Goal: Contribute content: Add original content to the website for others to see

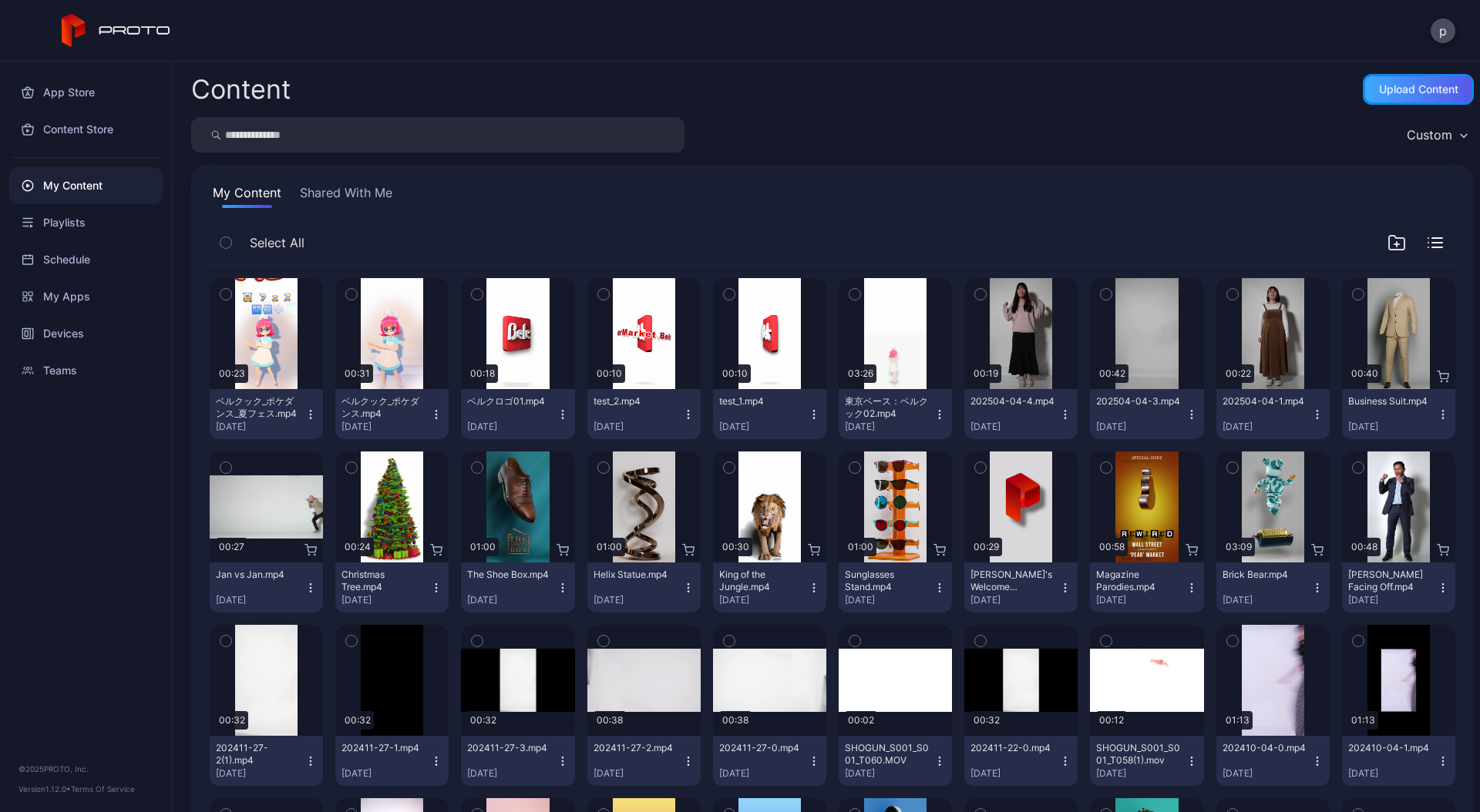
click at [1390, 83] on div "Upload Content" at bounding box center [1418, 89] width 80 height 13
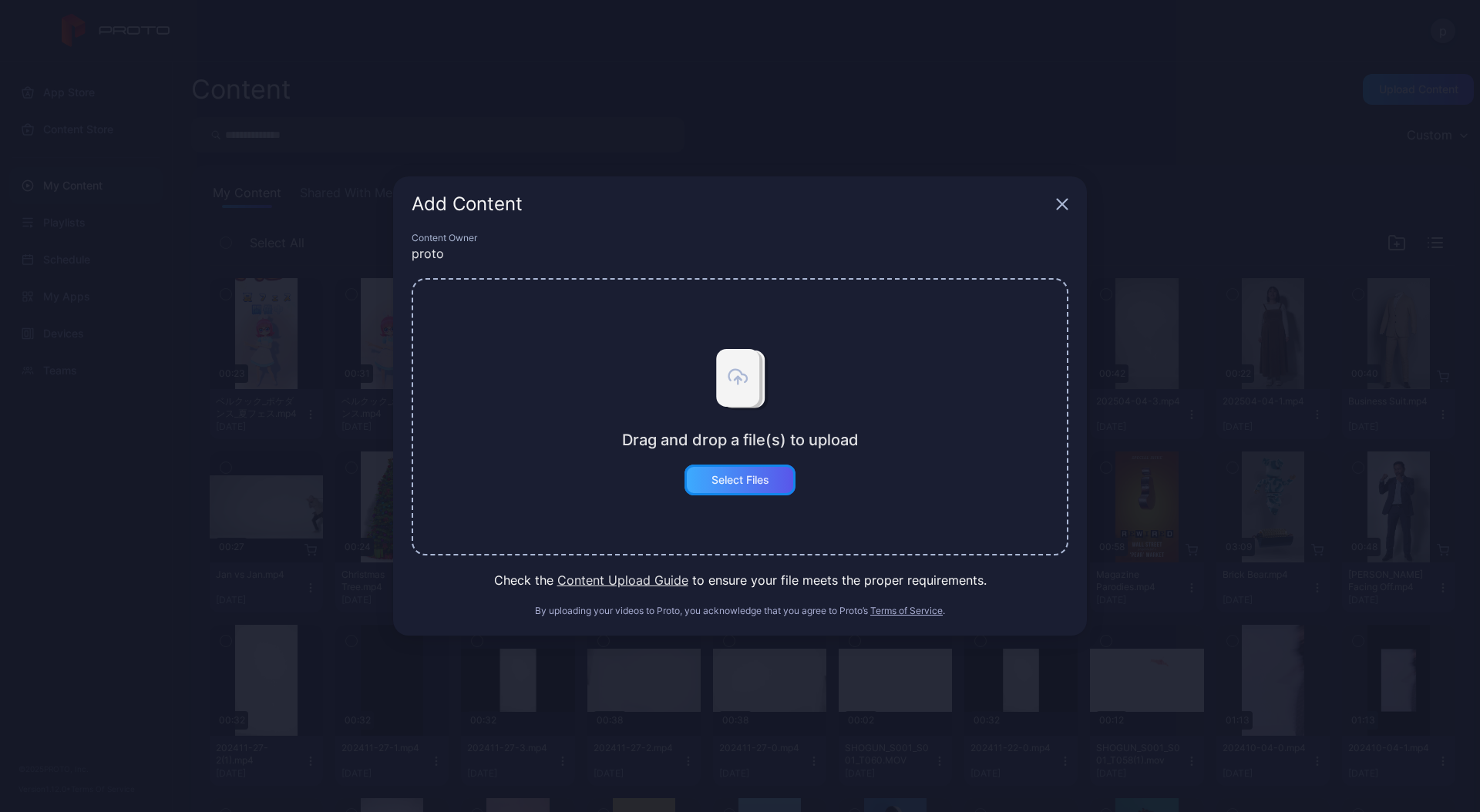
click at [742, 482] on div "Select Files" at bounding box center [740, 480] width 58 height 13
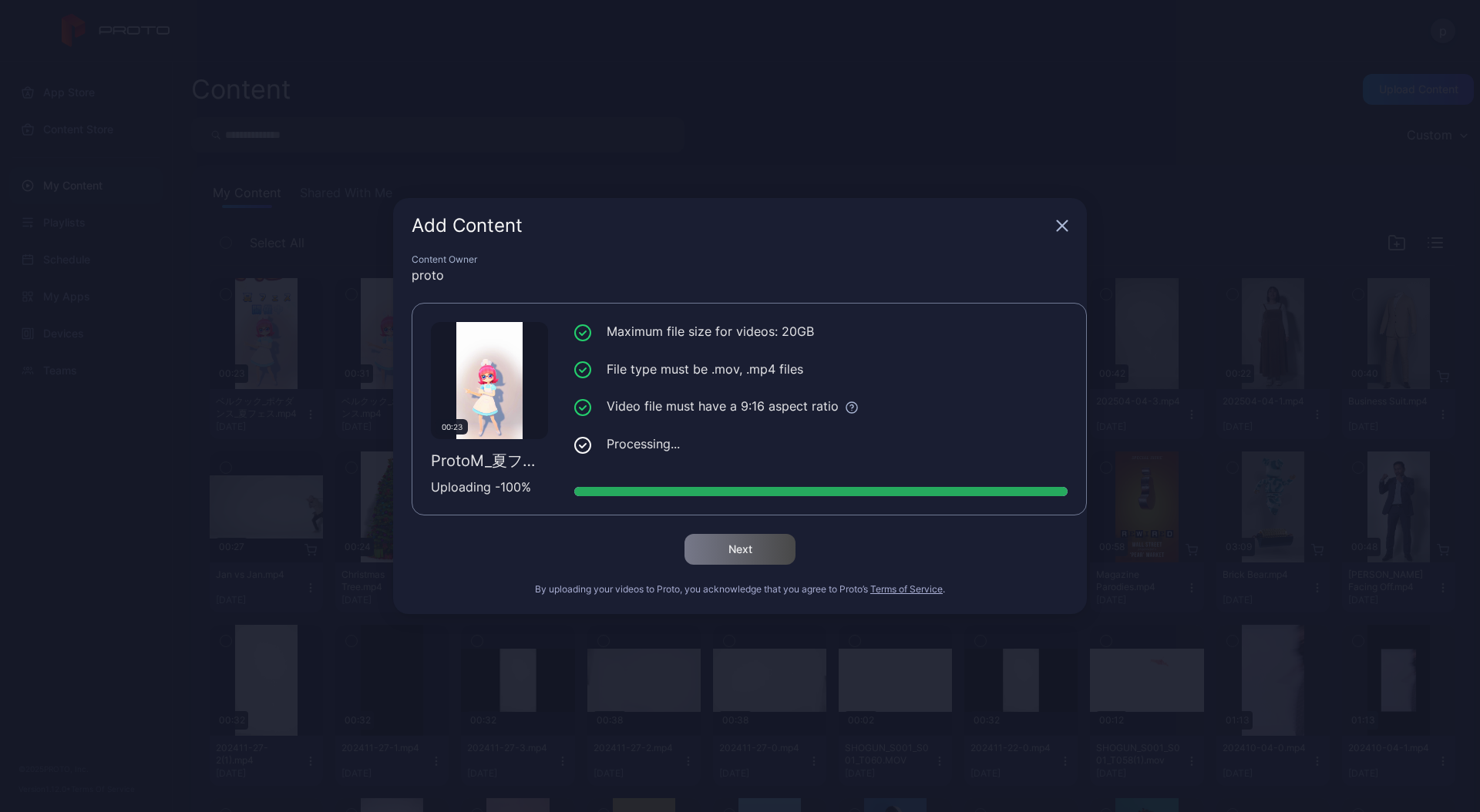
click at [714, 566] on div "Content Owner proto 00:23 ProtoM_夏フェスベルクック-2.mp4 Uploading - 100 % Maximum fil…" at bounding box center [740, 434] width 694 height 361
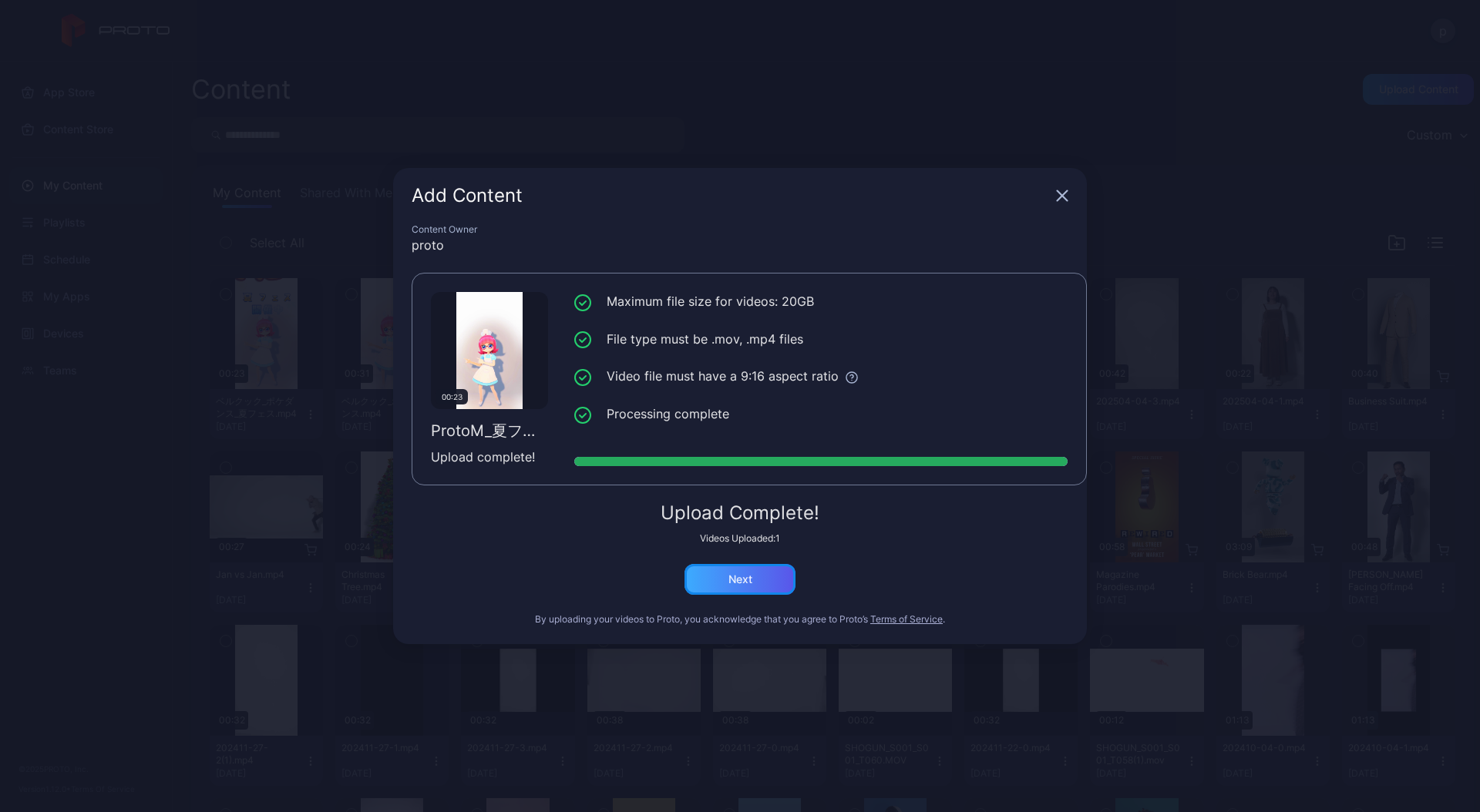
click at [733, 581] on div "Next" at bounding box center [740, 579] width 24 height 13
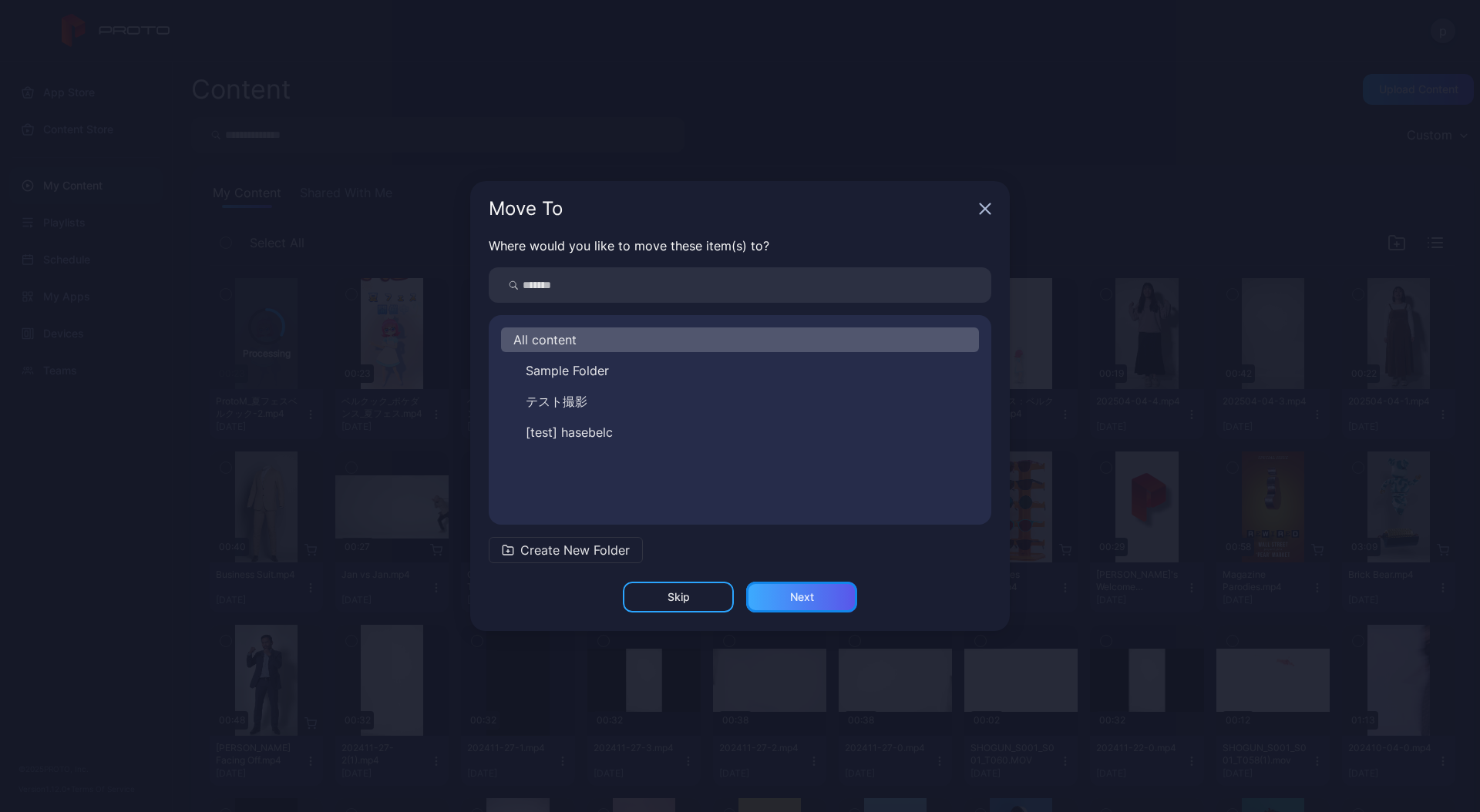
click at [778, 588] on div "Next" at bounding box center [802, 597] width 111 height 31
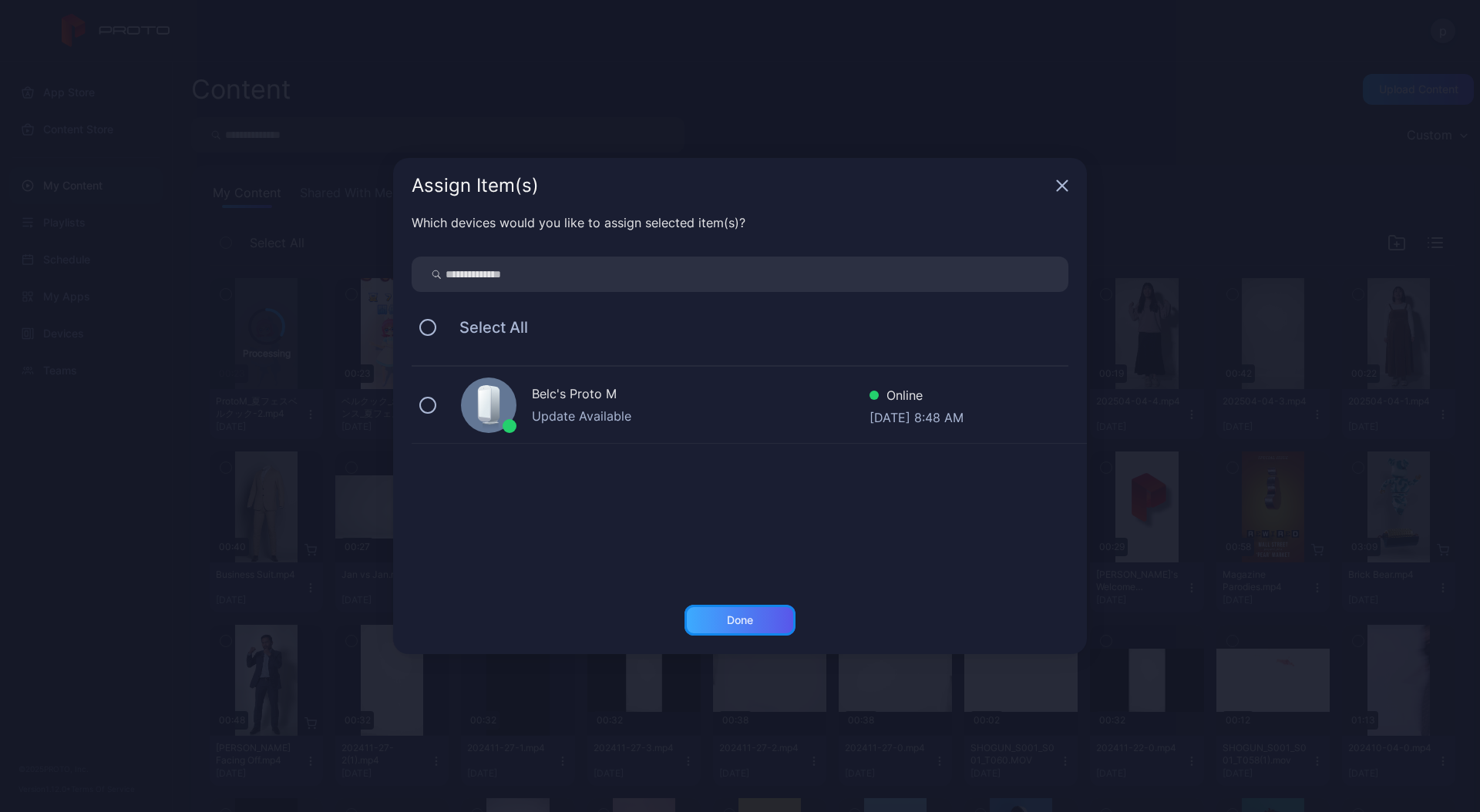
click at [768, 620] on div "Done" at bounding box center [740, 619] width 111 height 31
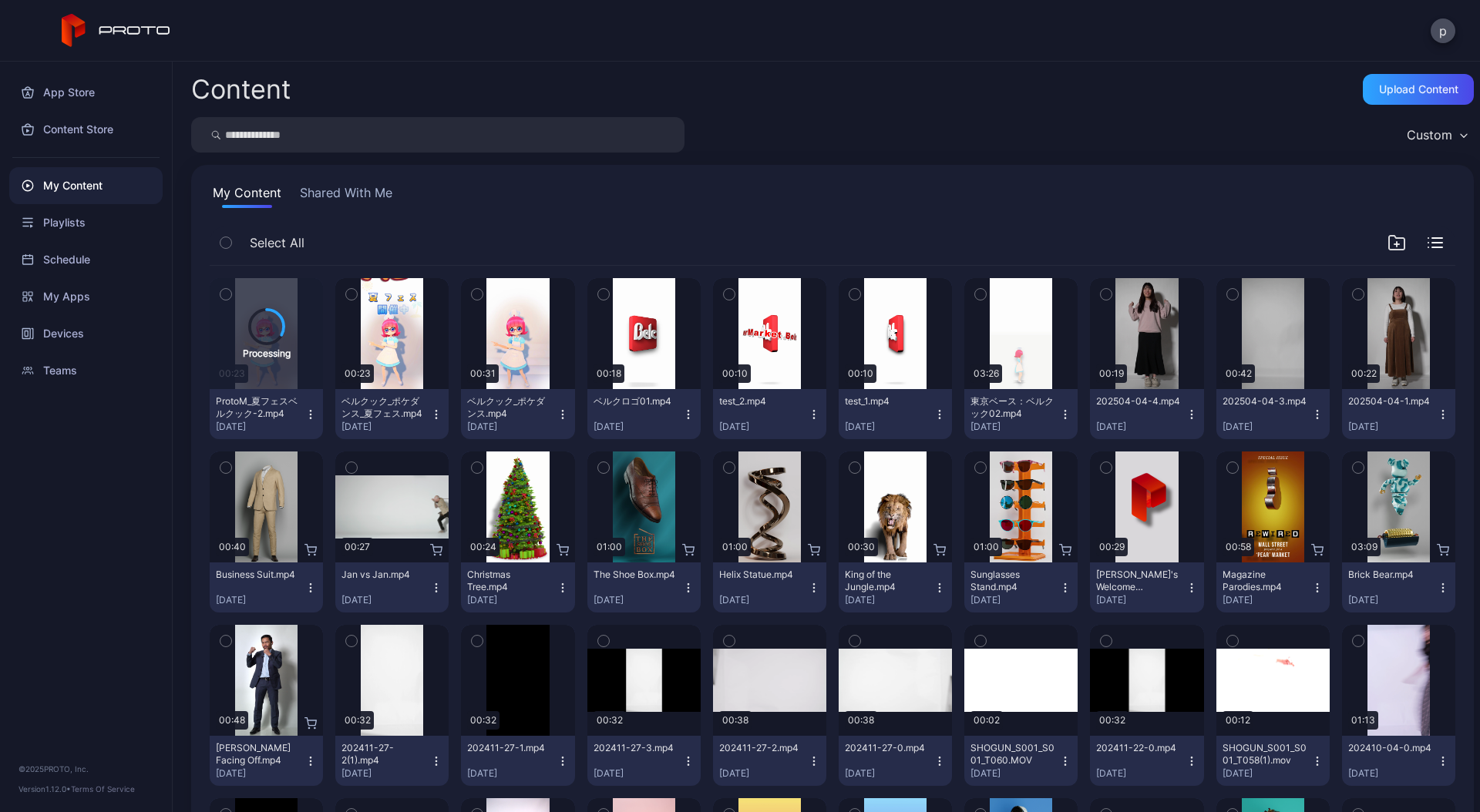
click at [557, 416] on icon "button" at bounding box center [562, 414] width 13 height 13
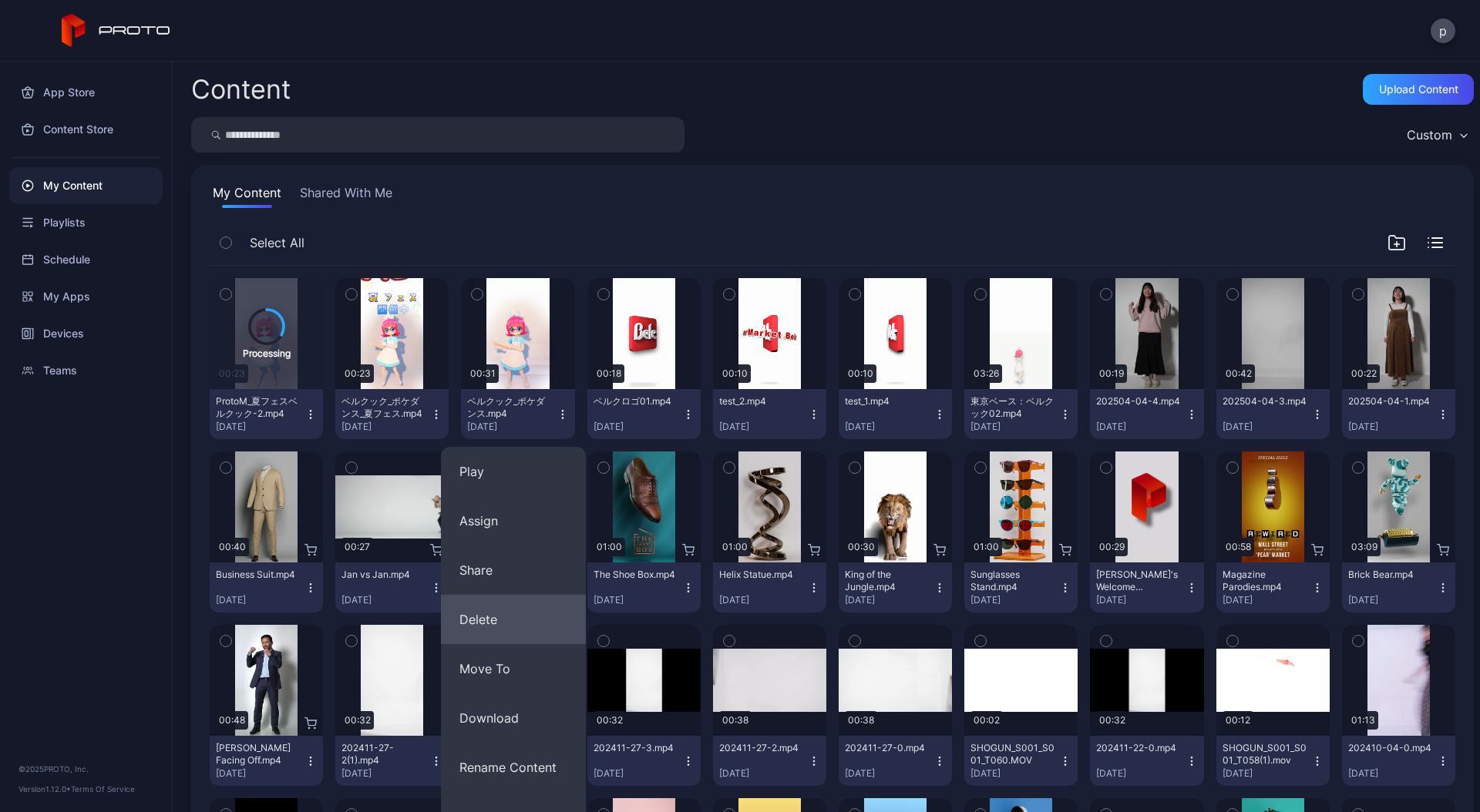
click at [530, 614] on button "Delete" at bounding box center [513, 619] width 145 height 49
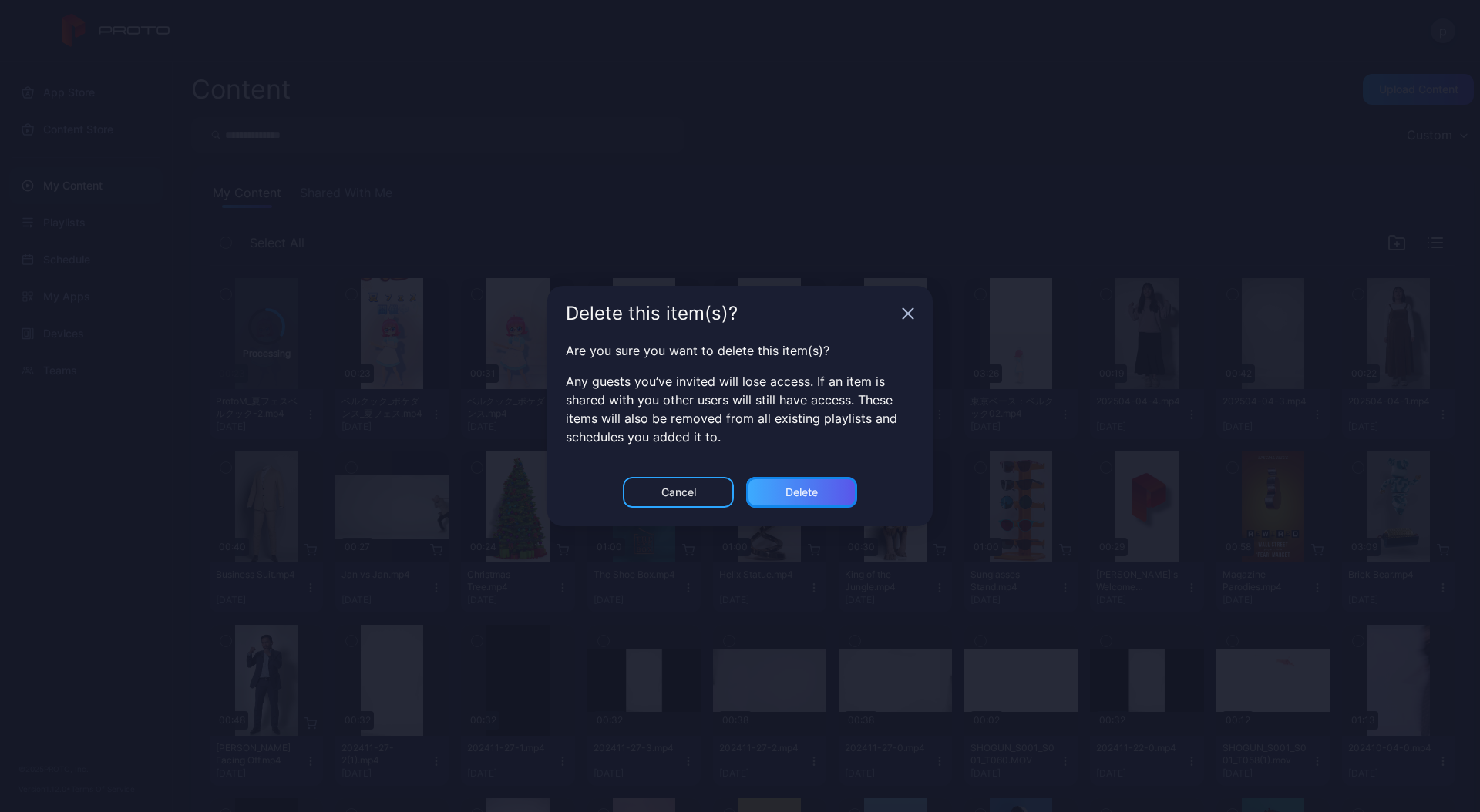
click at [786, 496] on div "Delete" at bounding box center [802, 492] width 33 height 13
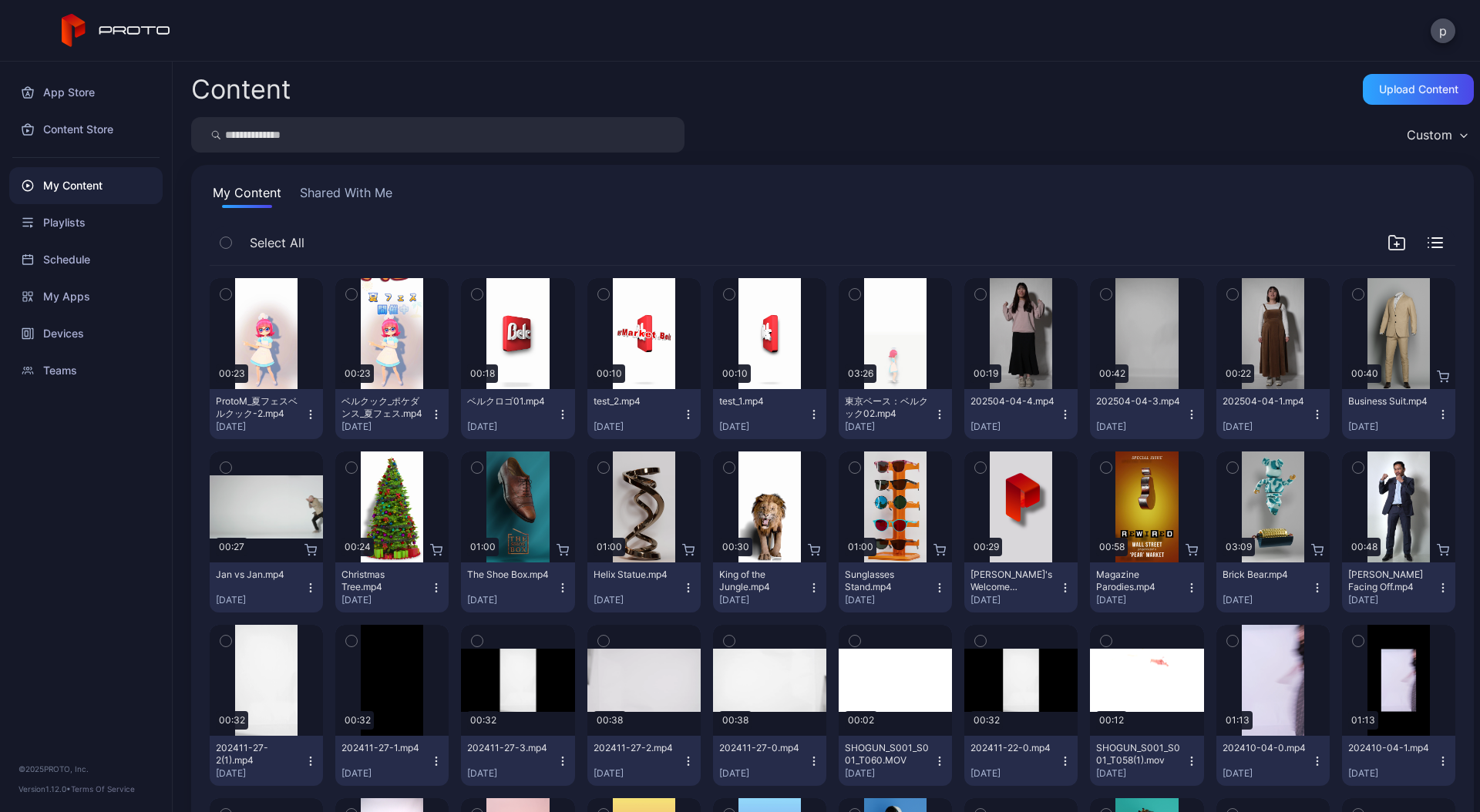
click at [311, 414] on icon "button" at bounding box center [311, 414] width 1 height 1
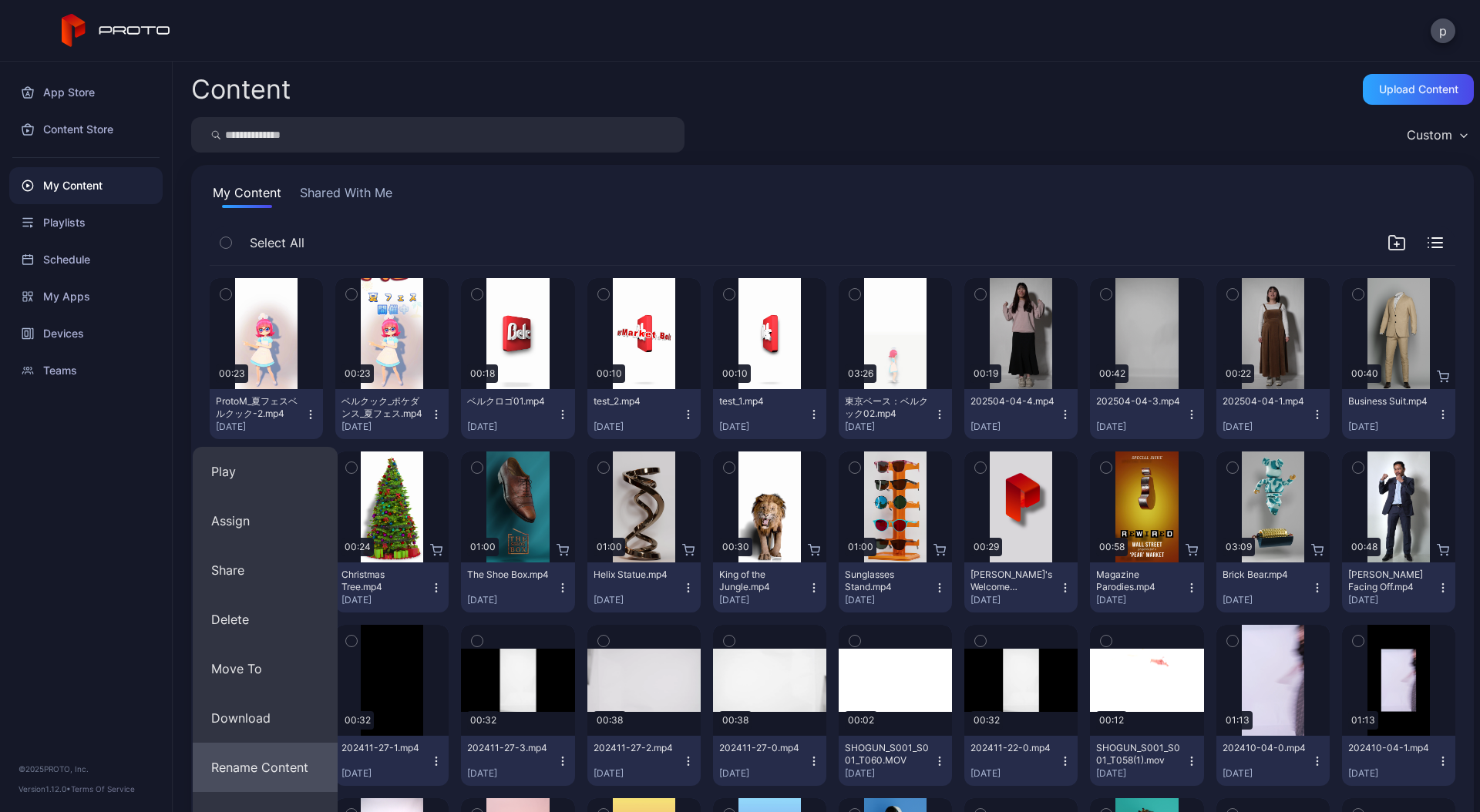
click at [259, 755] on button "Rename Content" at bounding box center [265, 767] width 145 height 49
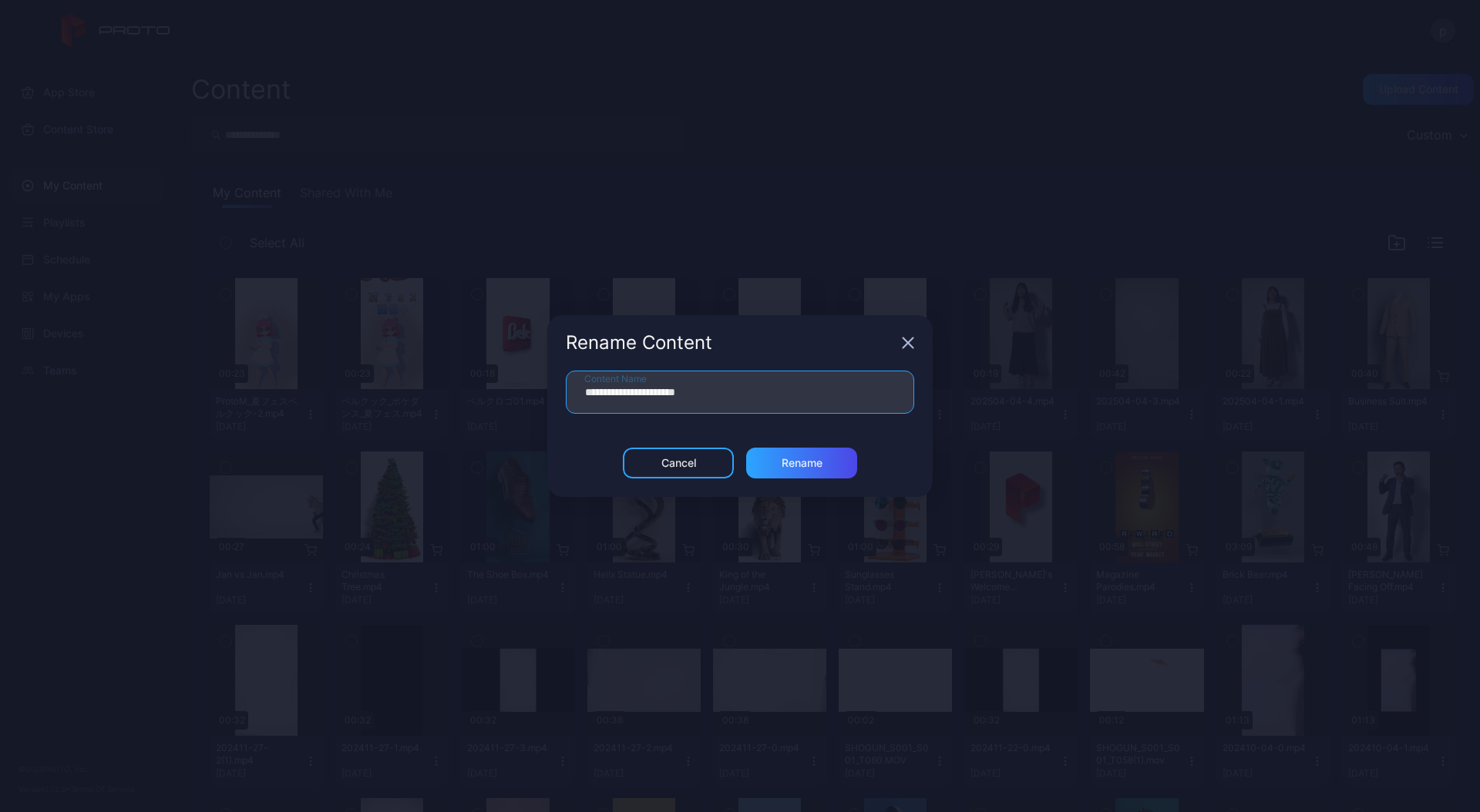
drag, startPoint x: 721, startPoint y: 387, endPoint x: 516, endPoint y: 342, distance: 209.9
click at [516, 342] on div "**********" at bounding box center [740, 406] width 1480 height 812
type input "**********"
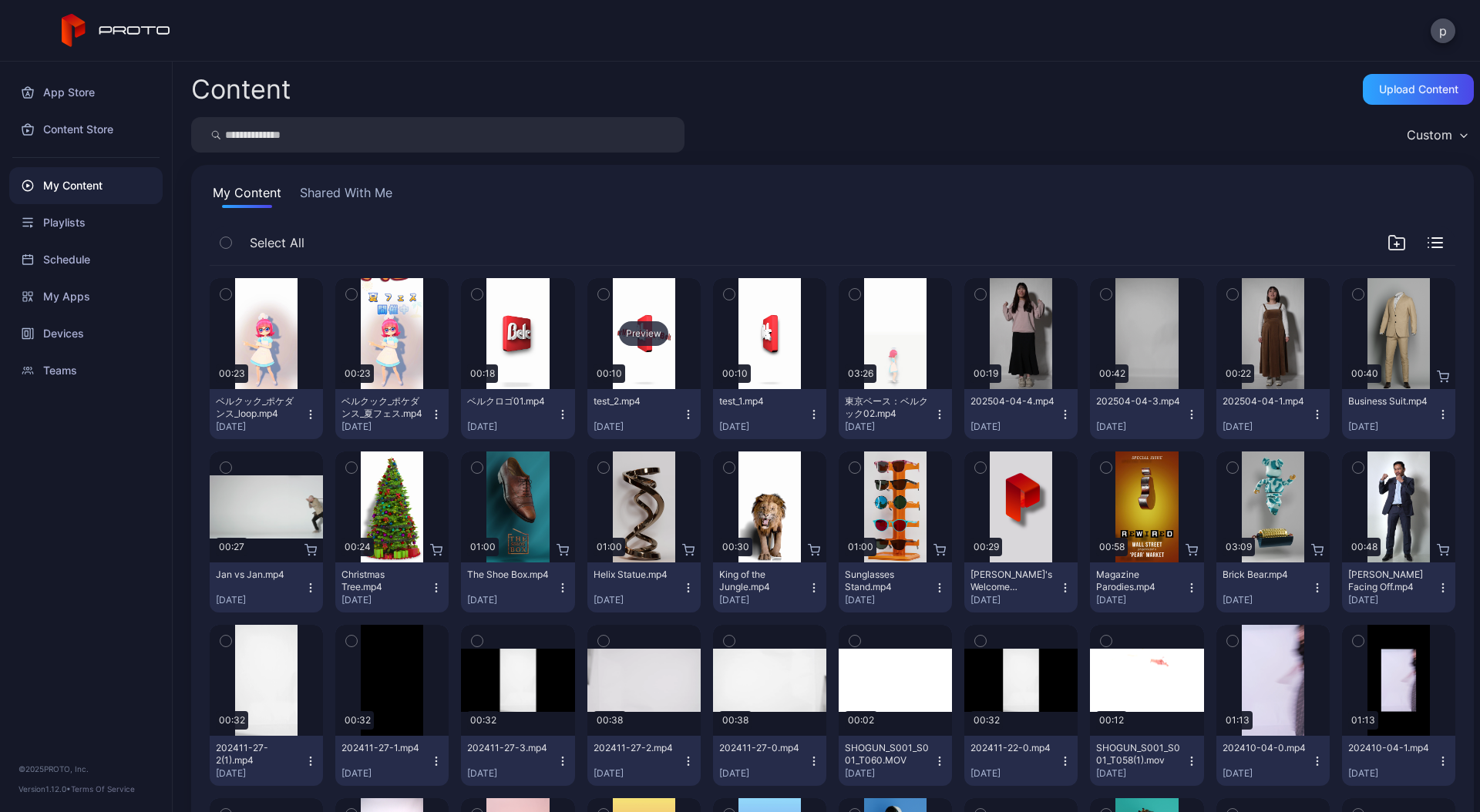
click at [590, 315] on div "Preview" at bounding box center [643, 333] width 113 height 110
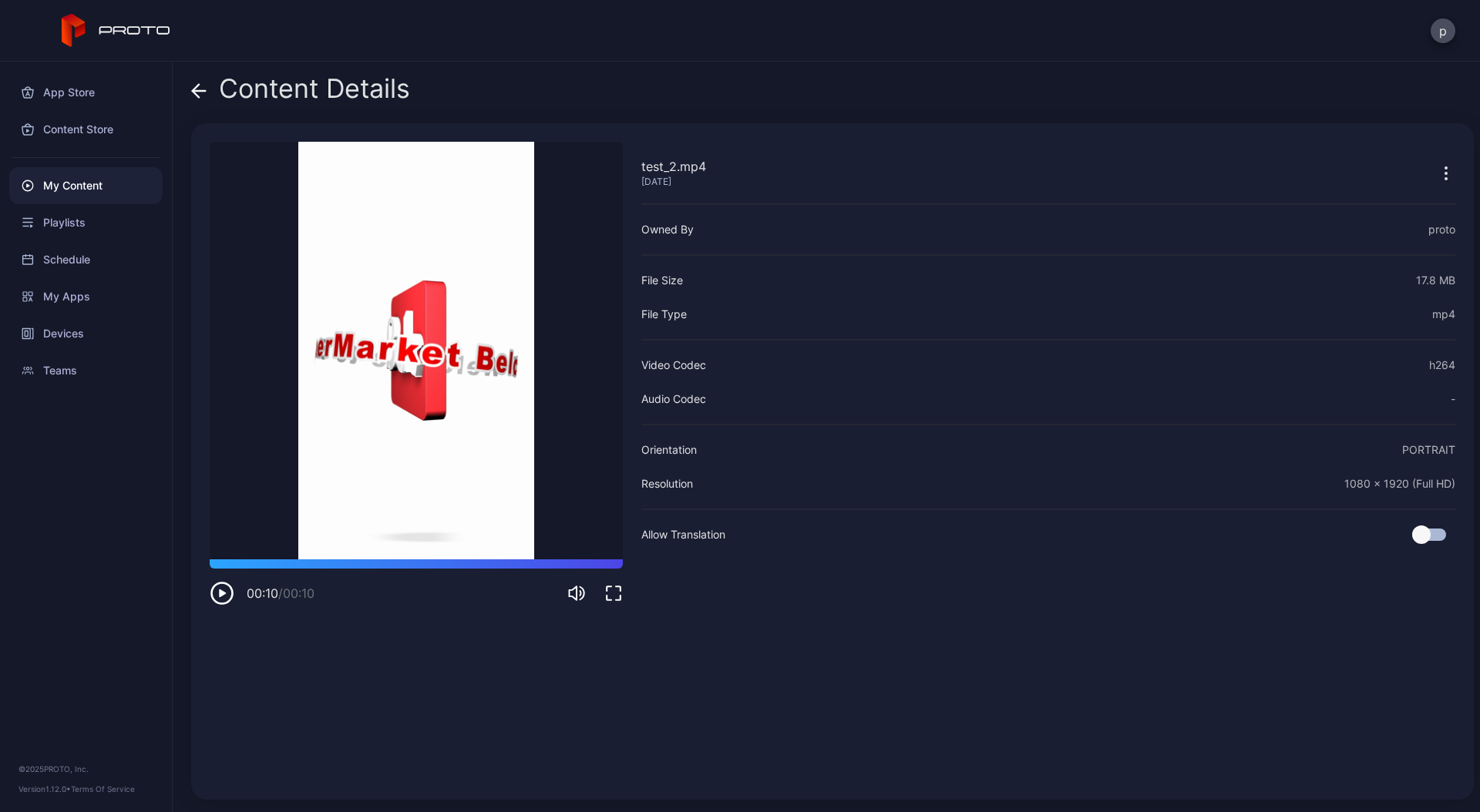
click at [204, 85] on icon at bounding box center [199, 90] width 15 height 15
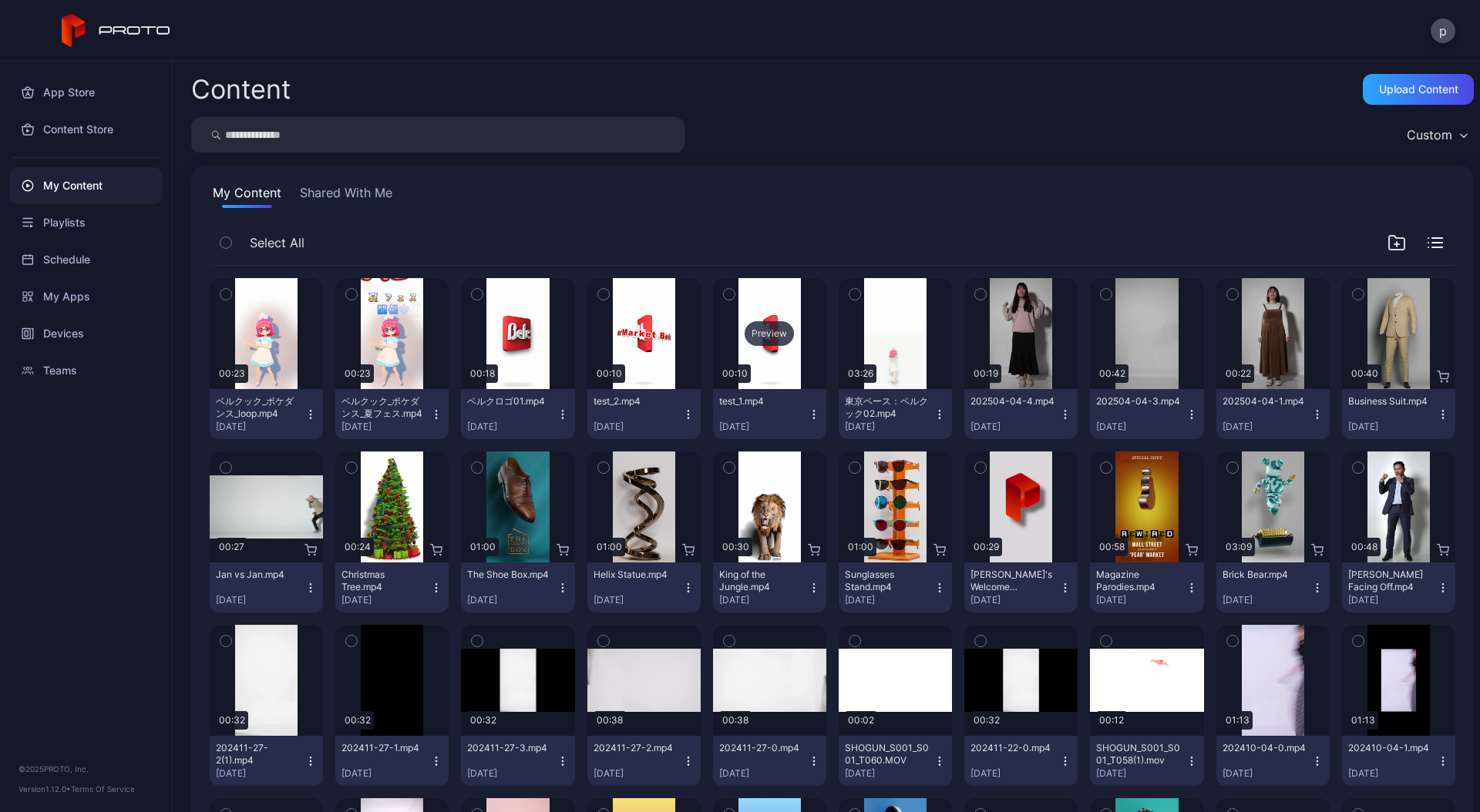
click at [766, 307] on div "Preview" at bounding box center [769, 333] width 113 height 110
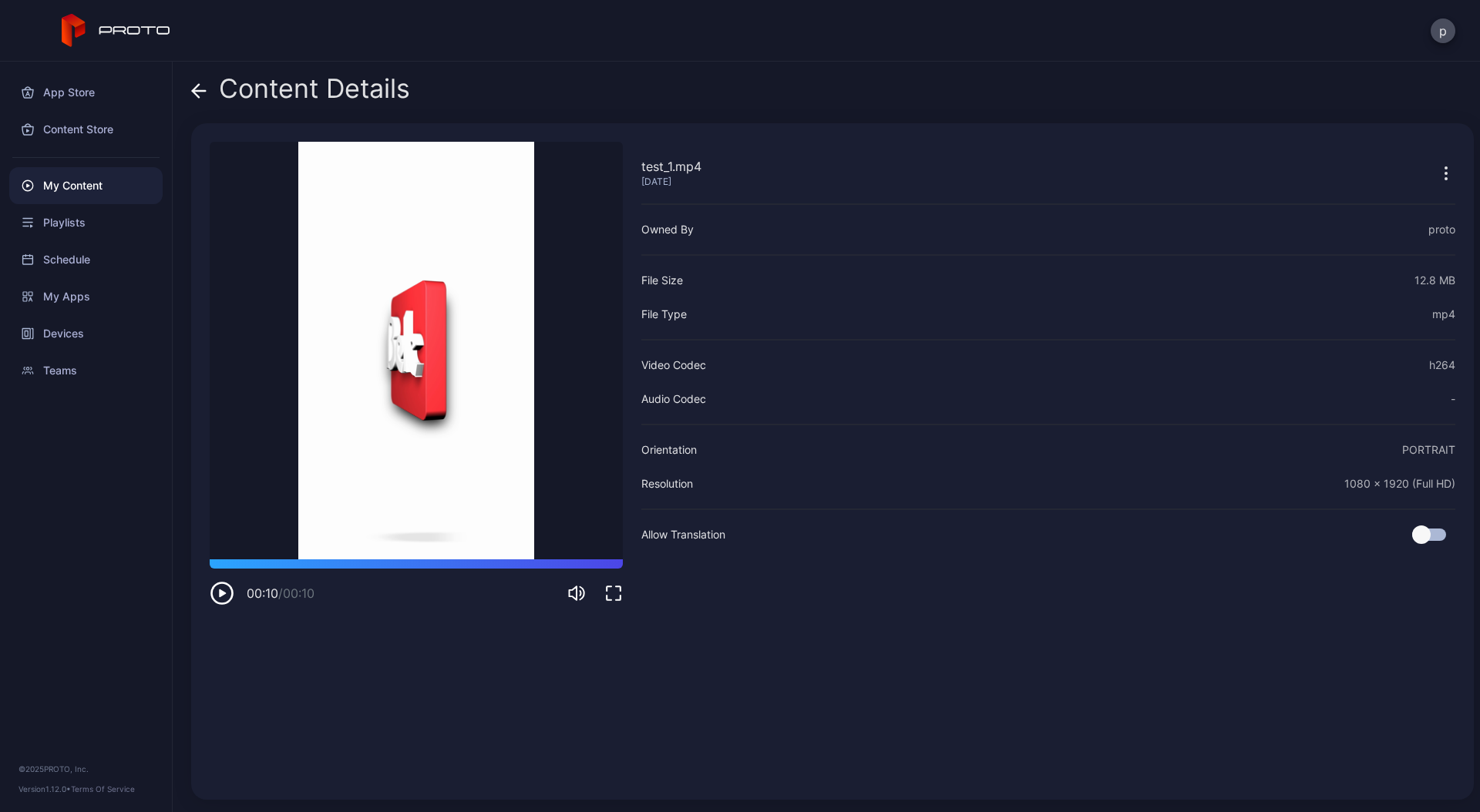
click at [204, 90] on icon at bounding box center [199, 90] width 15 height 15
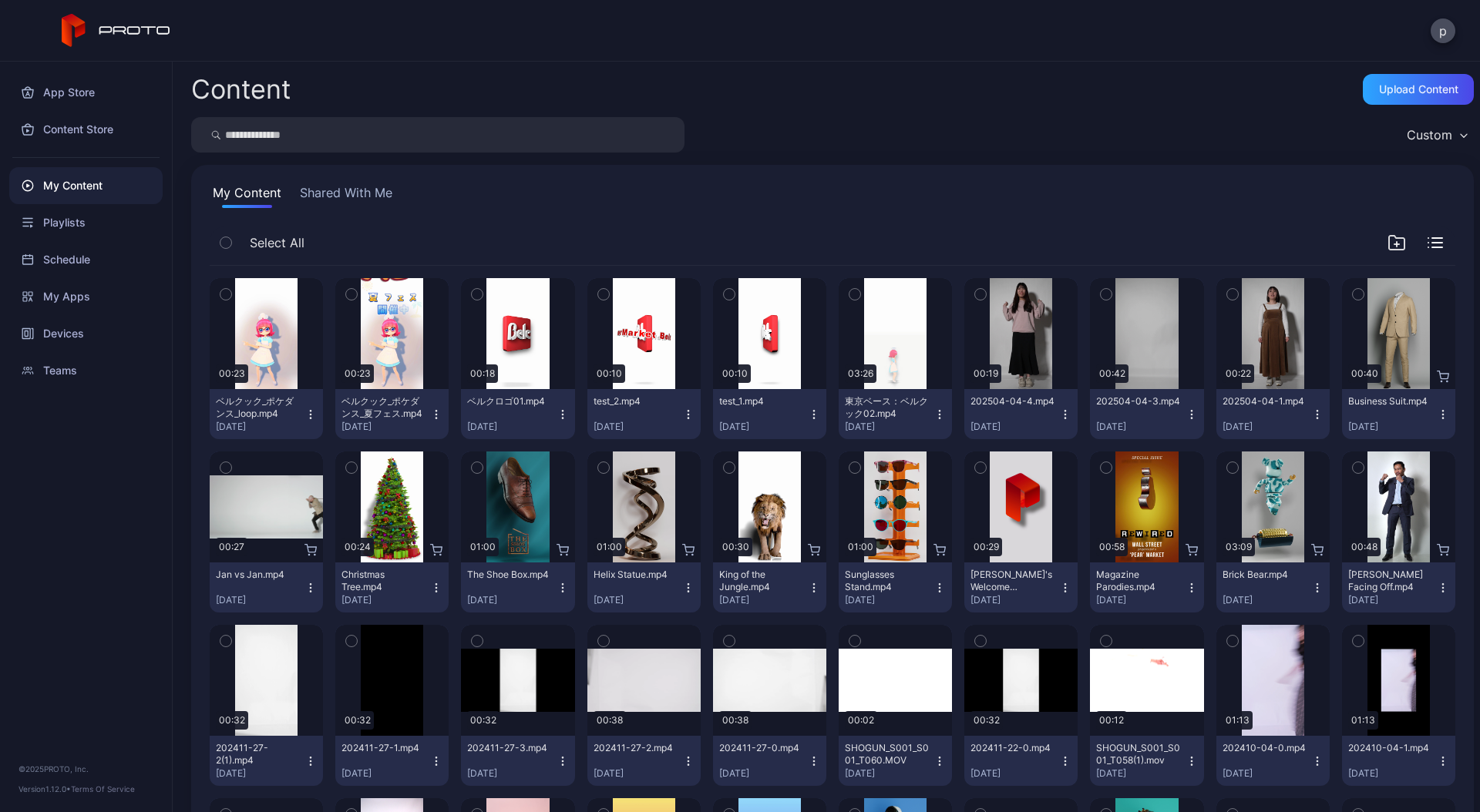
click at [811, 393] on button "test_1.mp4 [DATE]" at bounding box center [769, 414] width 113 height 50
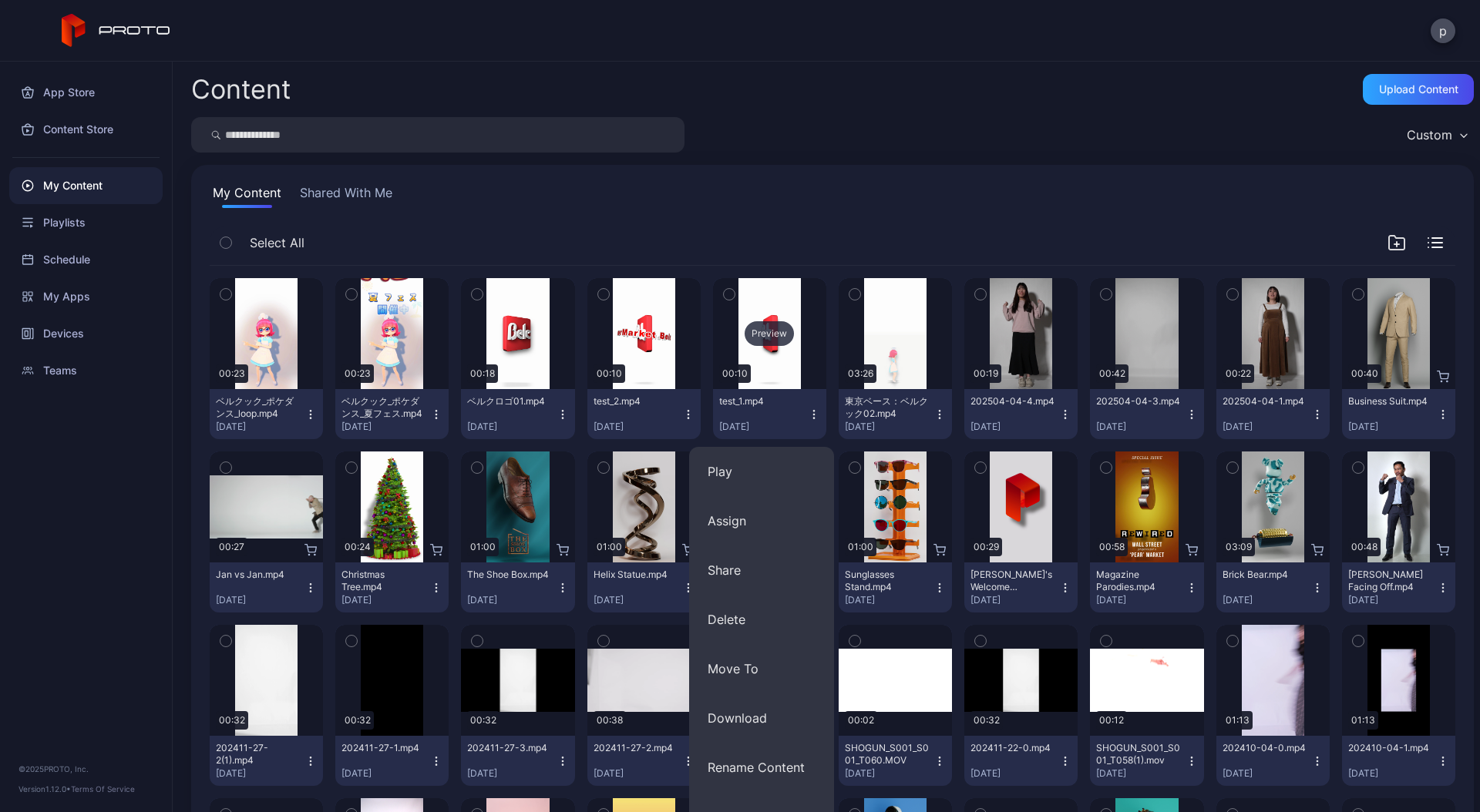
click at [802, 378] on div "Preview" at bounding box center [769, 333] width 113 height 110
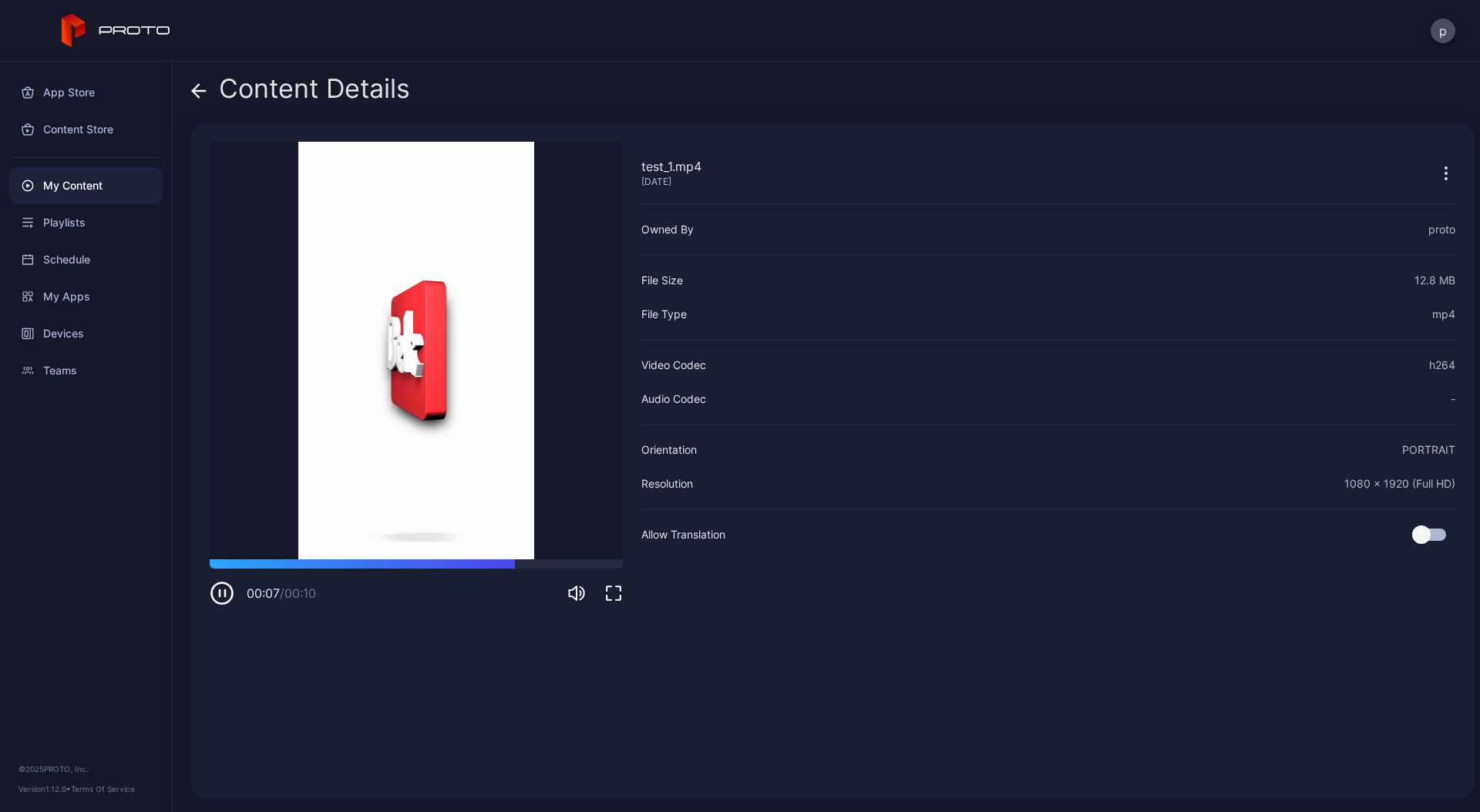
click at [196, 88] on icon at bounding box center [195, 90] width 6 height 13
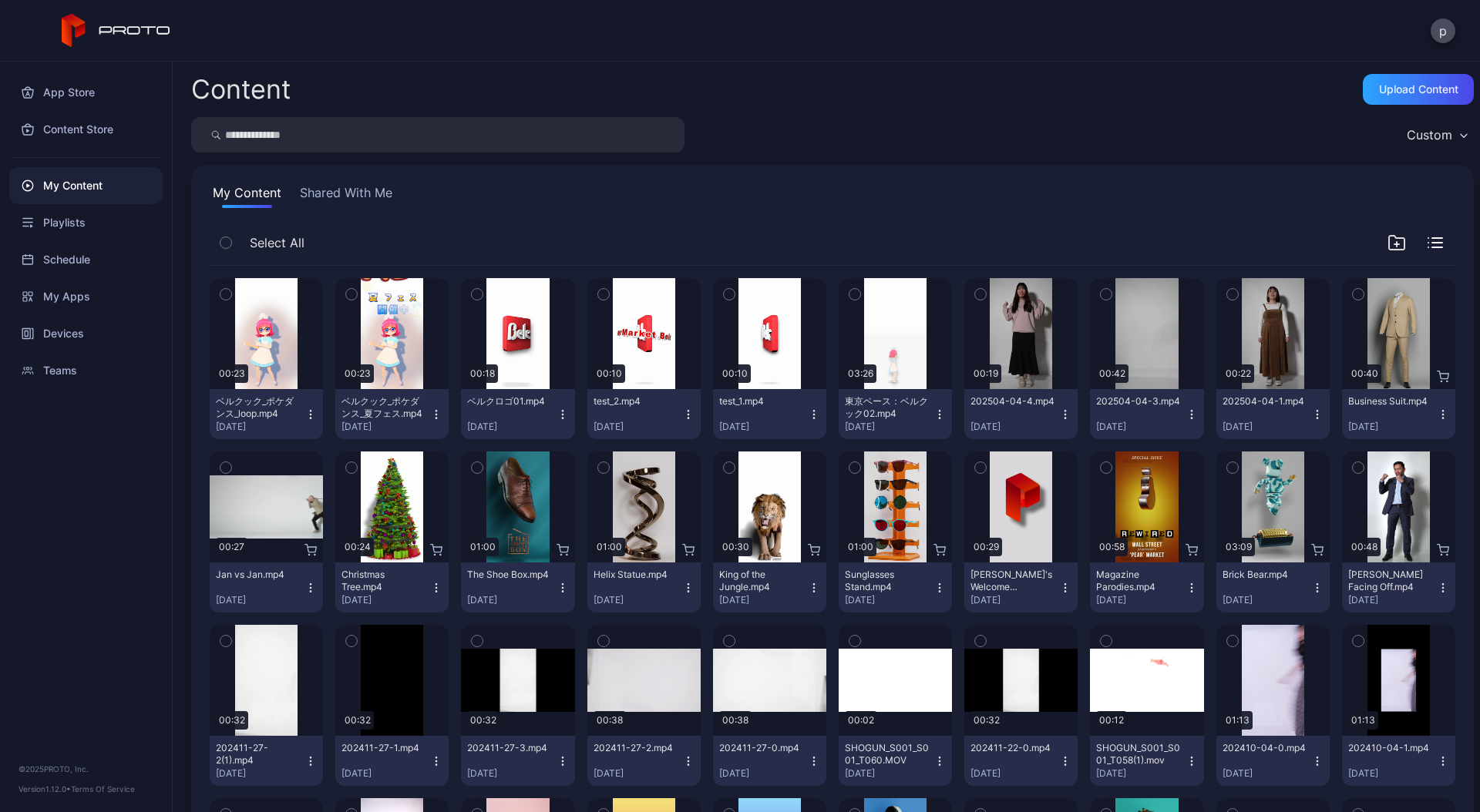
click at [556, 415] on icon "button" at bounding box center [562, 414] width 13 height 13
click at [783, 248] on div "Select All" at bounding box center [832, 246] width 1245 height 39
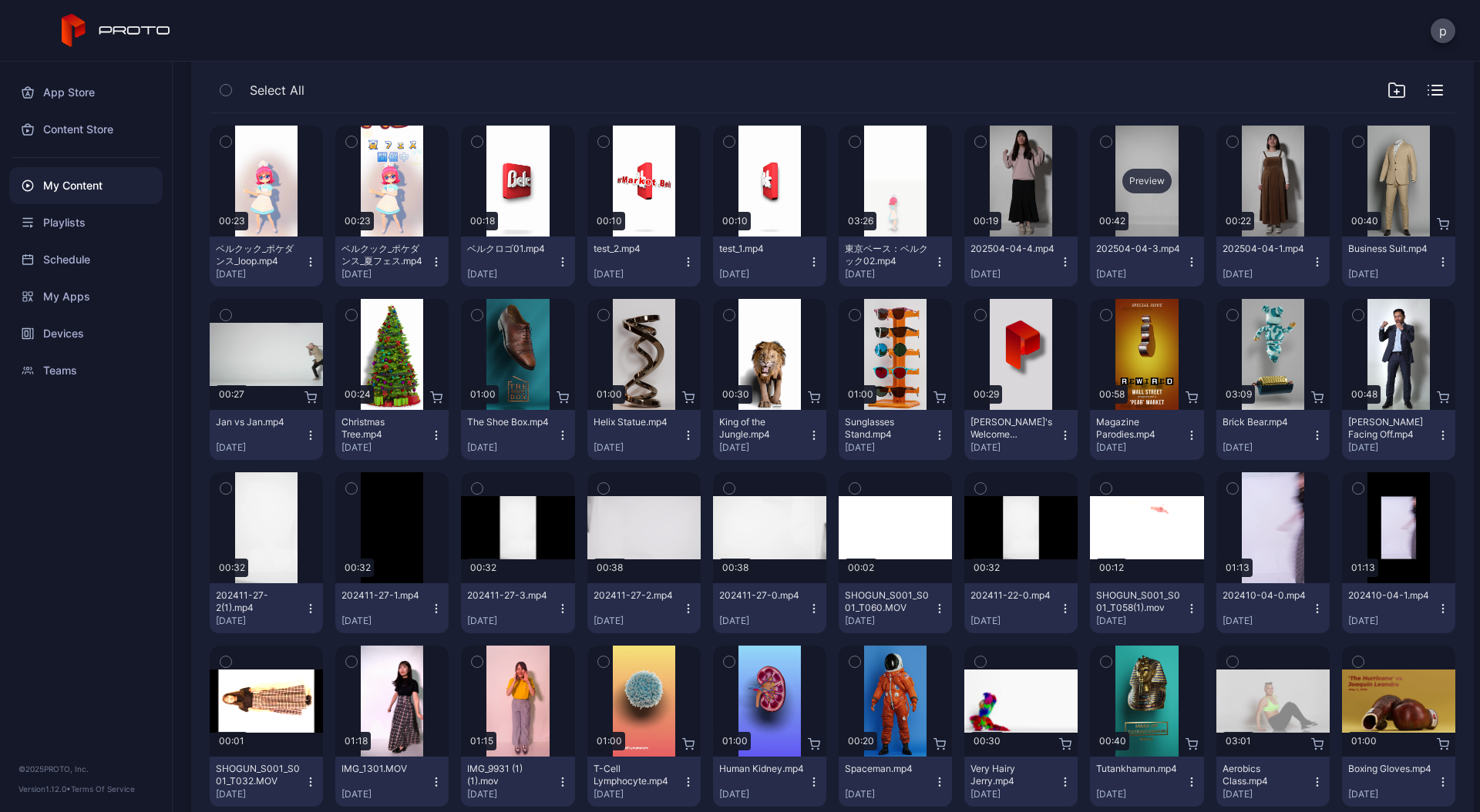
scroll to position [137, 0]
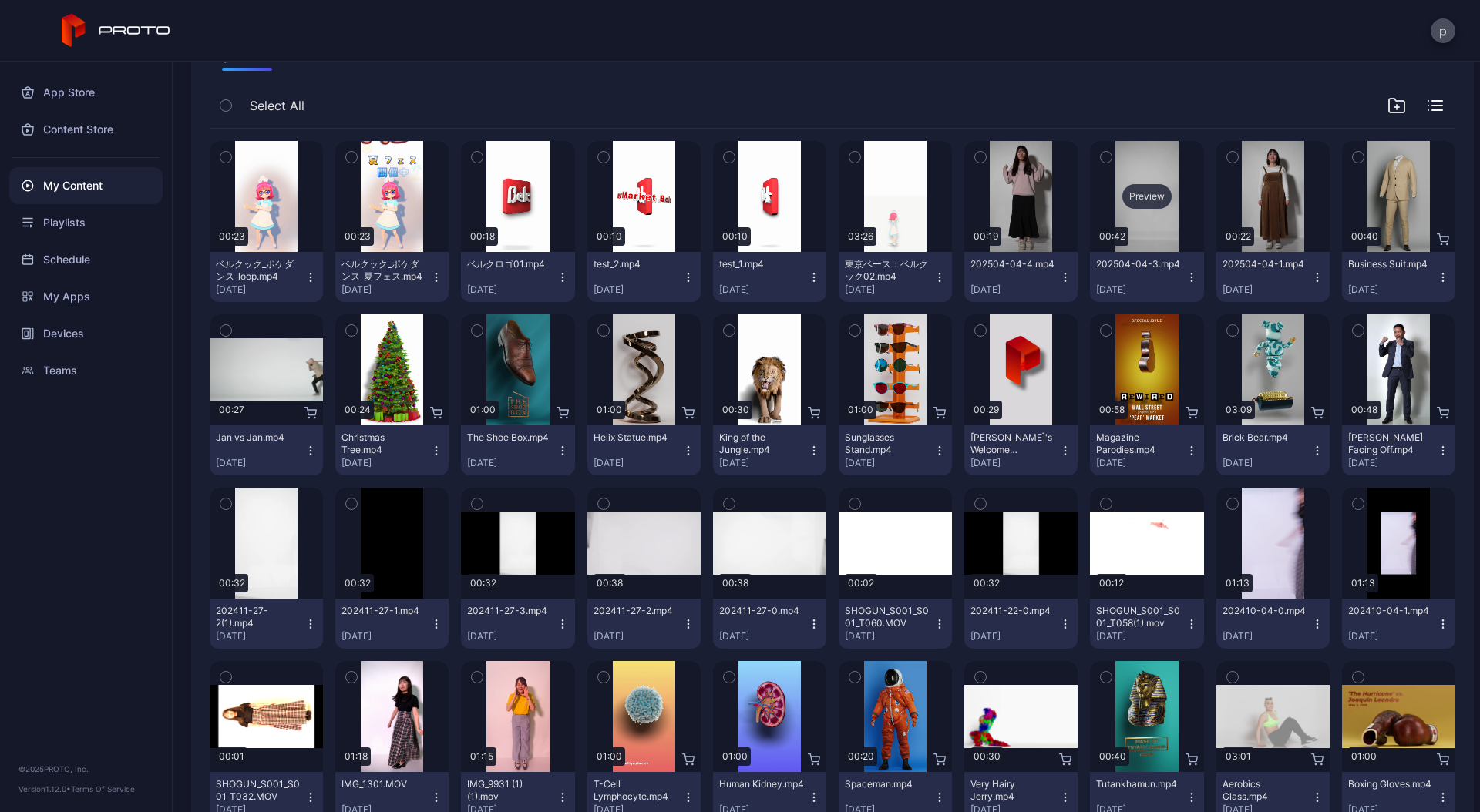
click at [1156, 239] on div "Preview" at bounding box center [1146, 196] width 113 height 110
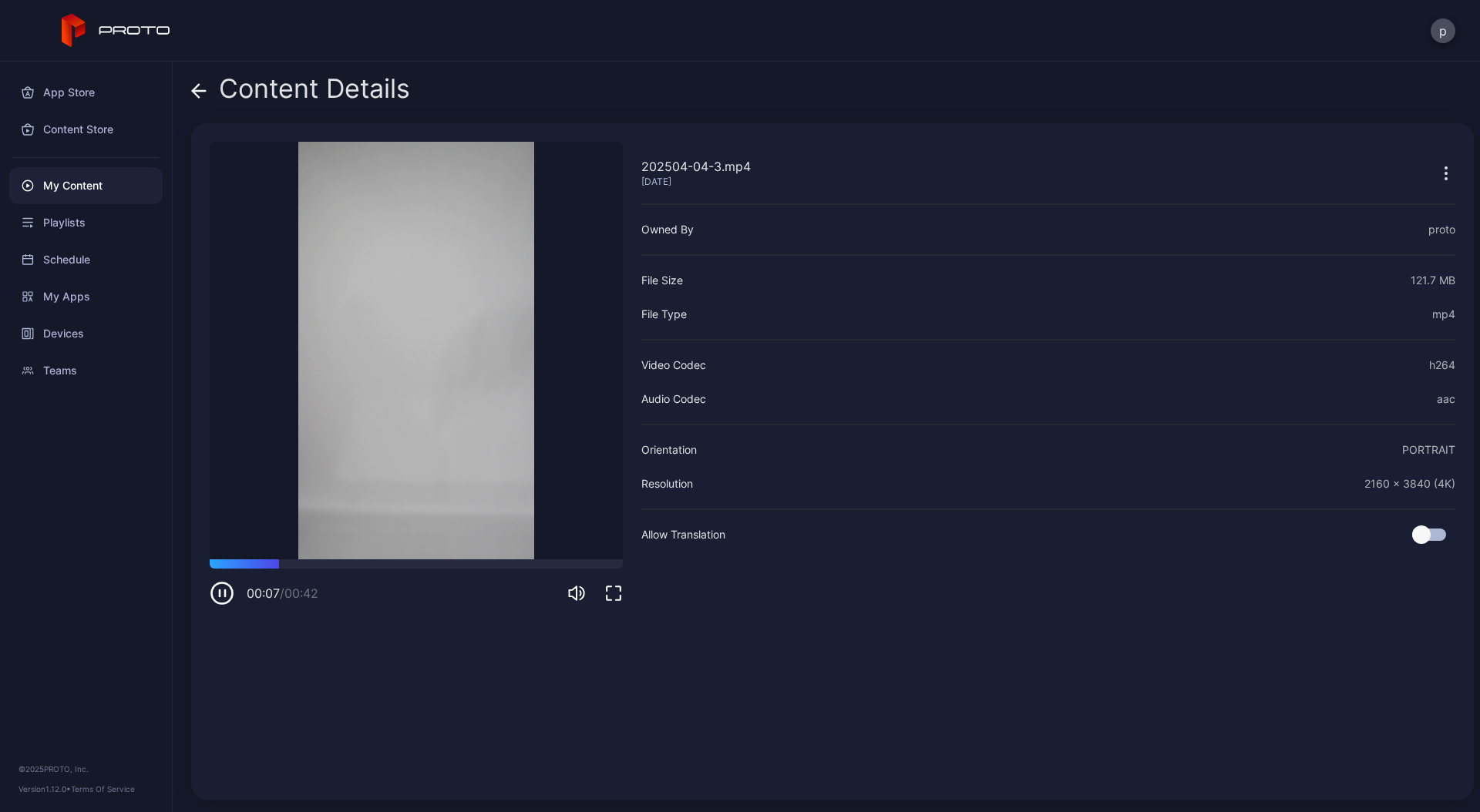
click at [203, 94] on icon at bounding box center [199, 90] width 15 height 15
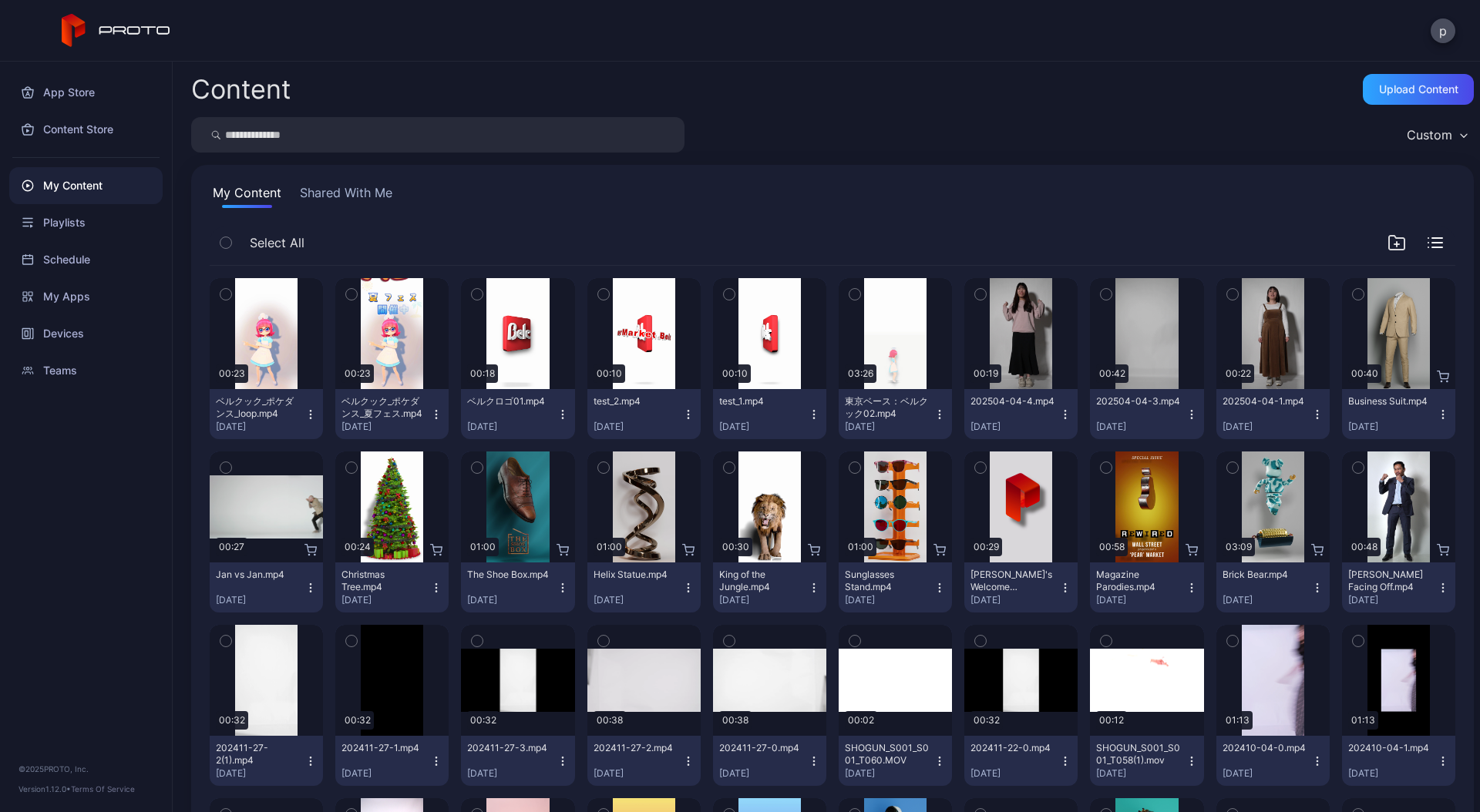
click at [473, 296] on icon "button" at bounding box center [477, 294] width 11 height 17
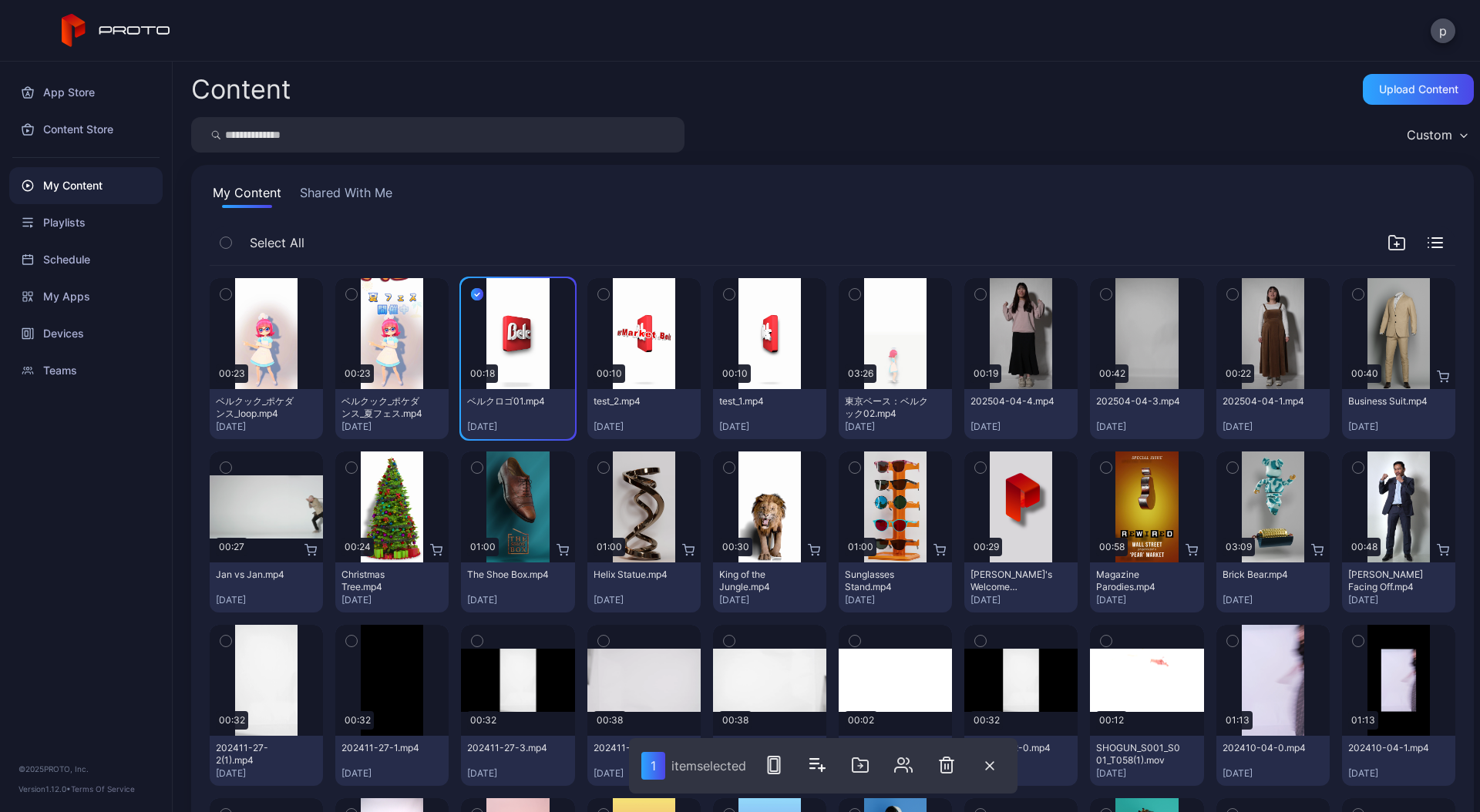
click at [1412, 138] on div "Custom" at bounding box center [1429, 135] width 45 height 15
click at [1239, 127] on div "Custom" at bounding box center [832, 135] width 1282 height 35
click at [90, 334] on div "Devices" at bounding box center [85, 333] width 153 height 37
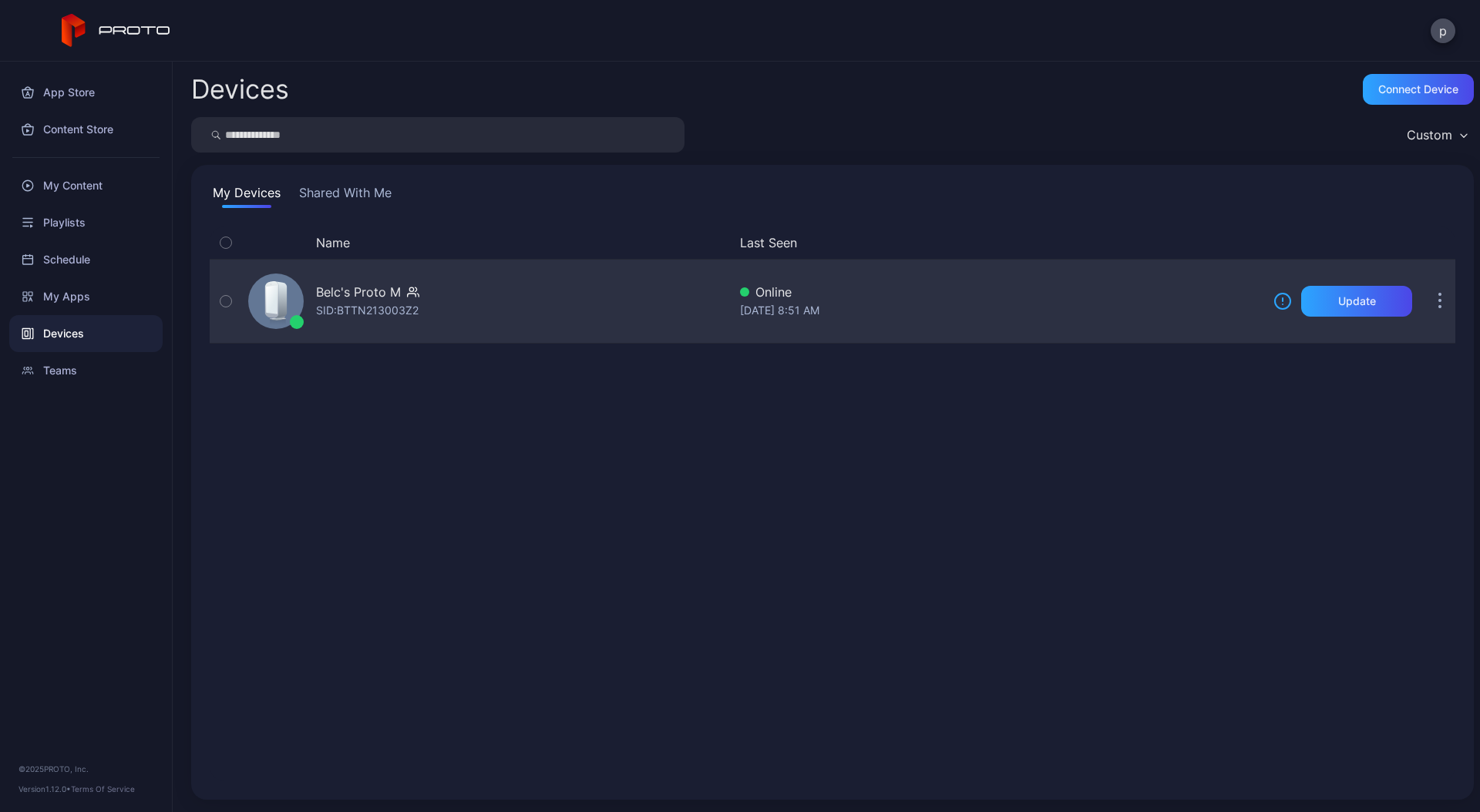
click at [232, 306] on button "button" at bounding box center [225, 301] width 33 height 83
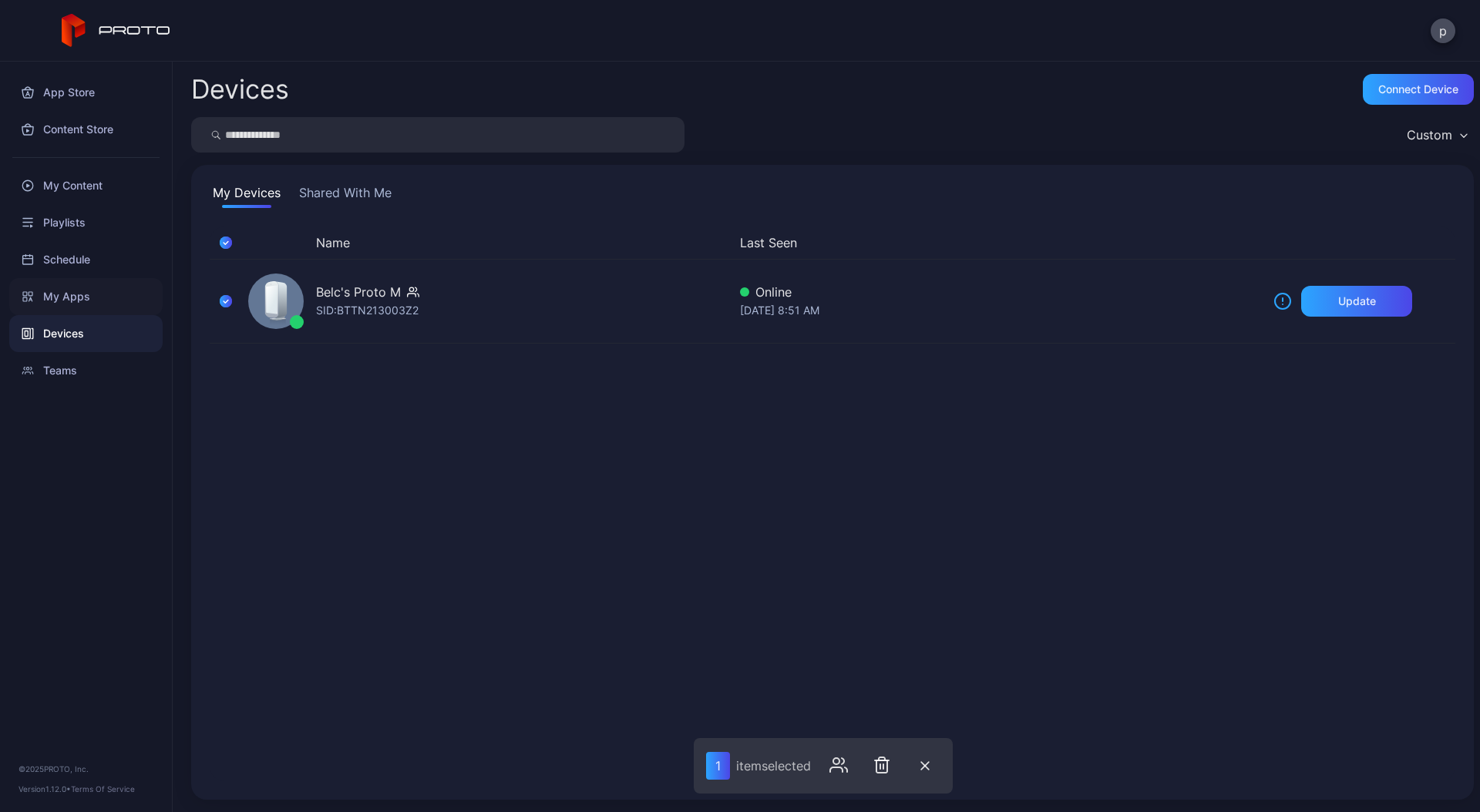
click at [78, 291] on div "My Apps" at bounding box center [85, 296] width 153 height 37
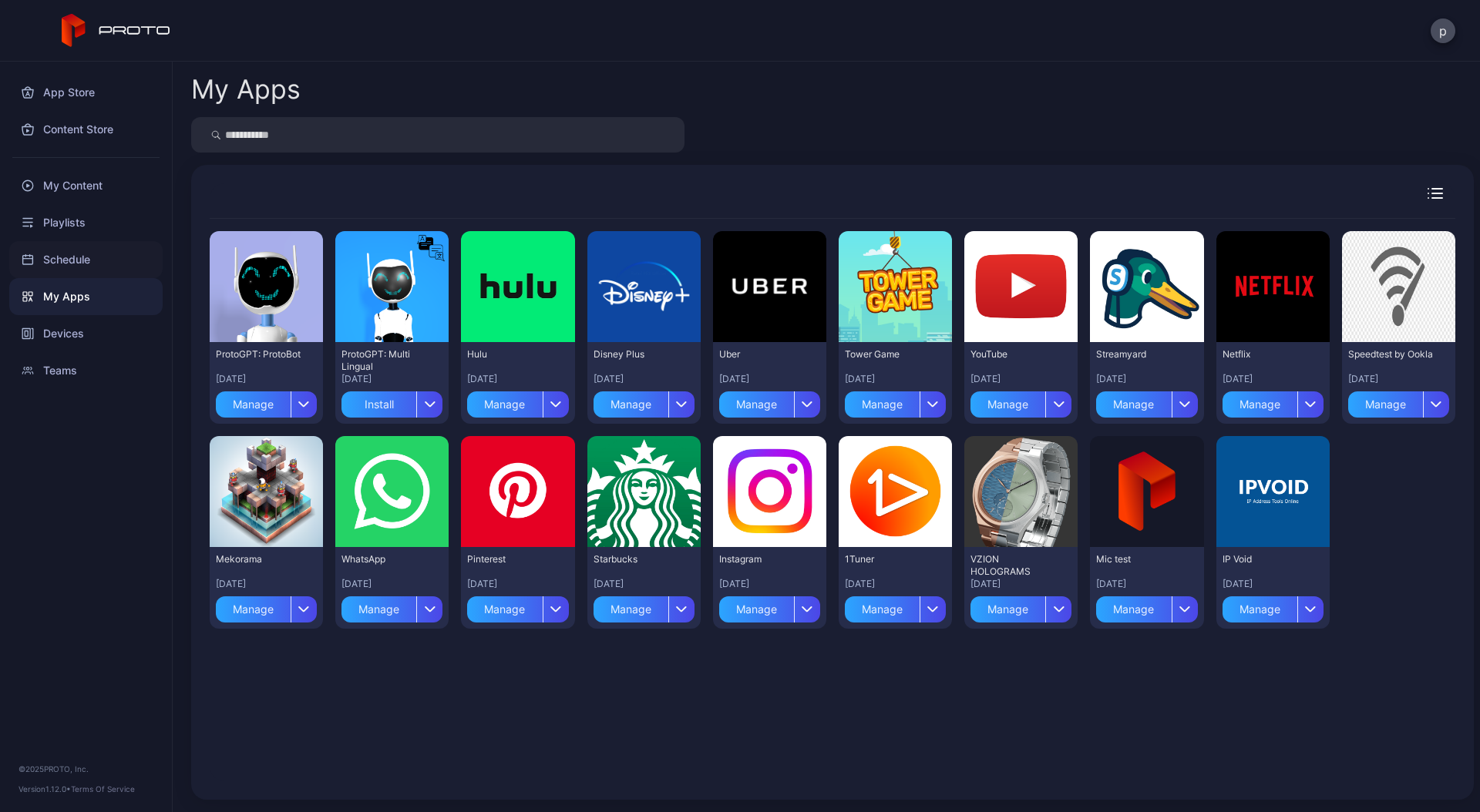
click at [81, 272] on div "Schedule" at bounding box center [85, 260] width 153 height 37
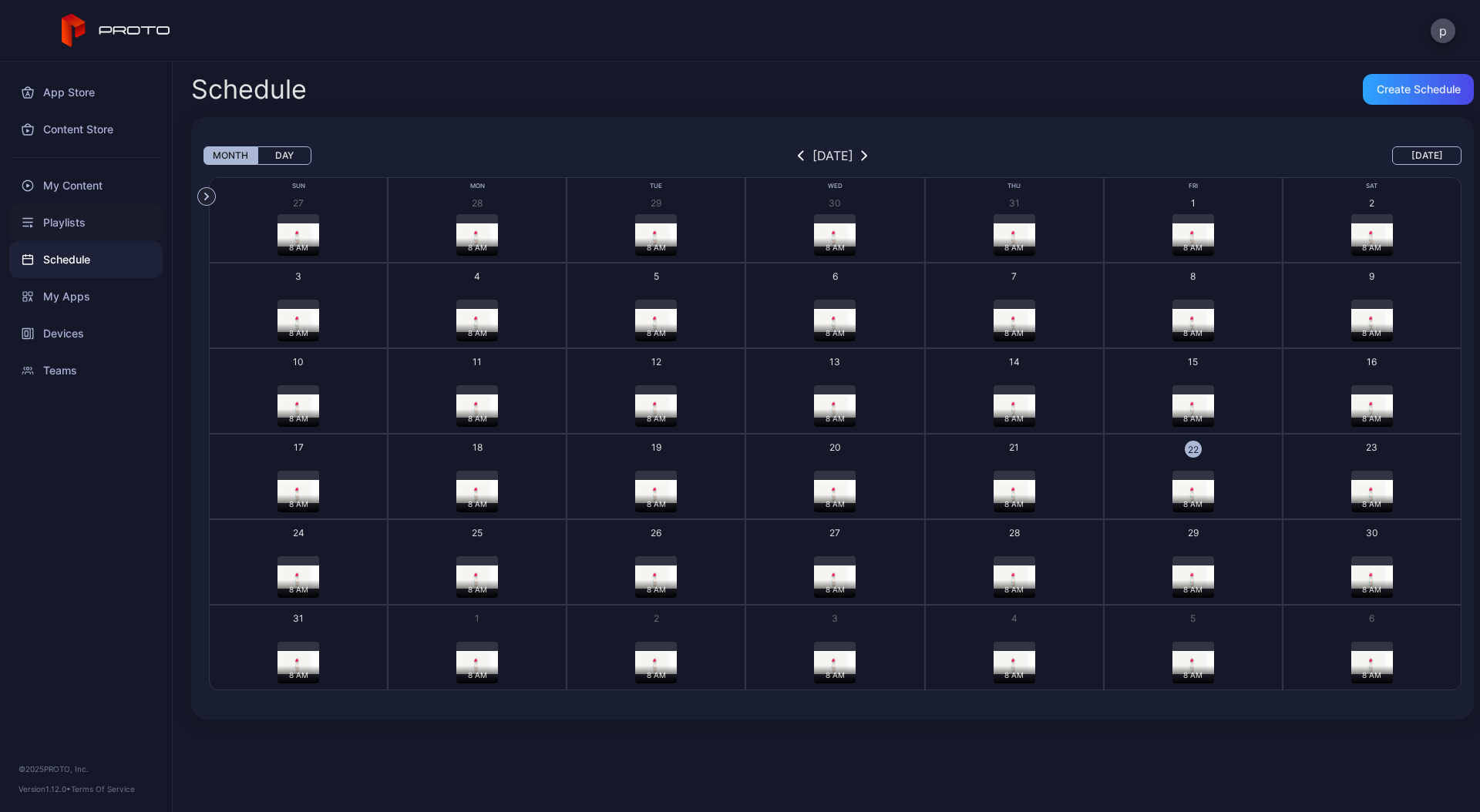
click at [79, 224] on div "Playlists" at bounding box center [85, 223] width 153 height 37
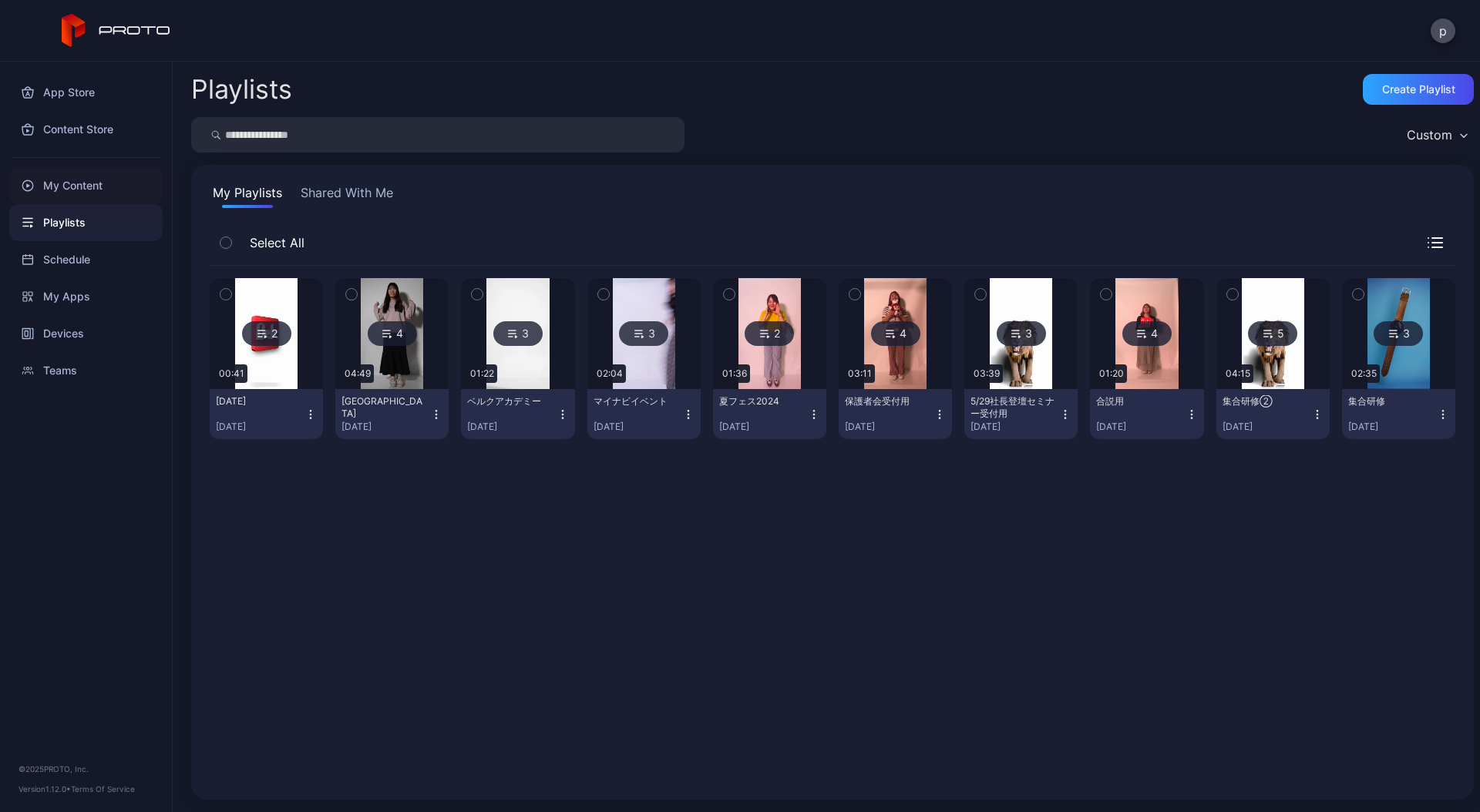
click at [94, 186] on div "My Content" at bounding box center [85, 186] width 153 height 37
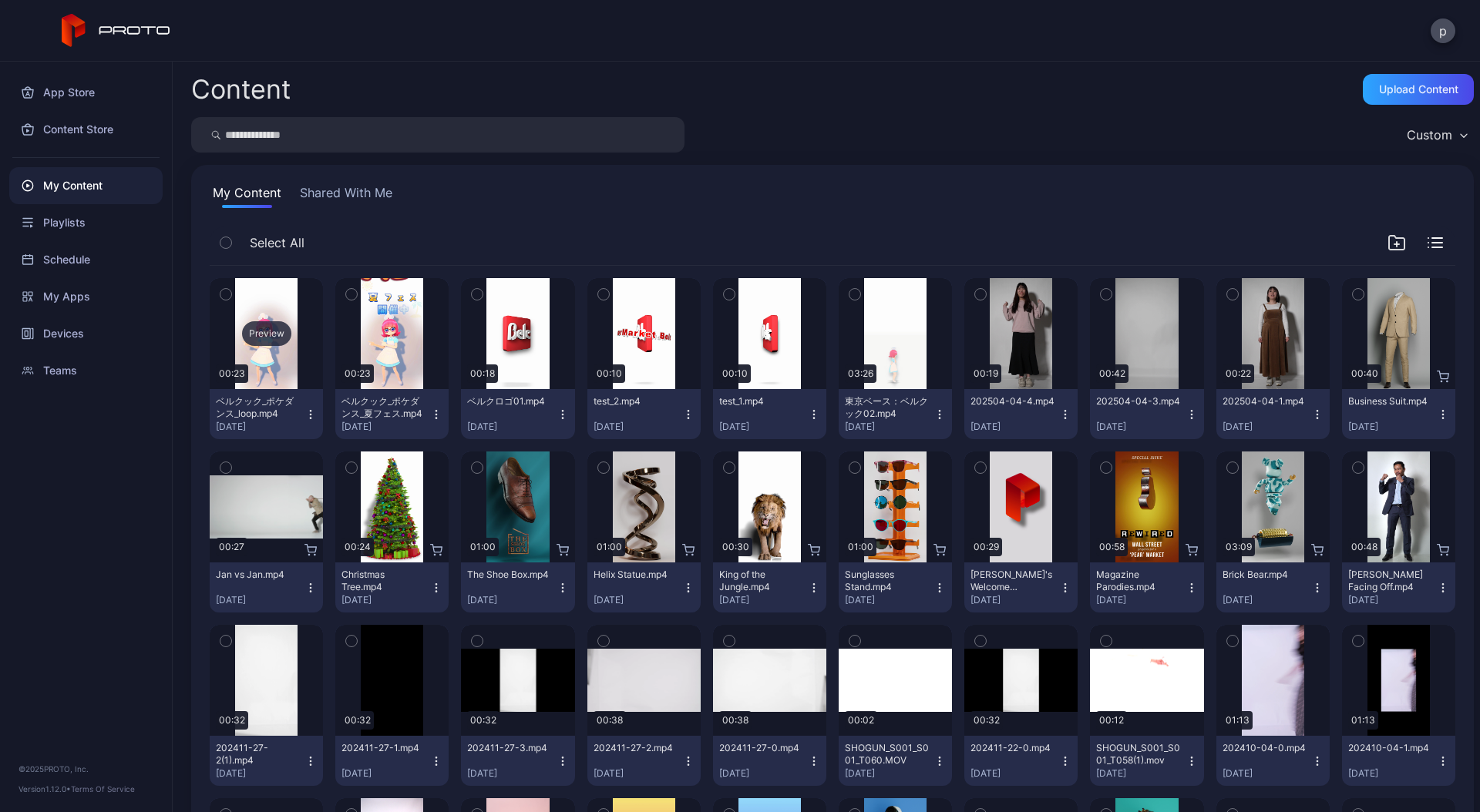
click at [255, 338] on div "Preview" at bounding box center [266, 333] width 49 height 24
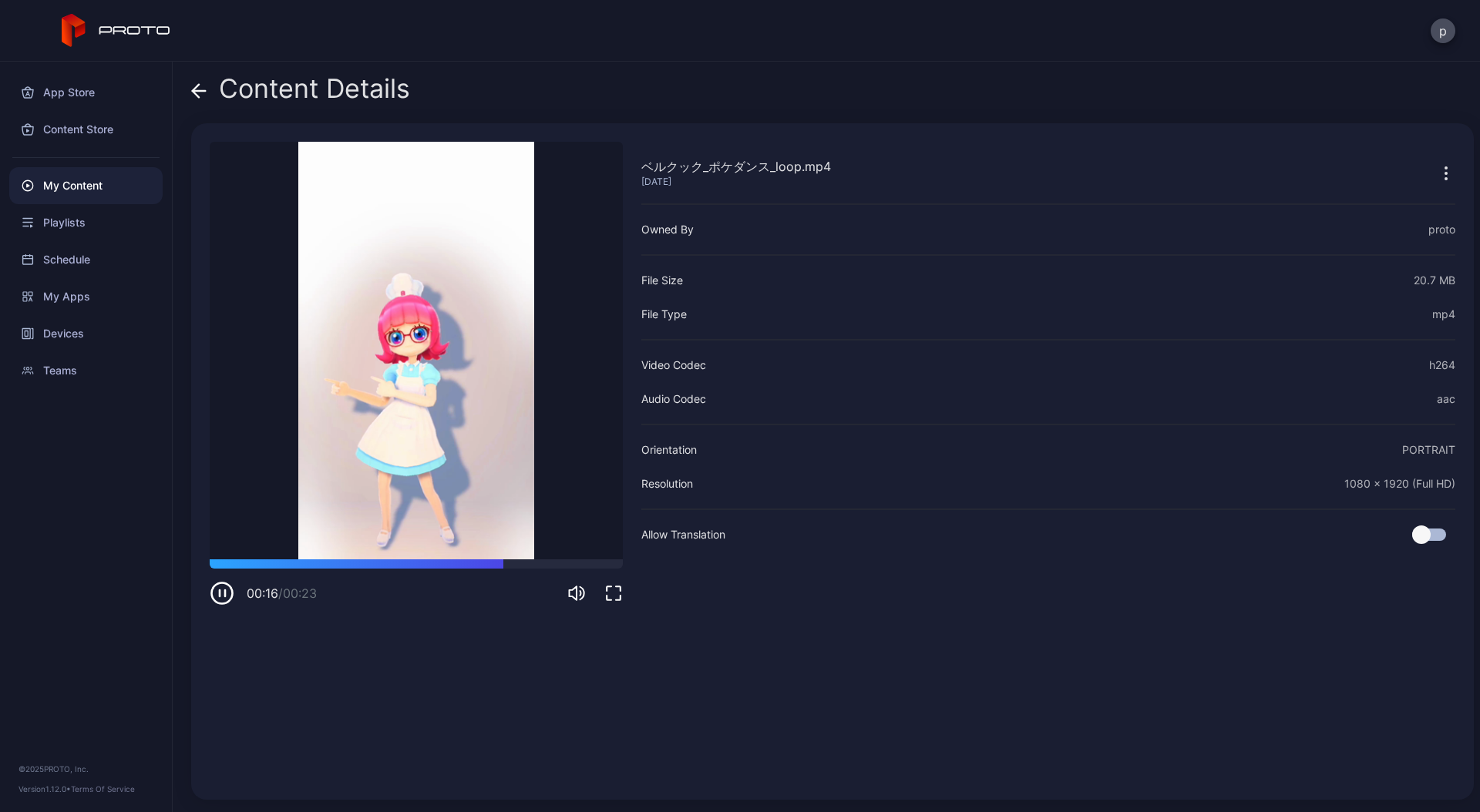
click at [196, 93] on icon at bounding box center [195, 90] width 6 height 13
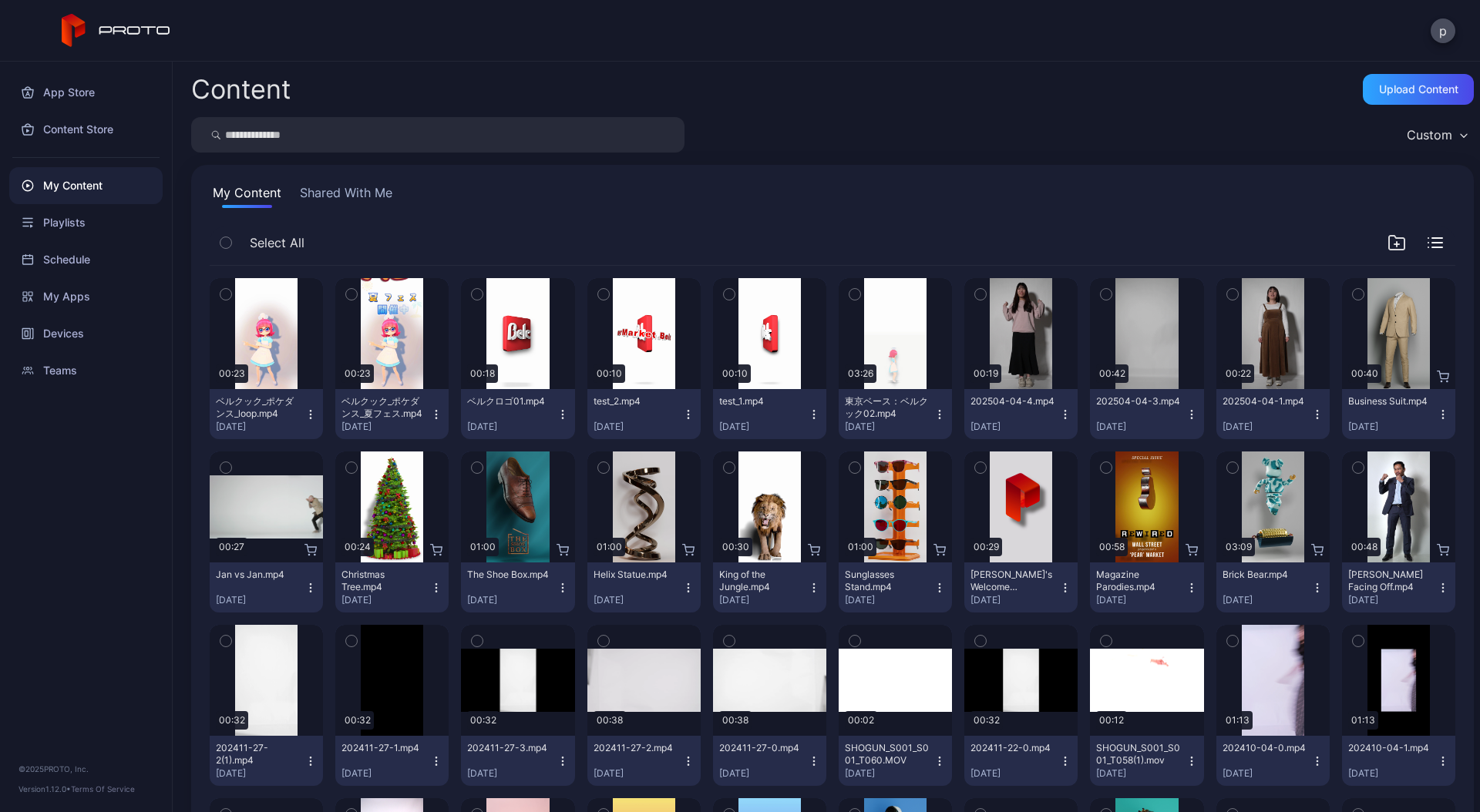
click at [968, 144] on div "Custom" at bounding box center [832, 135] width 1282 height 35
click at [894, 476] on div "Preview" at bounding box center [895, 506] width 113 height 110
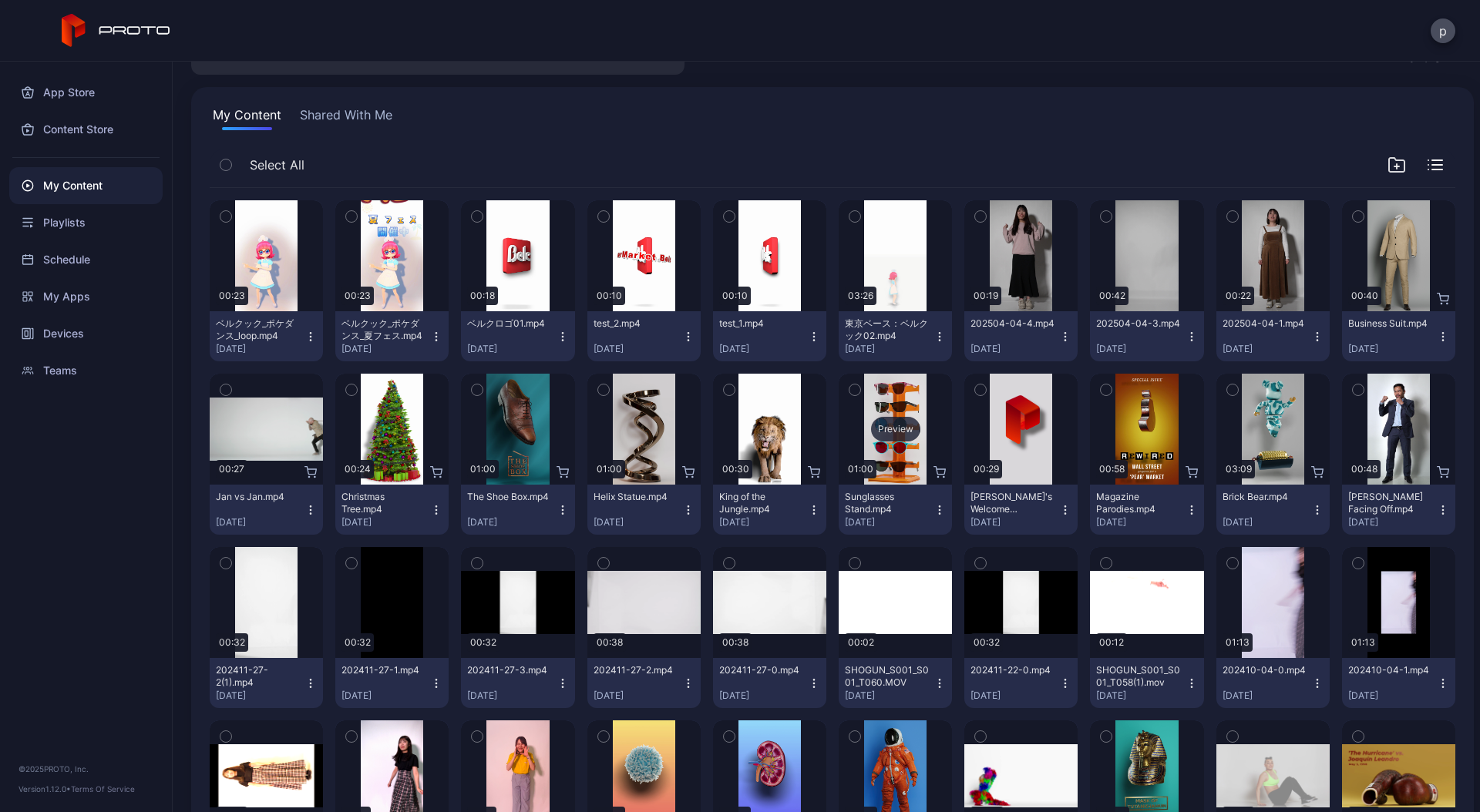
scroll to position [100, 0]
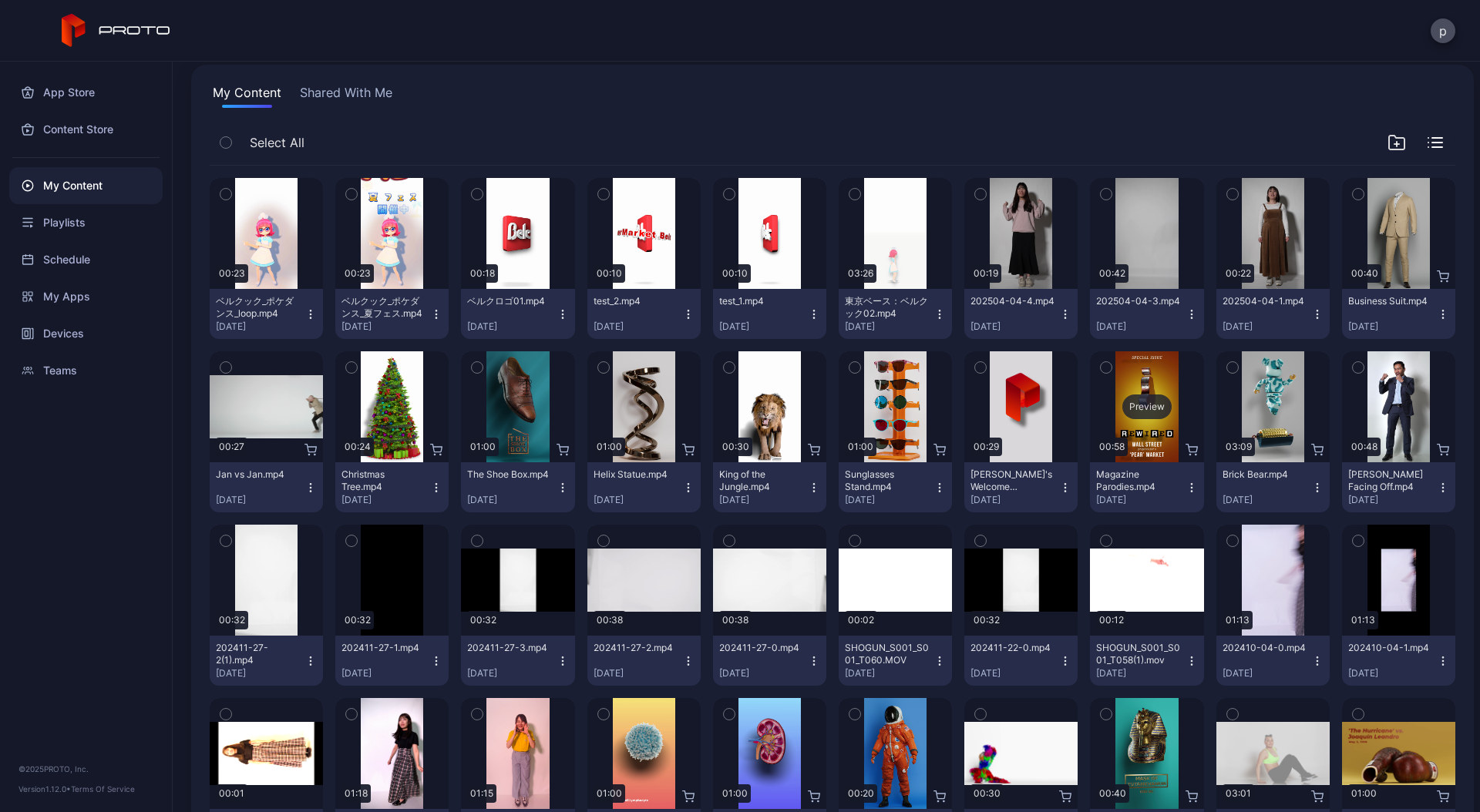
click at [1129, 403] on div "Preview" at bounding box center [1147, 406] width 49 height 24
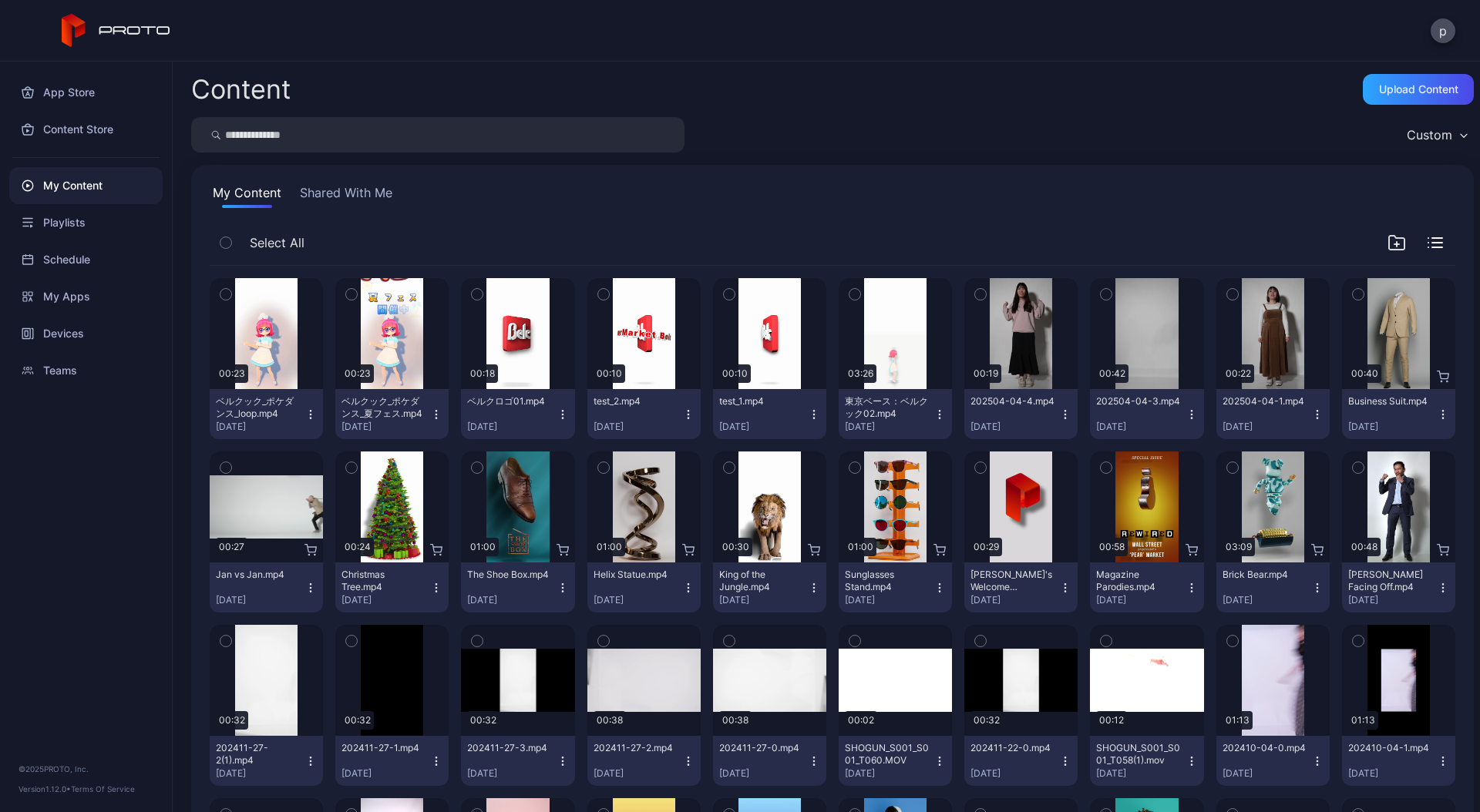
scroll to position [100, 0]
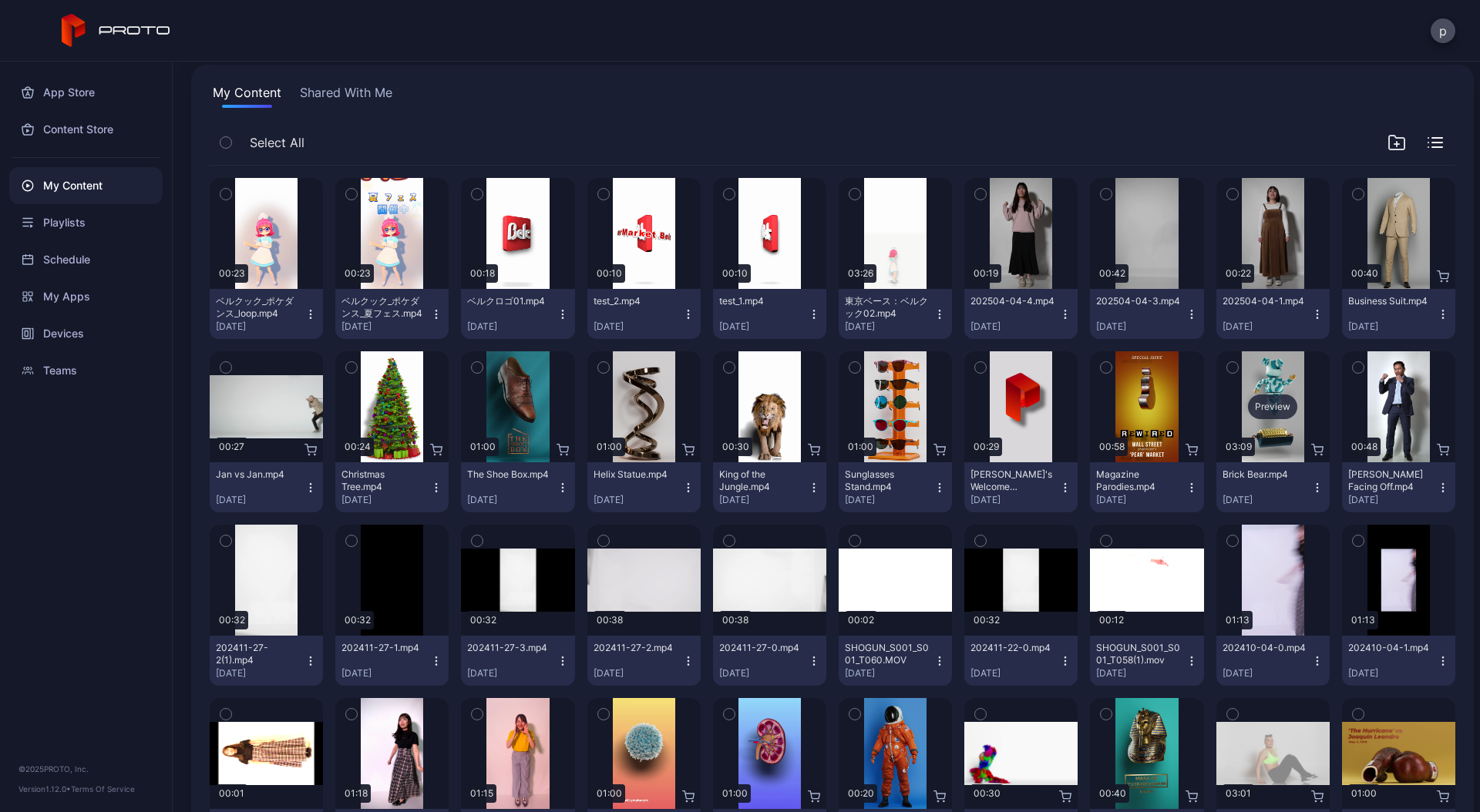
click at [1265, 388] on div "Preview" at bounding box center [1272, 407] width 113 height 110
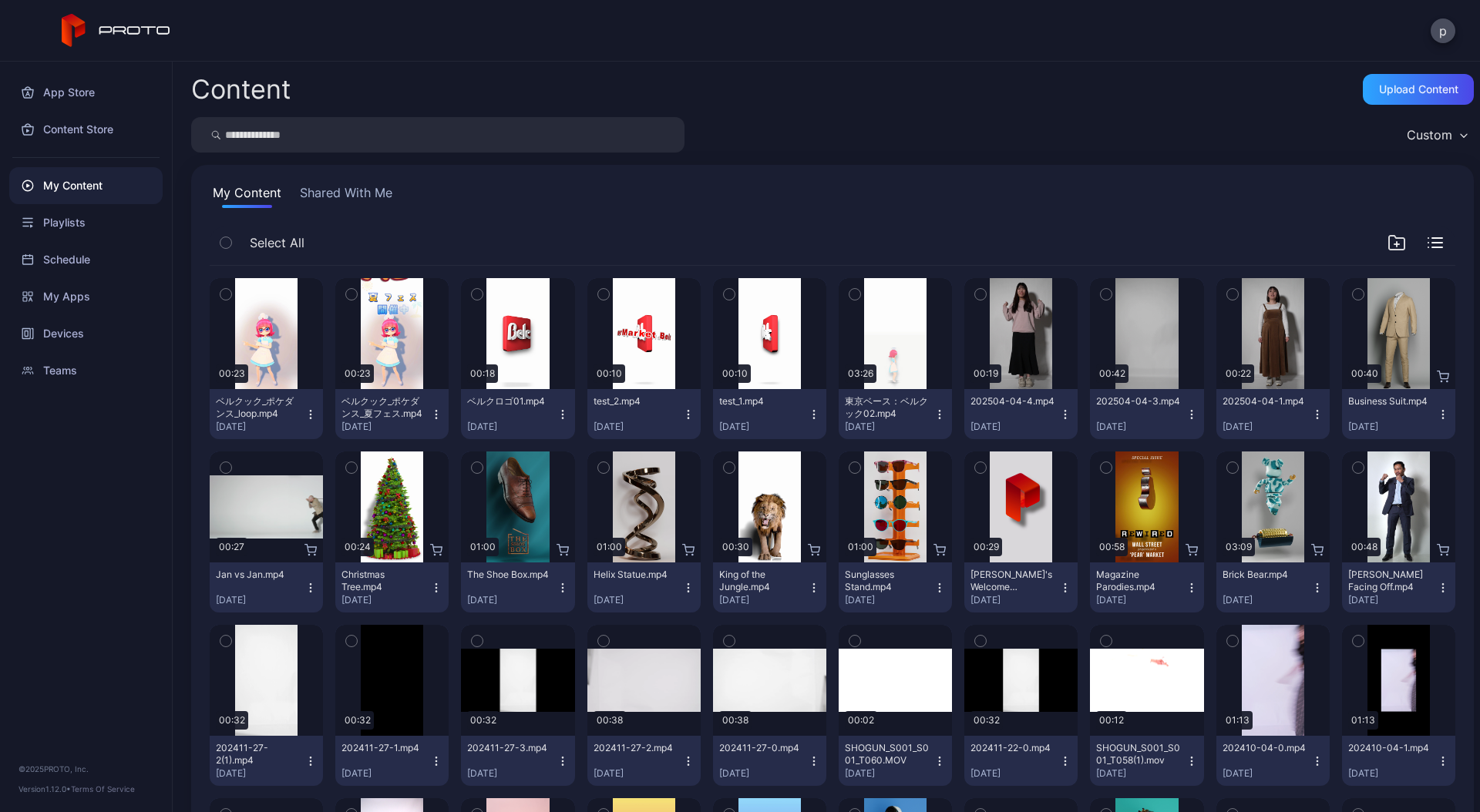
scroll to position [100, 0]
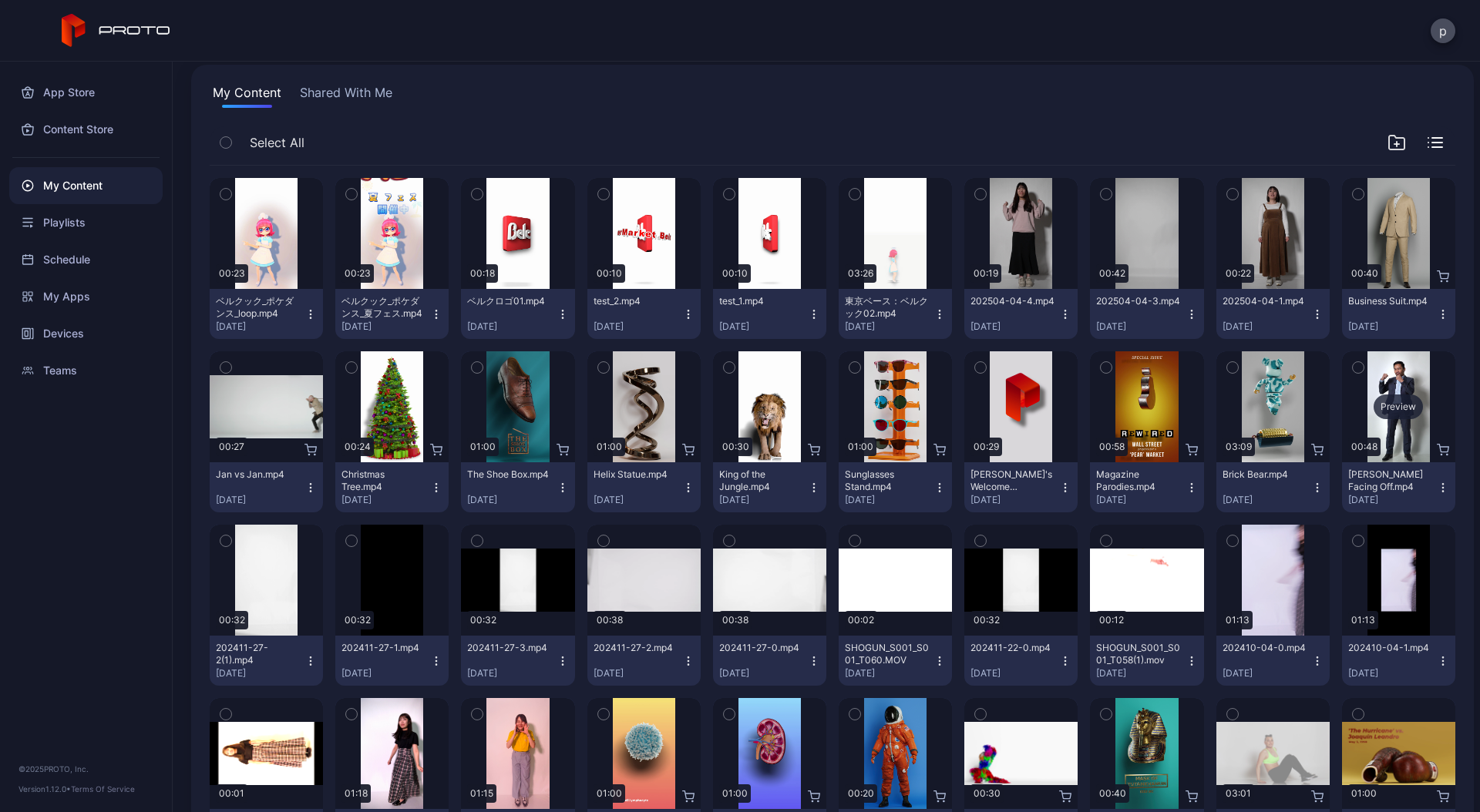
click at [1379, 375] on div "Preview" at bounding box center [1398, 407] width 113 height 110
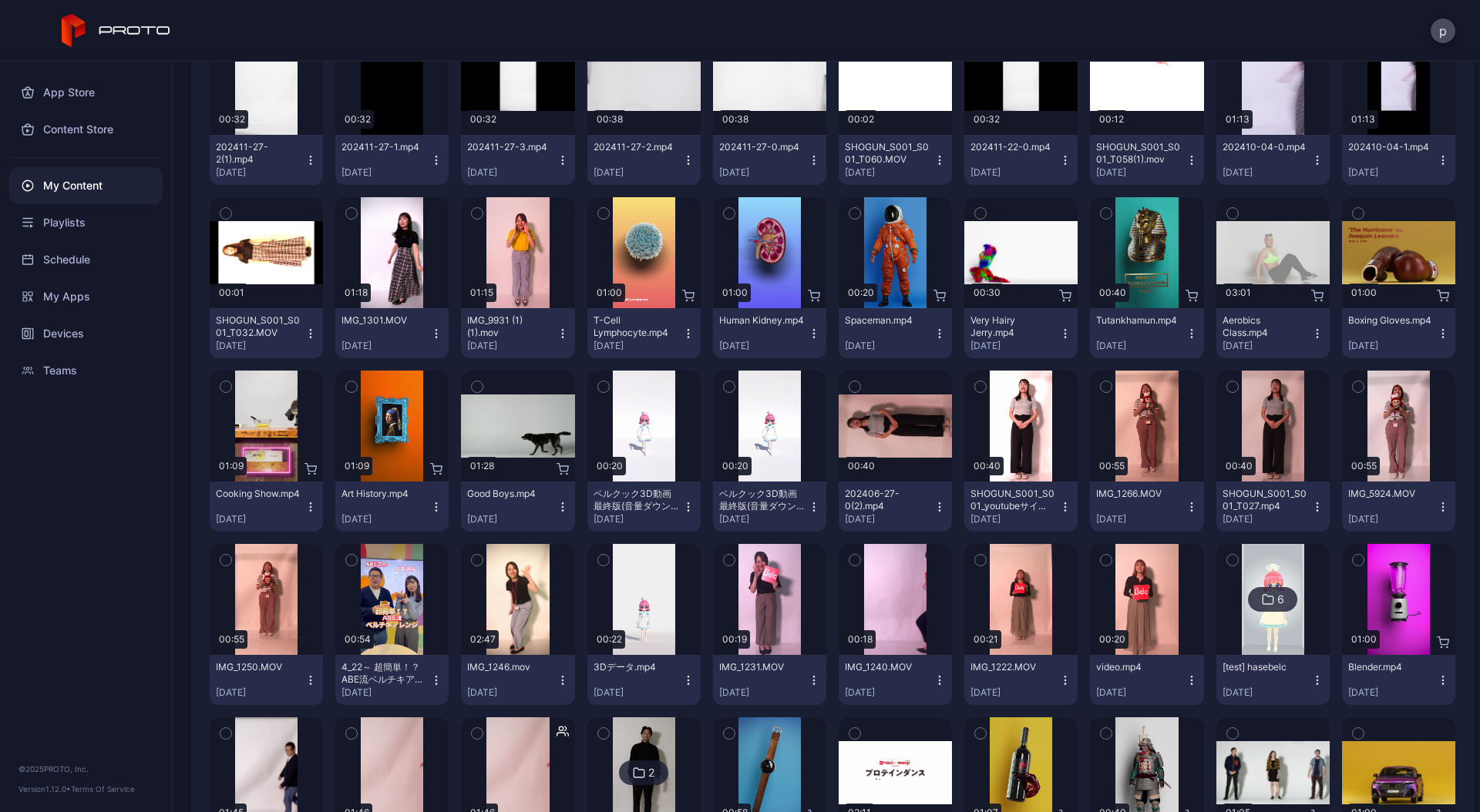
scroll to position [621, 0]
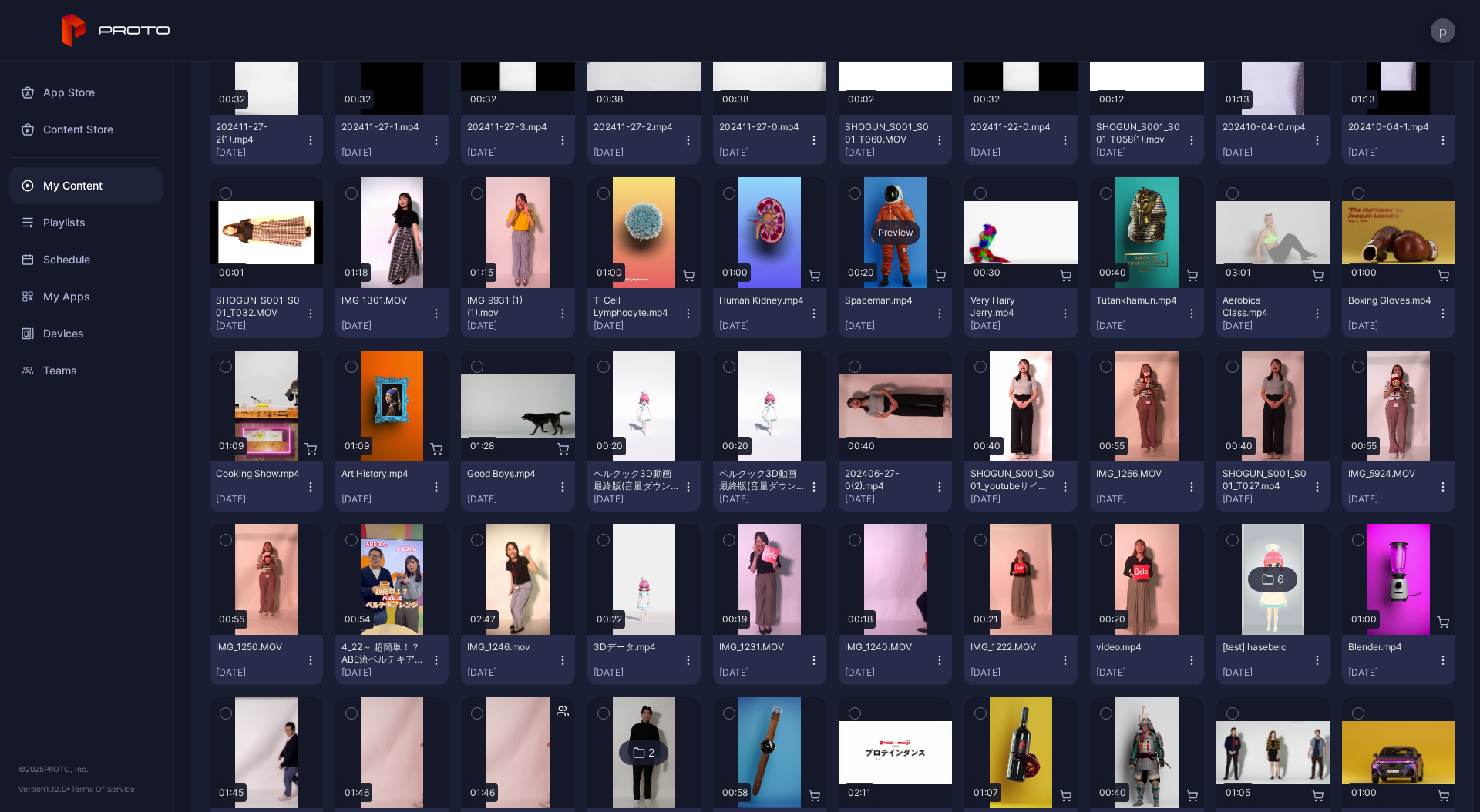
click at [870, 213] on div "Preview" at bounding box center [895, 233] width 113 height 110
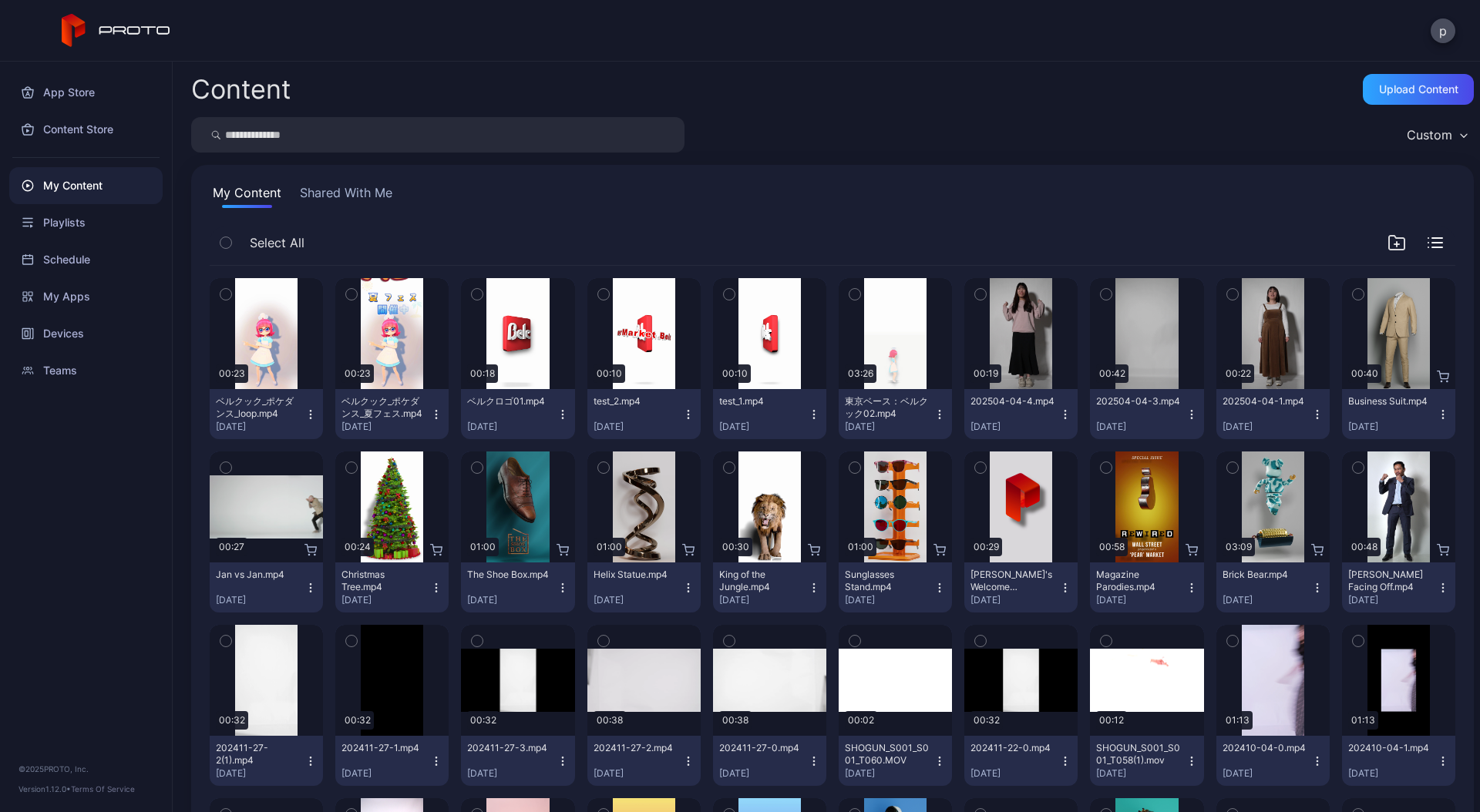
scroll to position [621, 0]
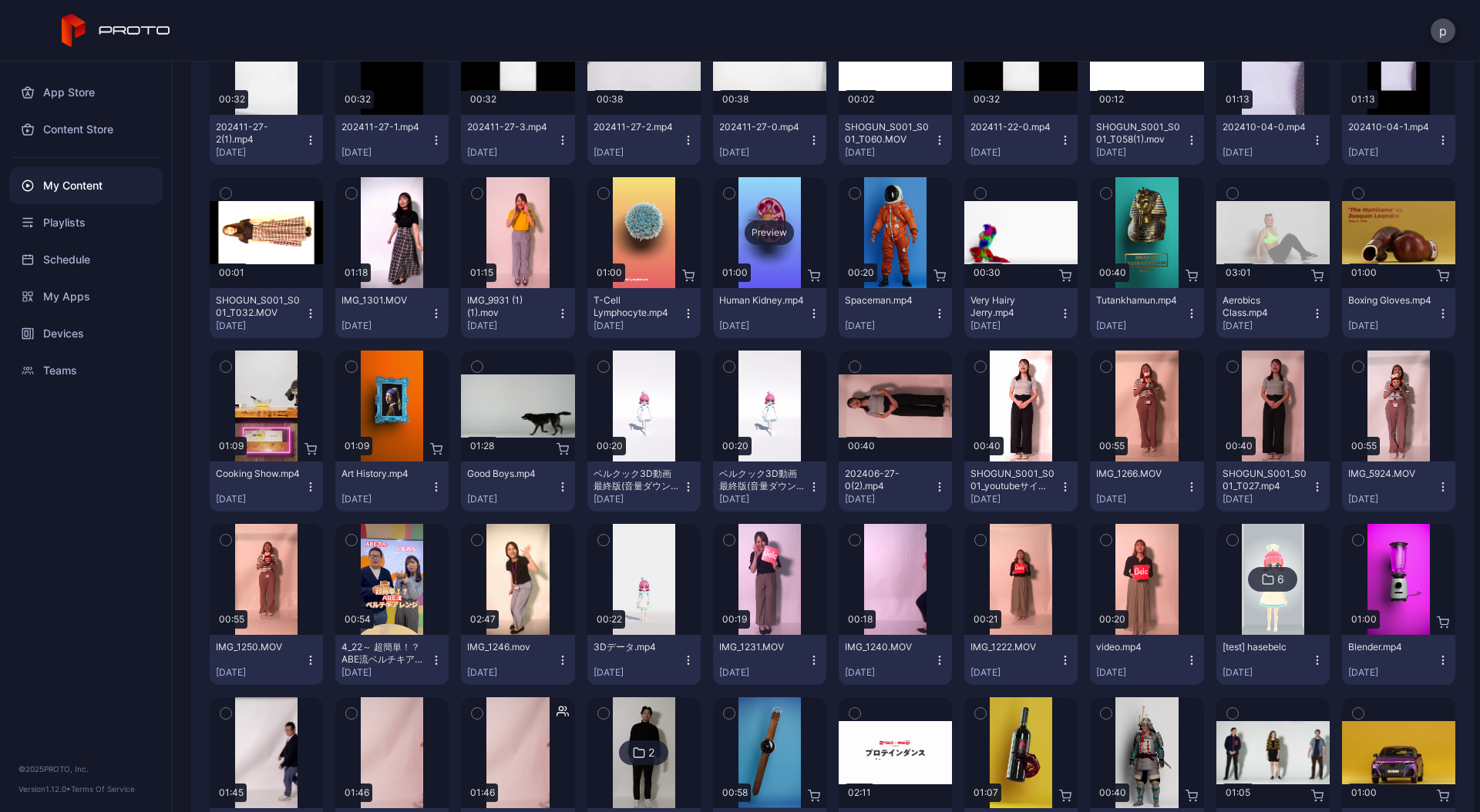
click at [758, 217] on div "Preview" at bounding box center [769, 233] width 113 height 110
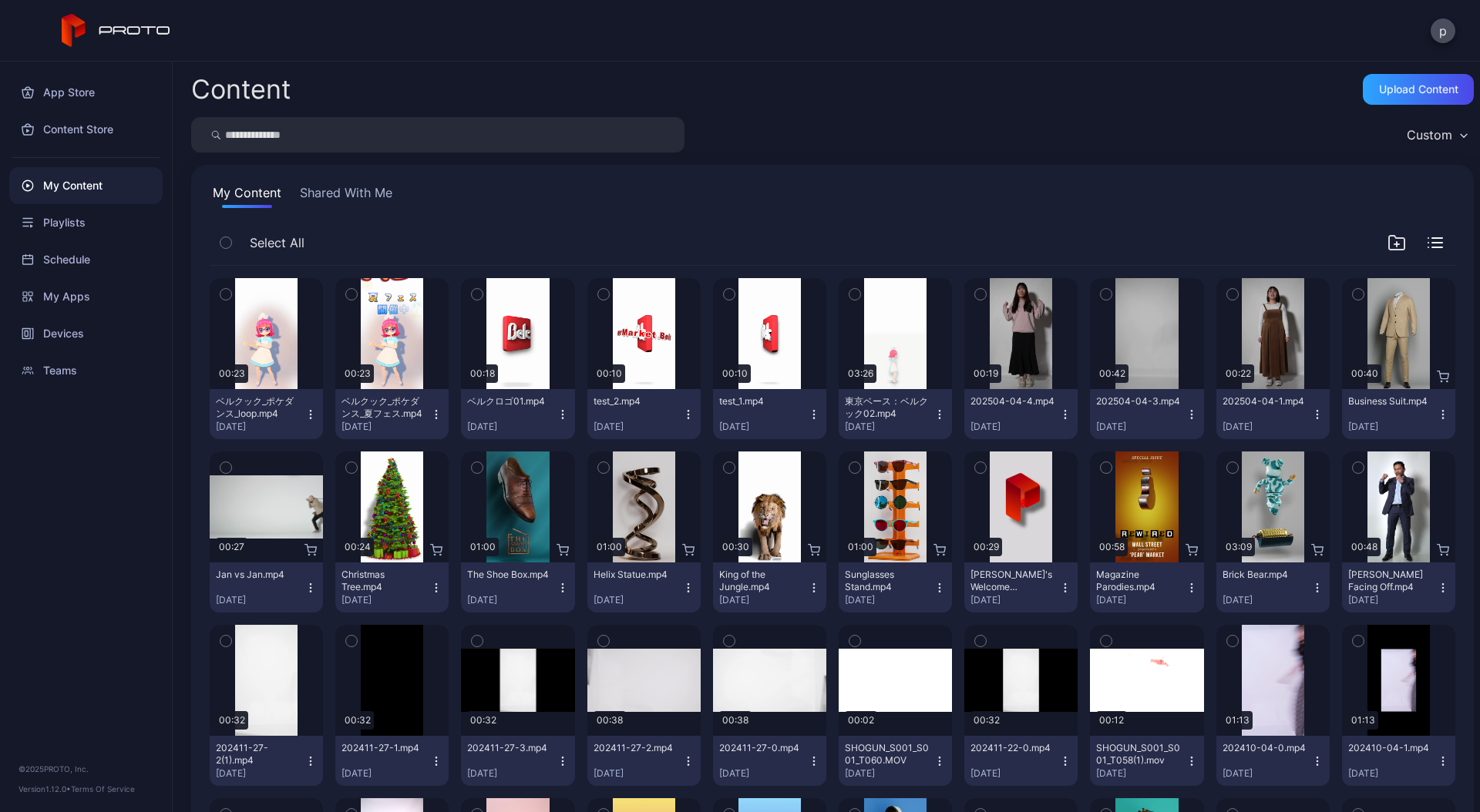
scroll to position [621, 0]
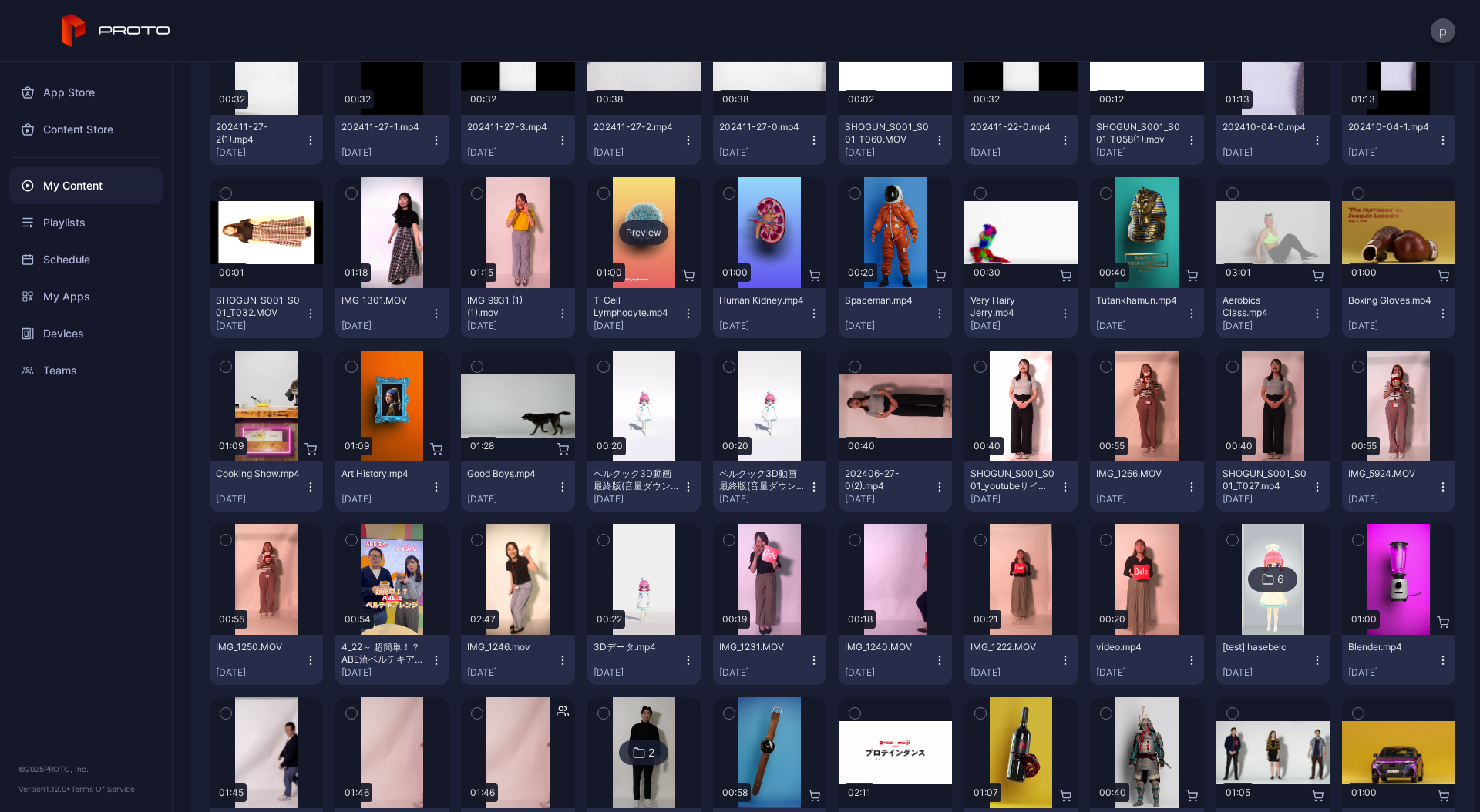
click at [658, 217] on div "Preview" at bounding box center [643, 233] width 113 height 110
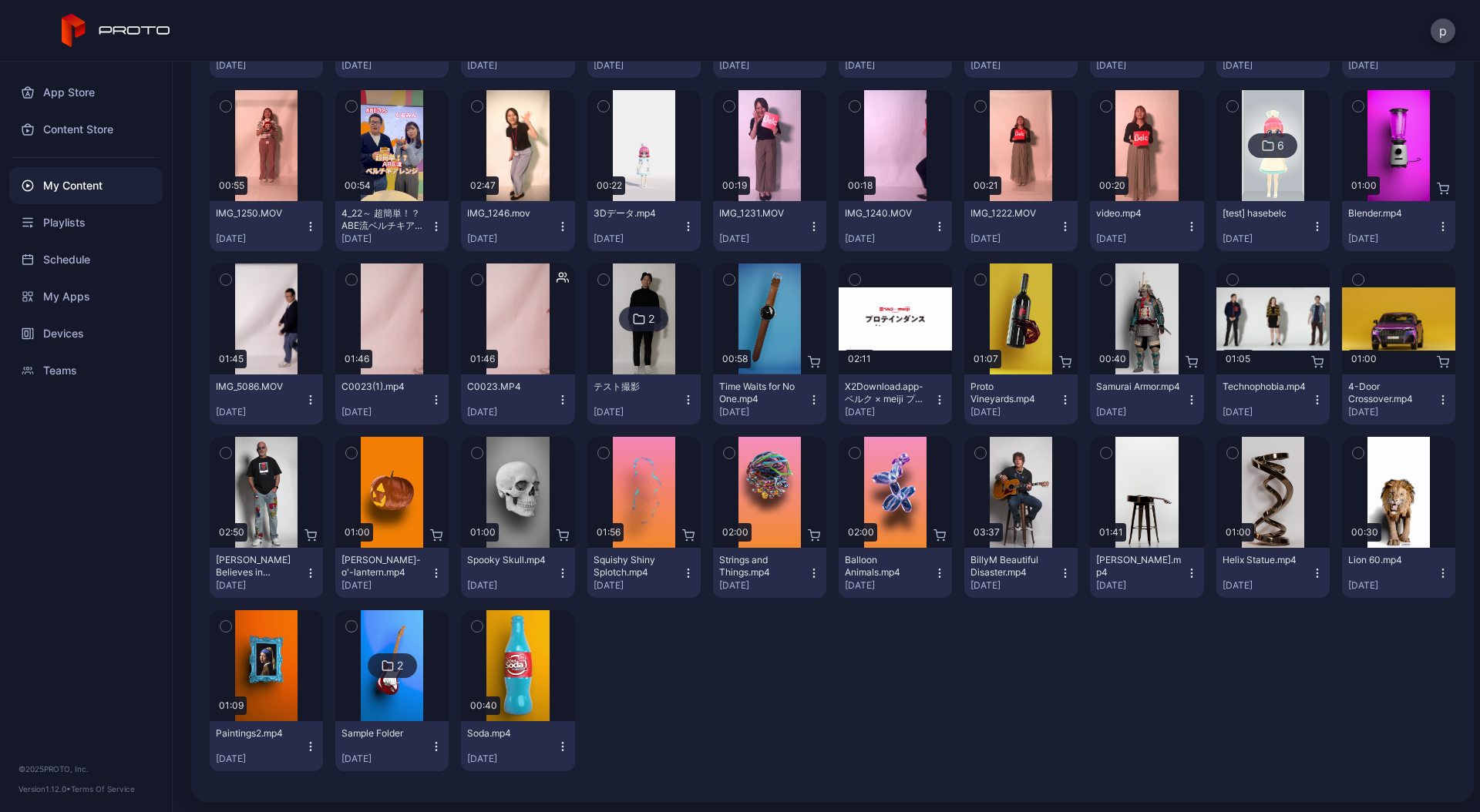
scroll to position [1056, 0]
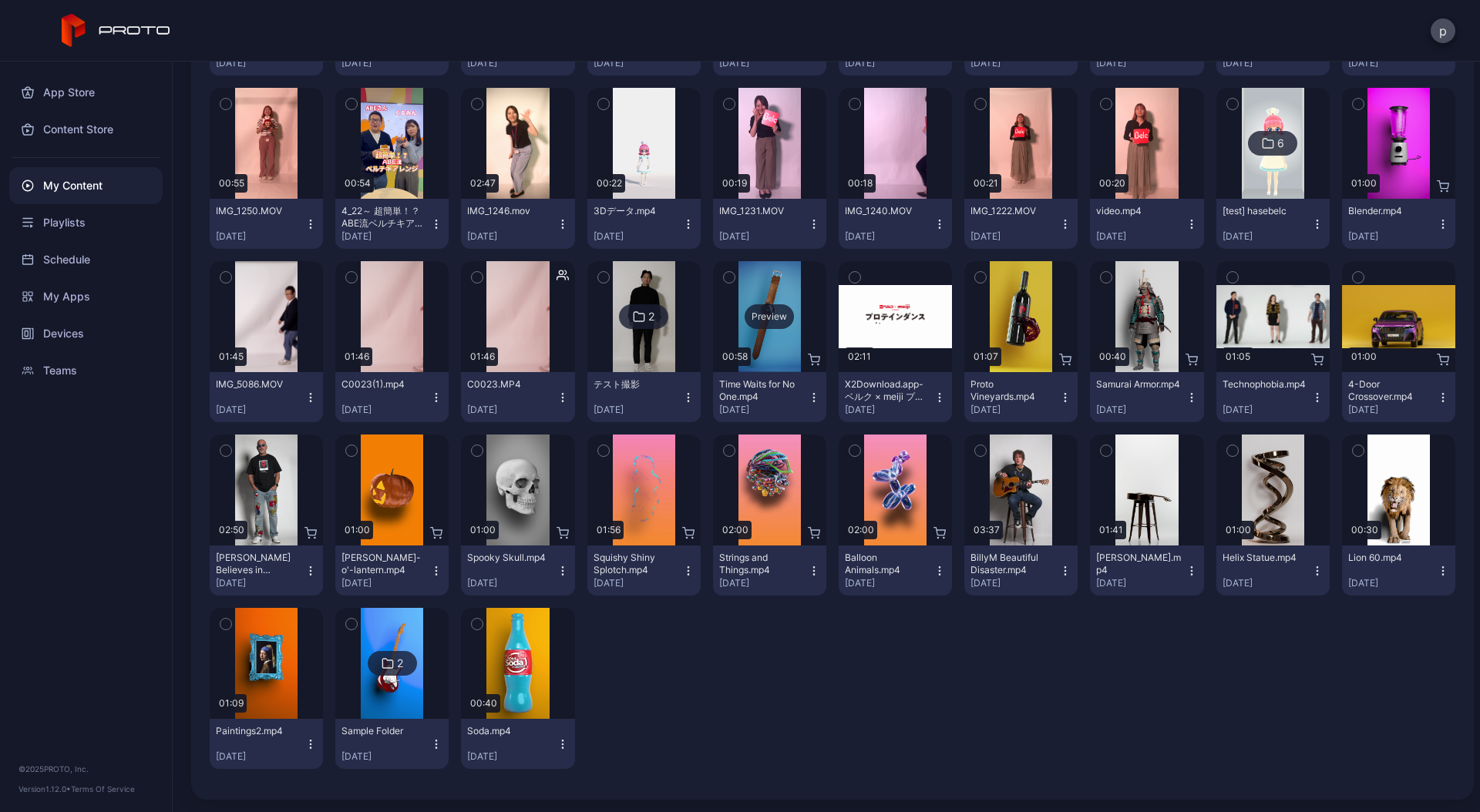
click at [771, 285] on div "Preview" at bounding box center [769, 316] width 113 height 110
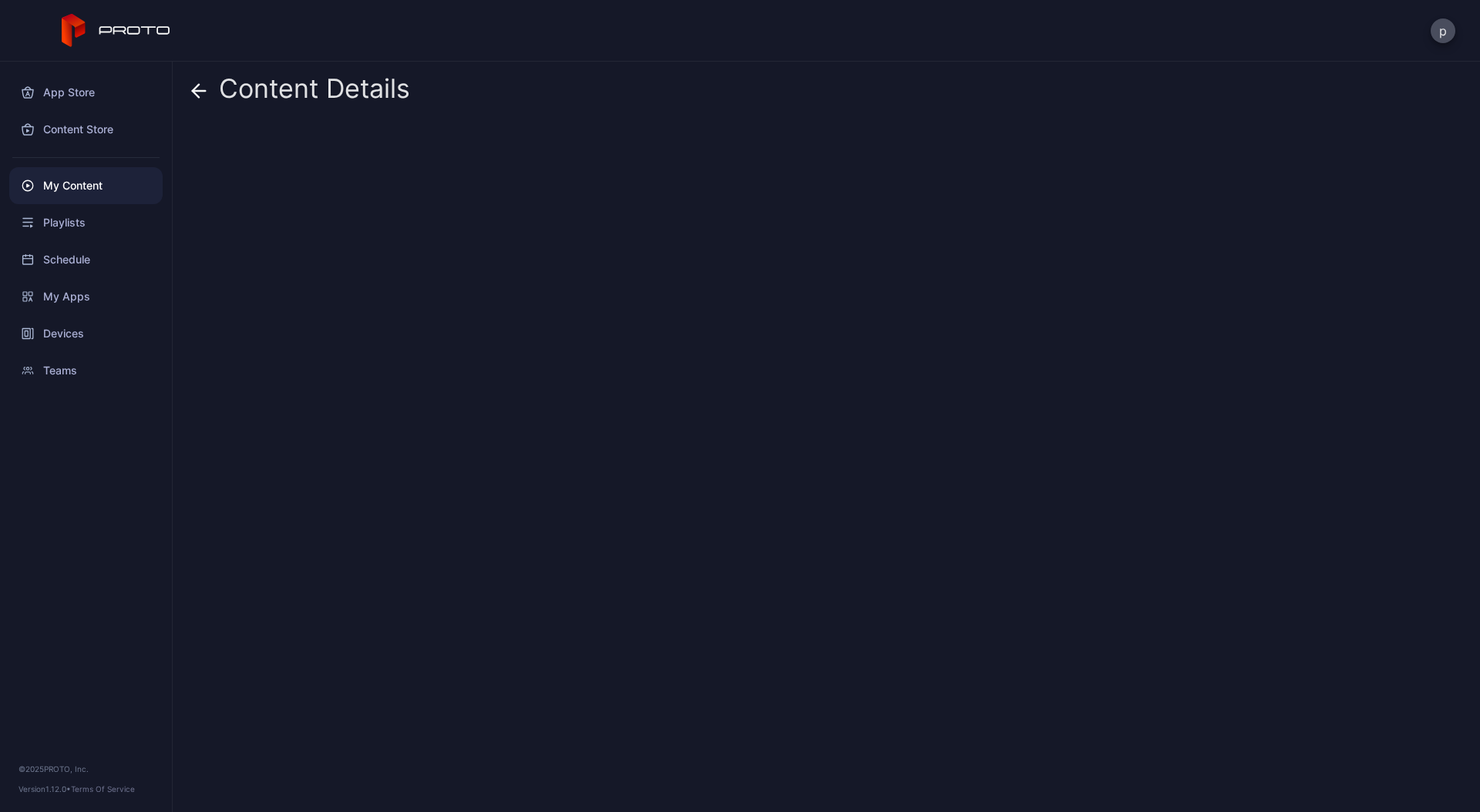
click at [771, 285] on div "Content Details" at bounding box center [826, 437] width 1307 height 750
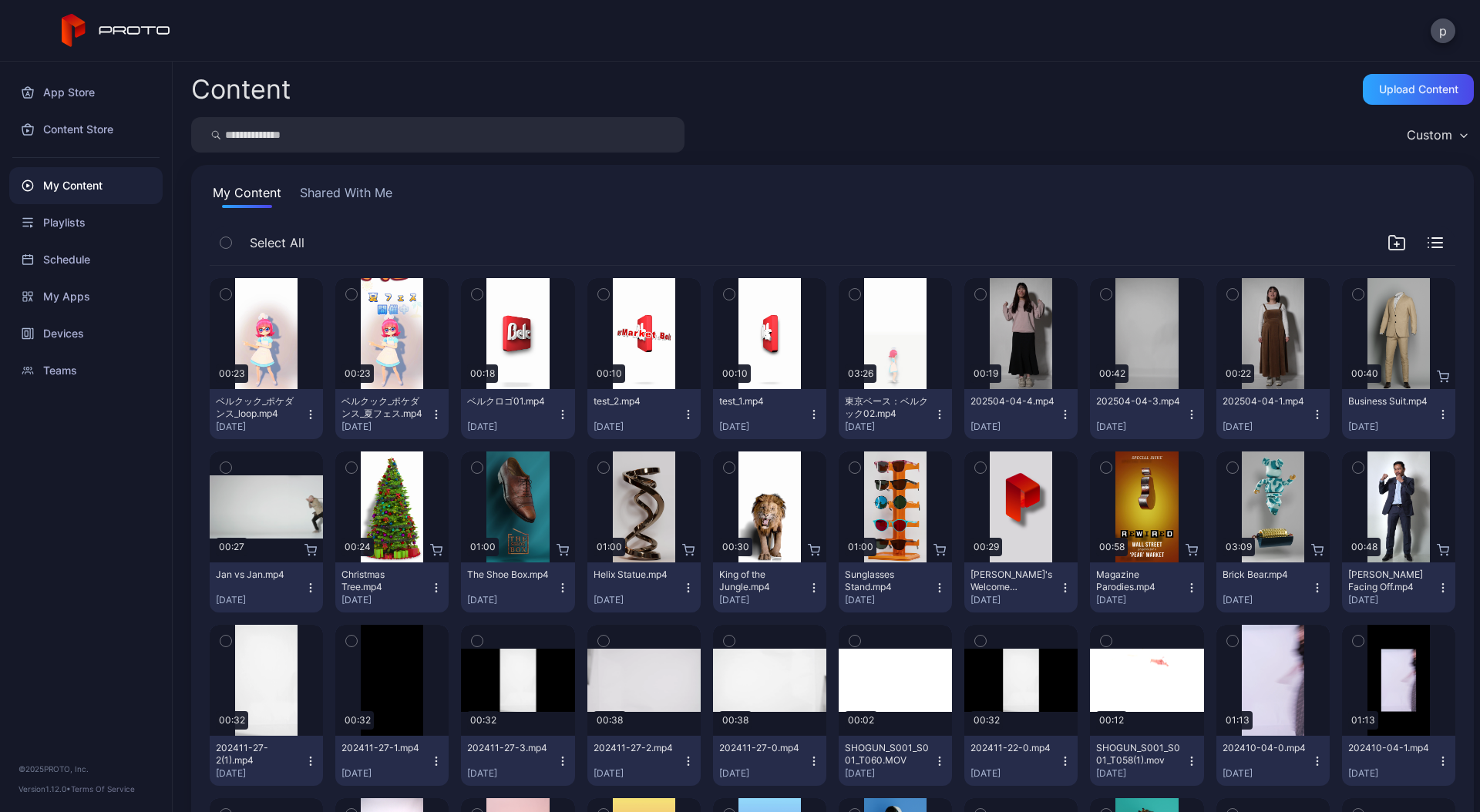
scroll to position [1056, 0]
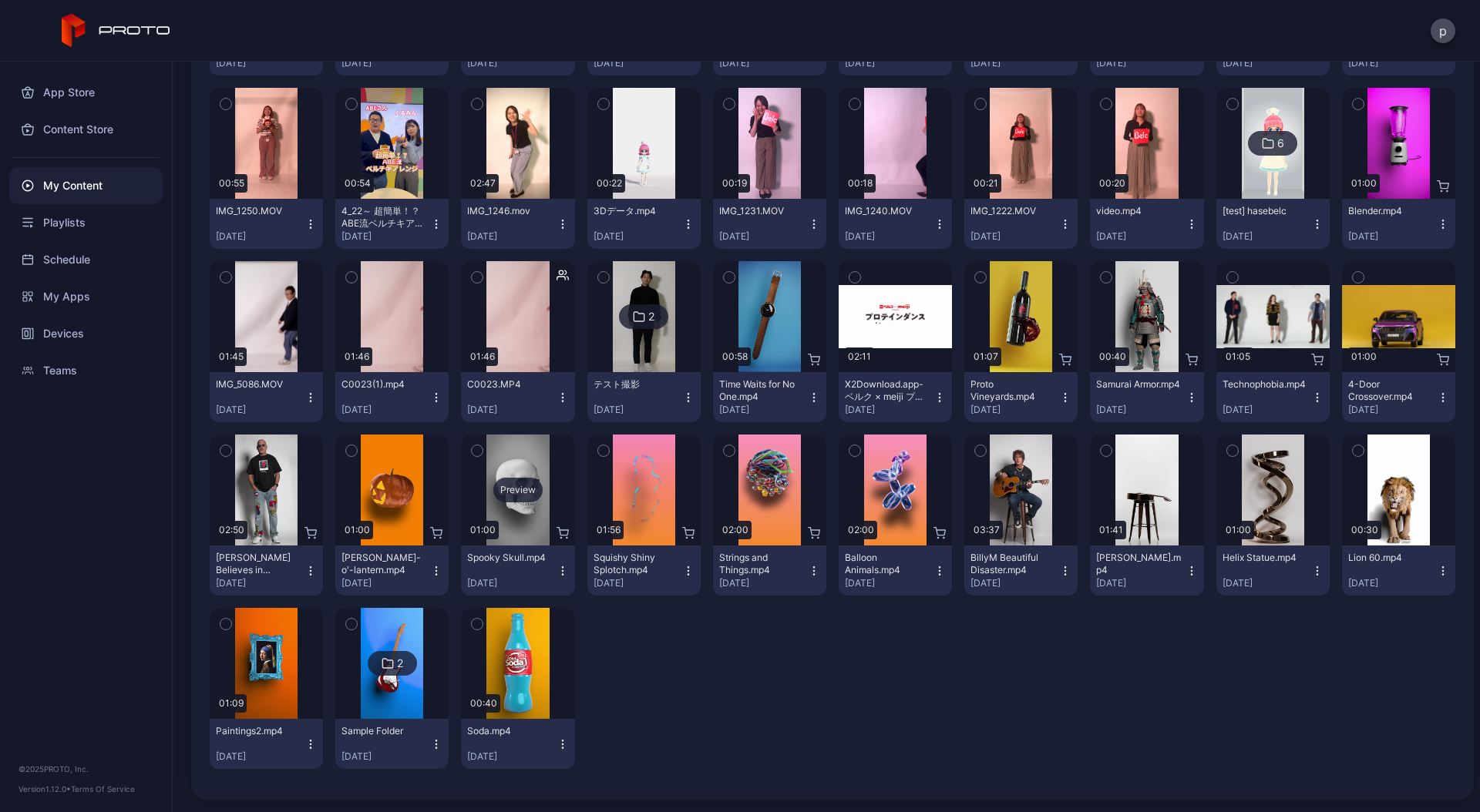
click at [530, 449] on div "Preview" at bounding box center [517, 490] width 113 height 110
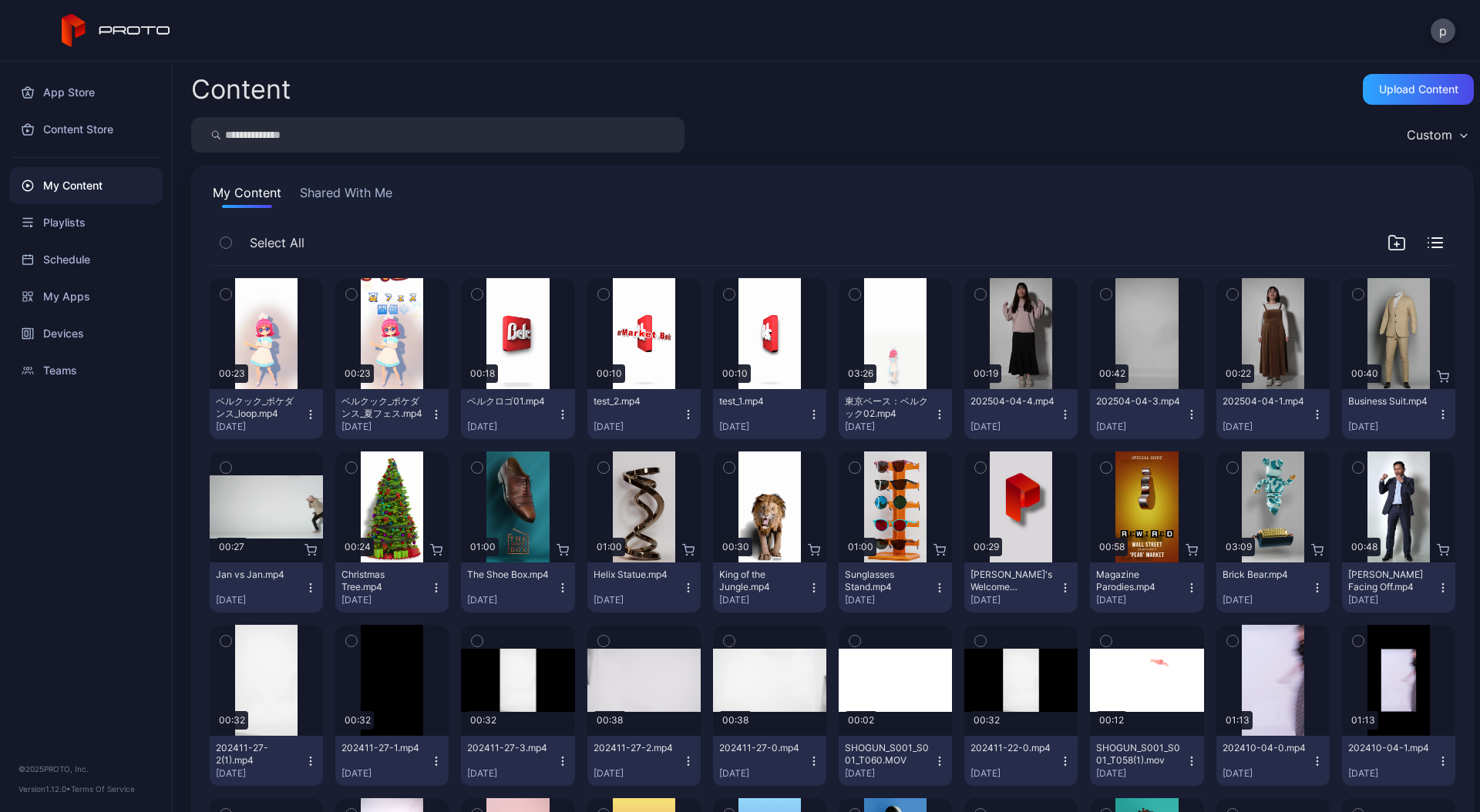
scroll to position [1056, 0]
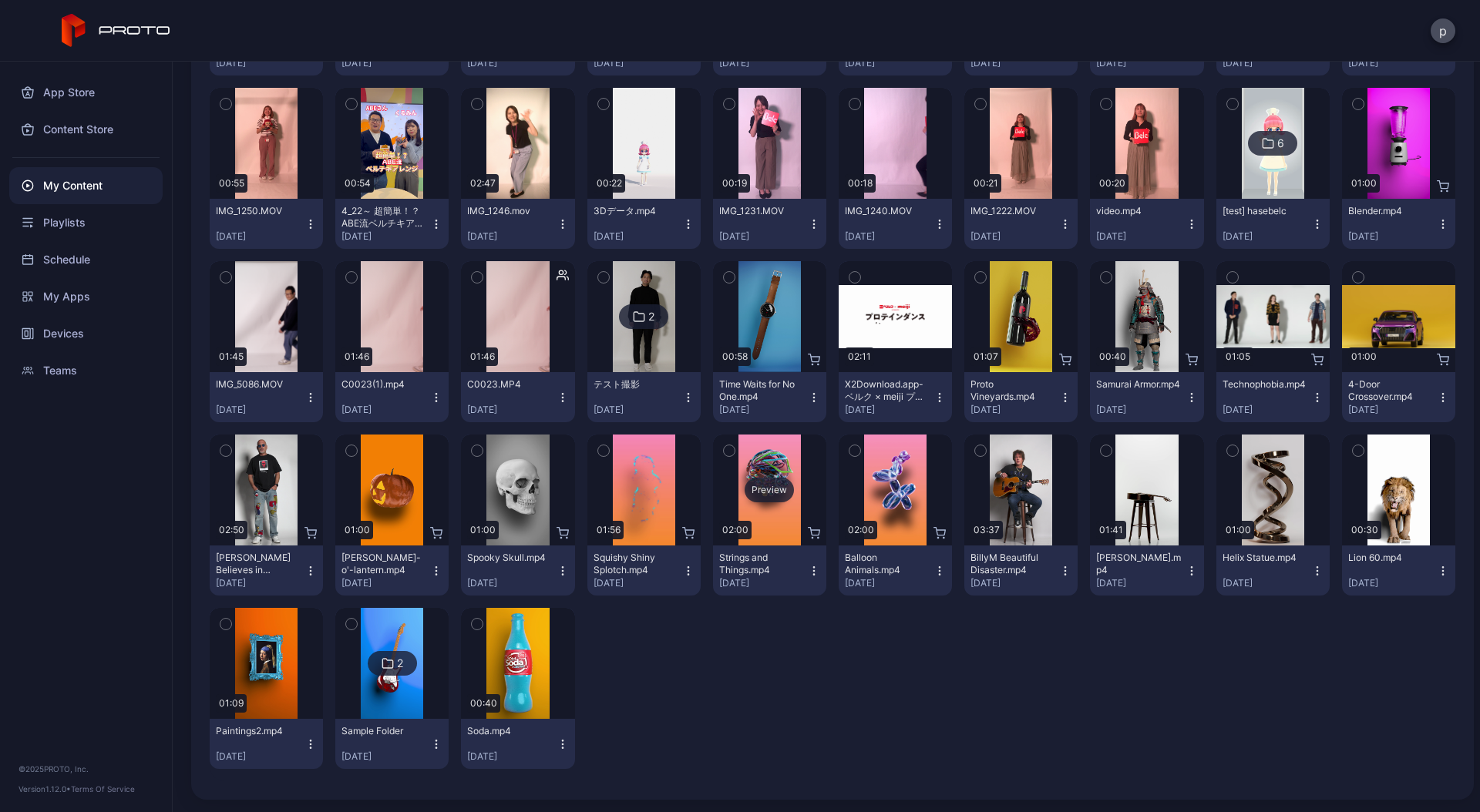
click at [770, 459] on div "Preview" at bounding box center [769, 490] width 113 height 110
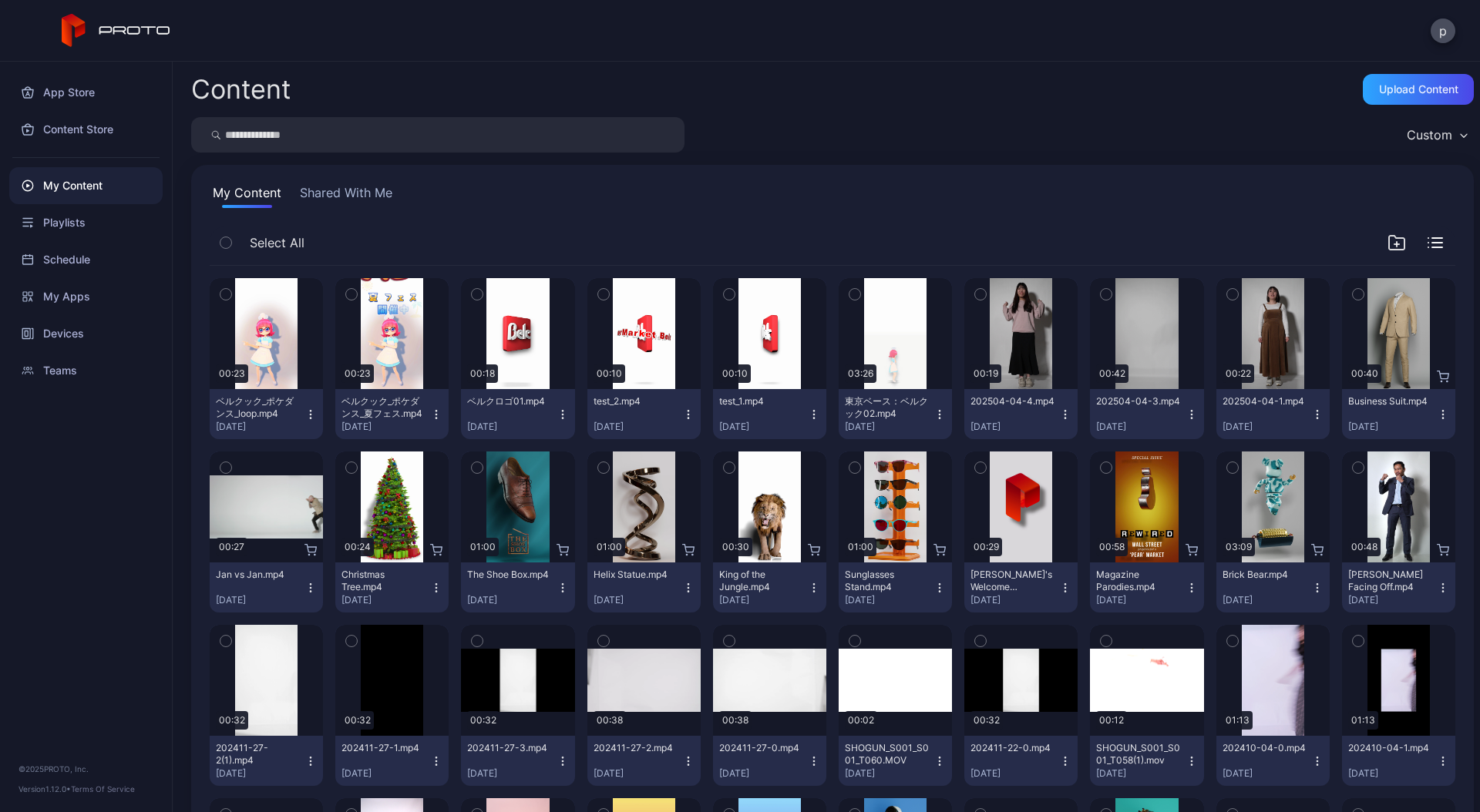
scroll to position [1056, 0]
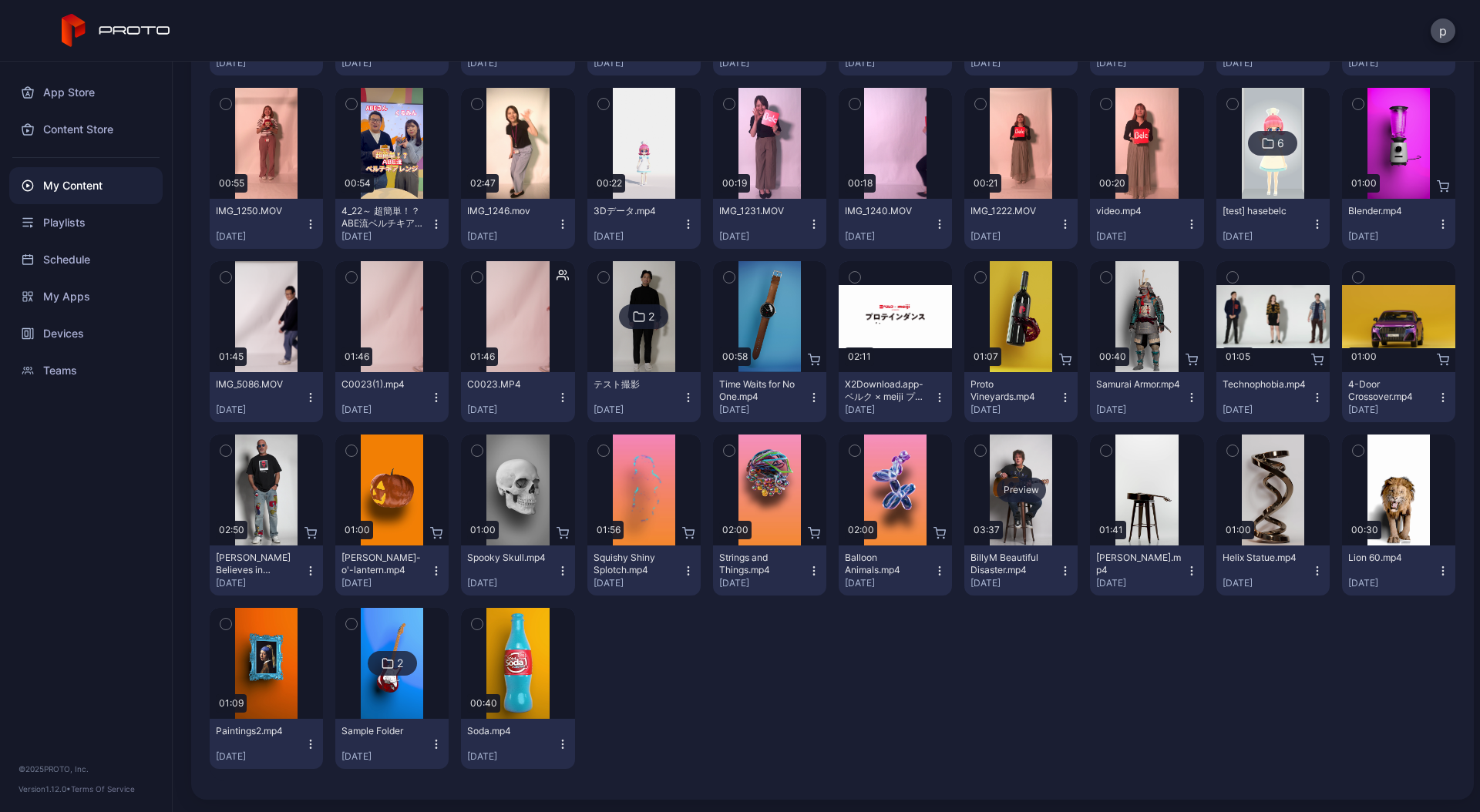
click at [1017, 461] on div "Preview" at bounding box center [1020, 490] width 113 height 110
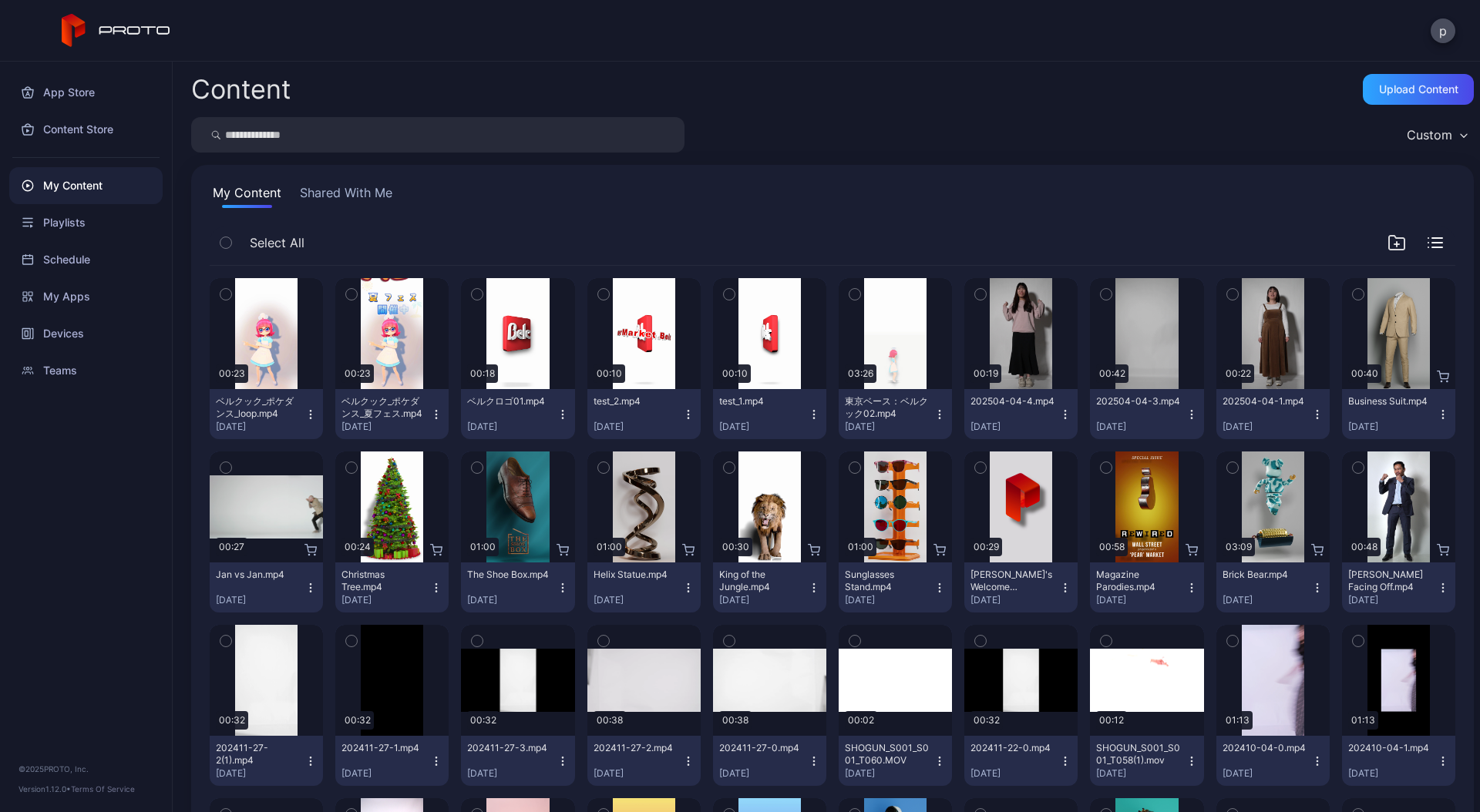
scroll to position [1056, 0]
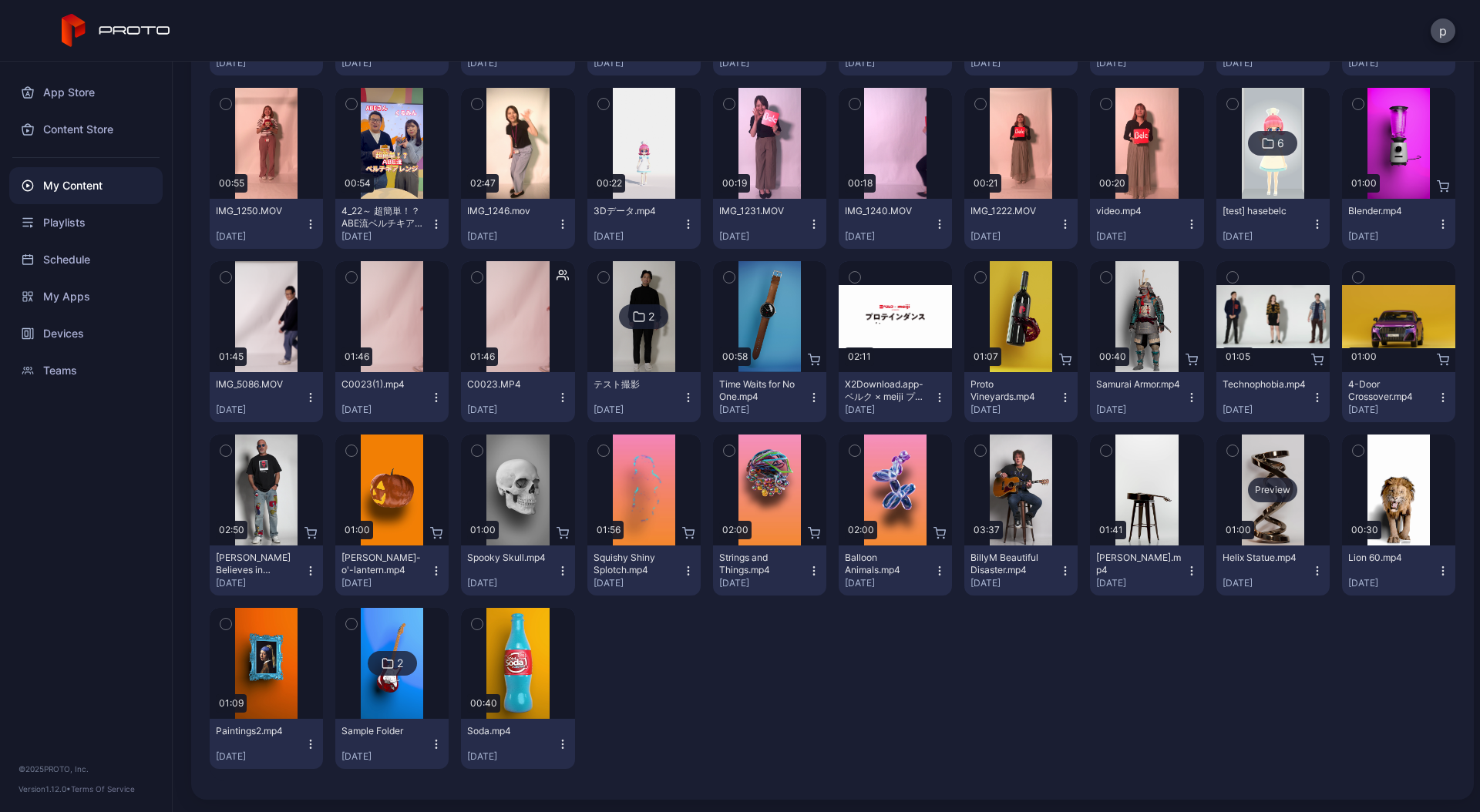
click at [1263, 453] on div "Preview" at bounding box center [1272, 490] width 113 height 110
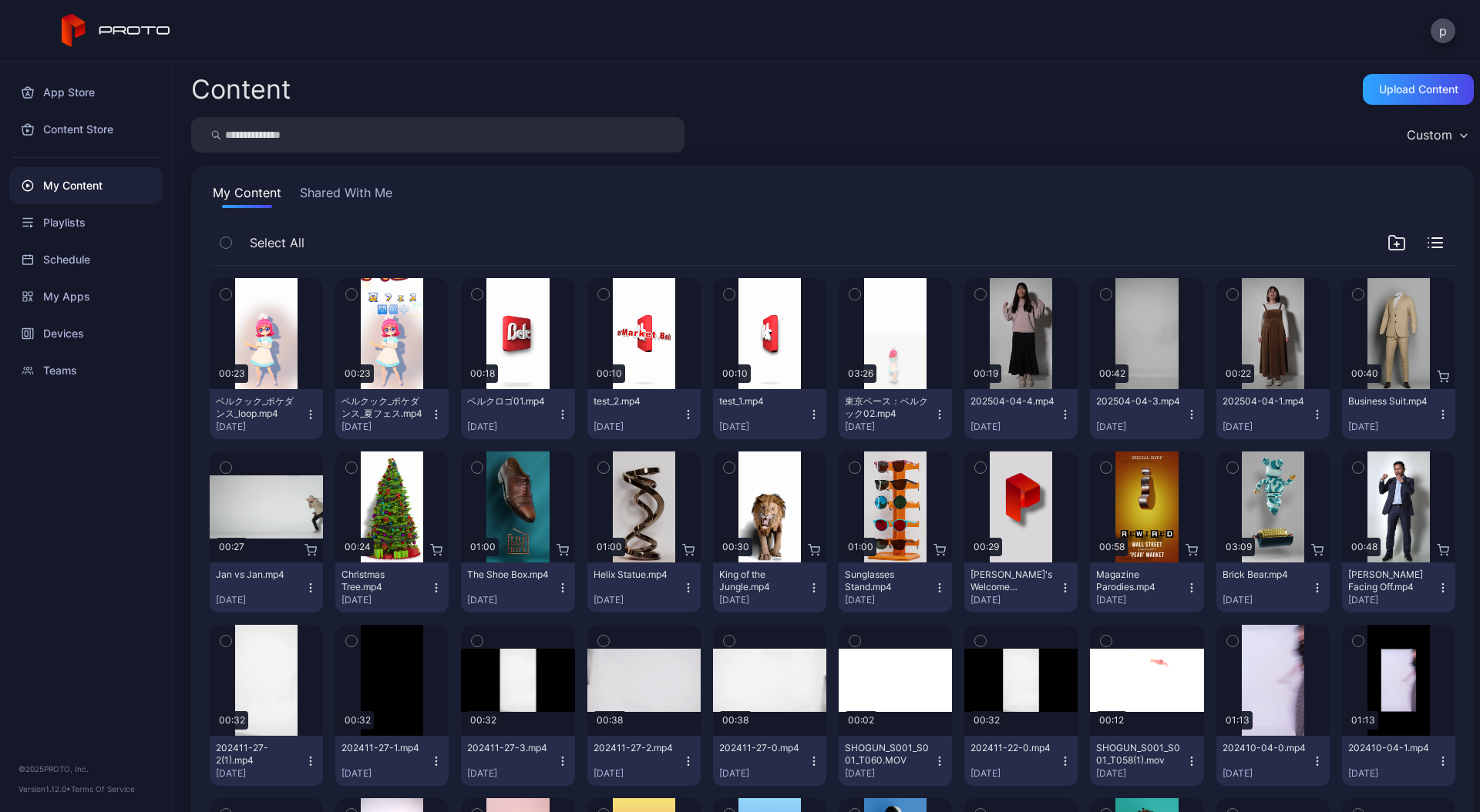
click at [82, 227] on div "Playlists" at bounding box center [85, 223] width 153 height 37
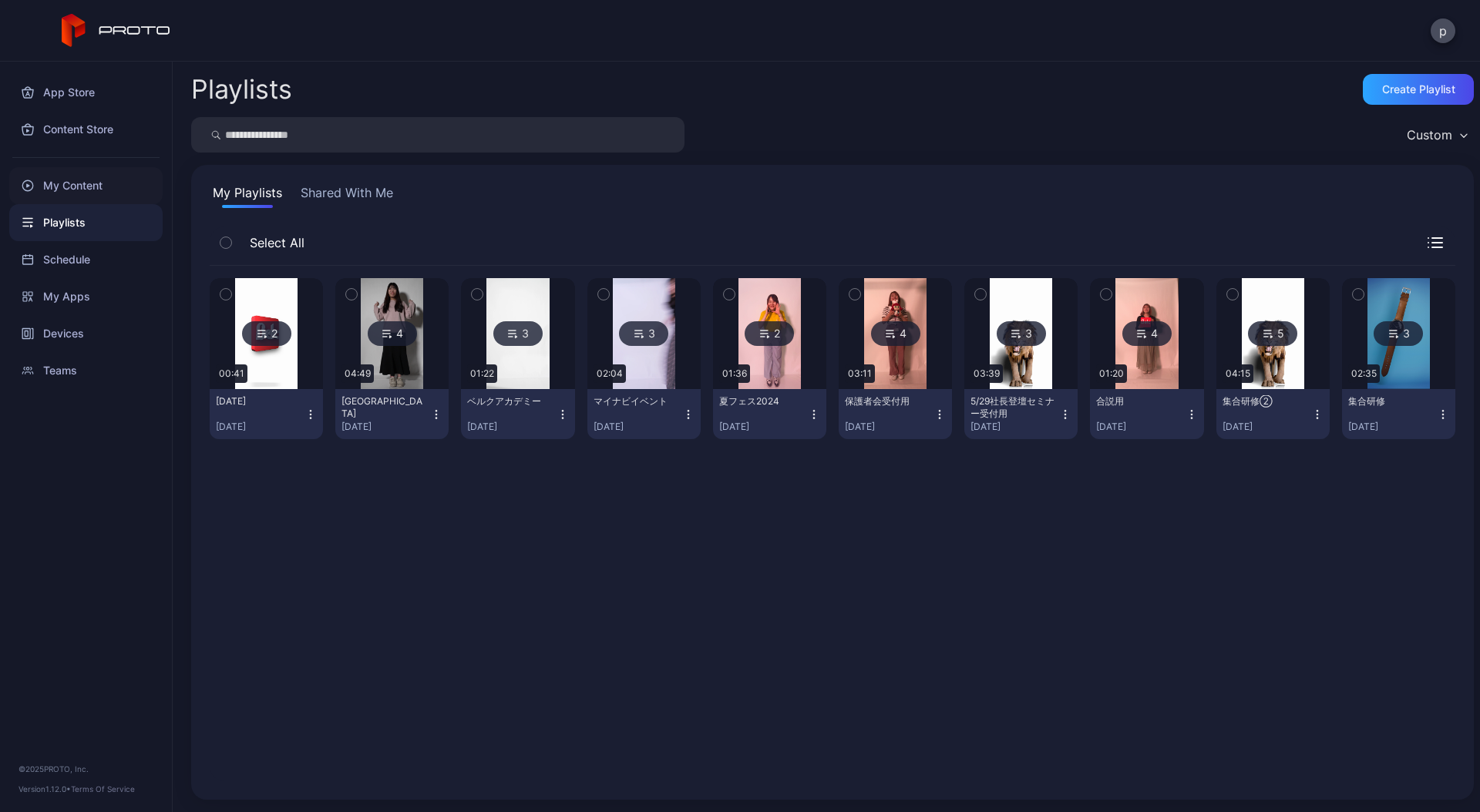
click at [75, 190] on div "My Content" at bounding box center [85, 186] width 153 height 37
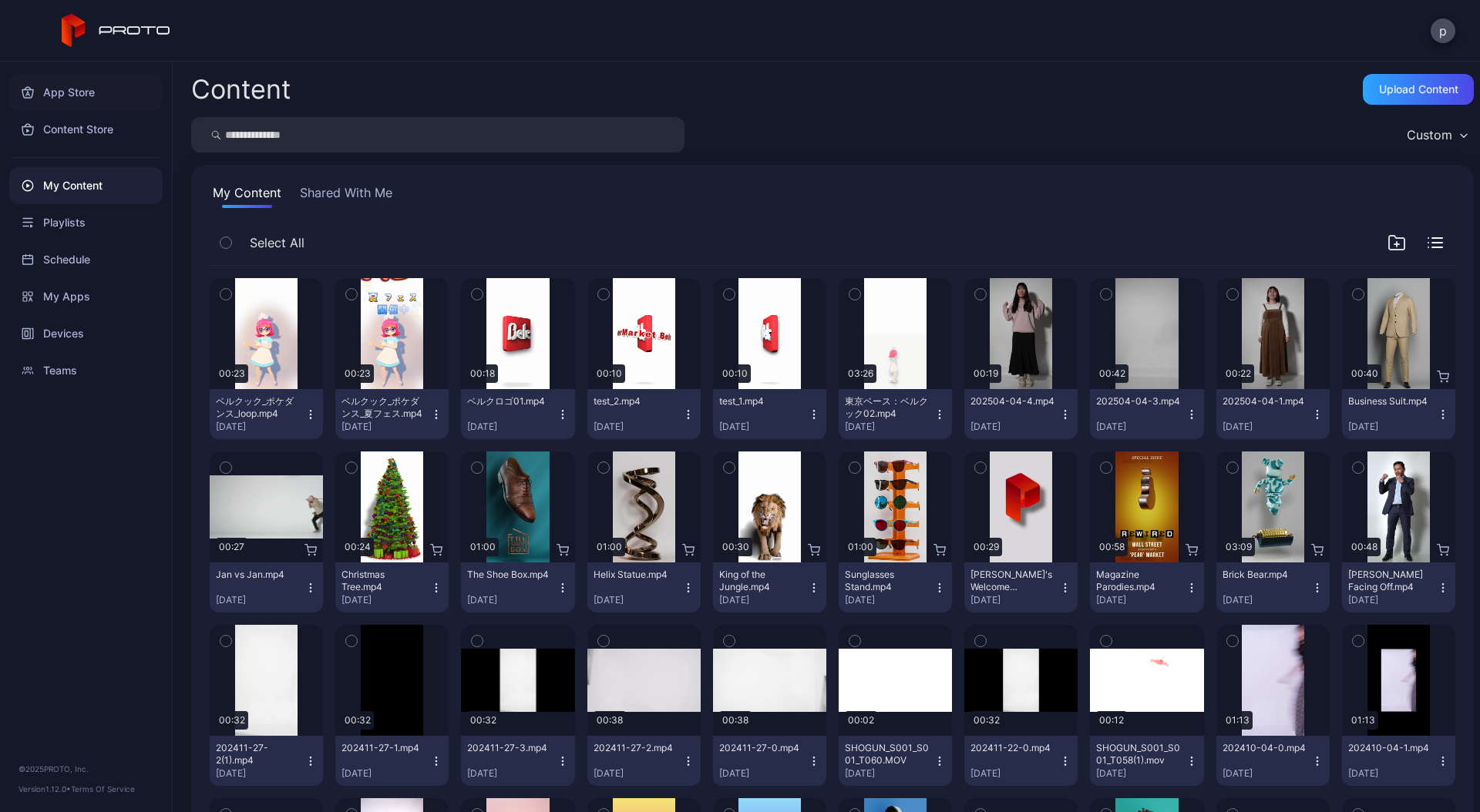
click at [70, 91] on div "App Store" at bounding box center [85, 92] width 153 height 37
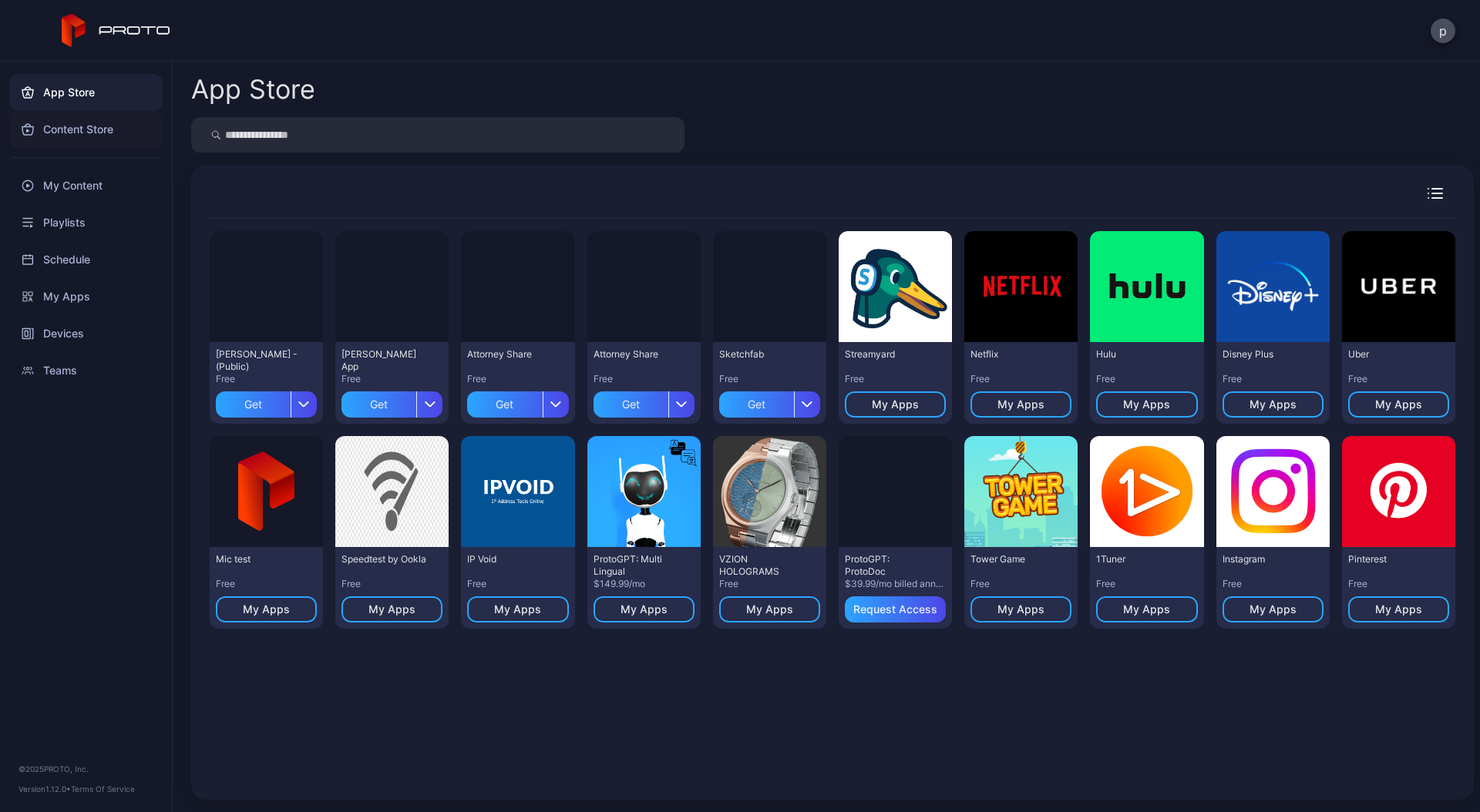
click at [74, 139] on div "Content Store" at bounding box center [85, 129] width 153 height 37
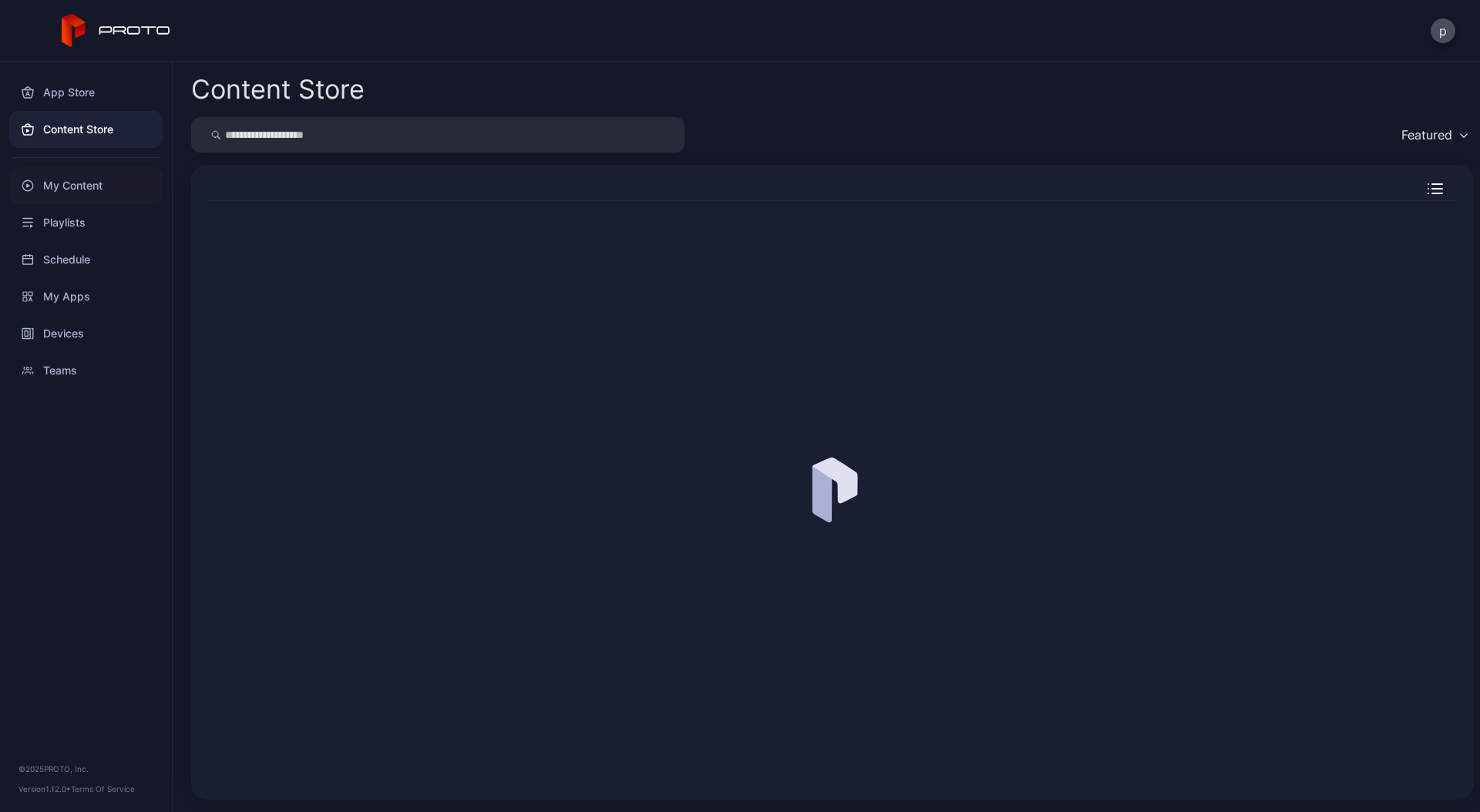
click at [71, 179] on div "My Content" at bounding box center [85, 186] width 153 height 37
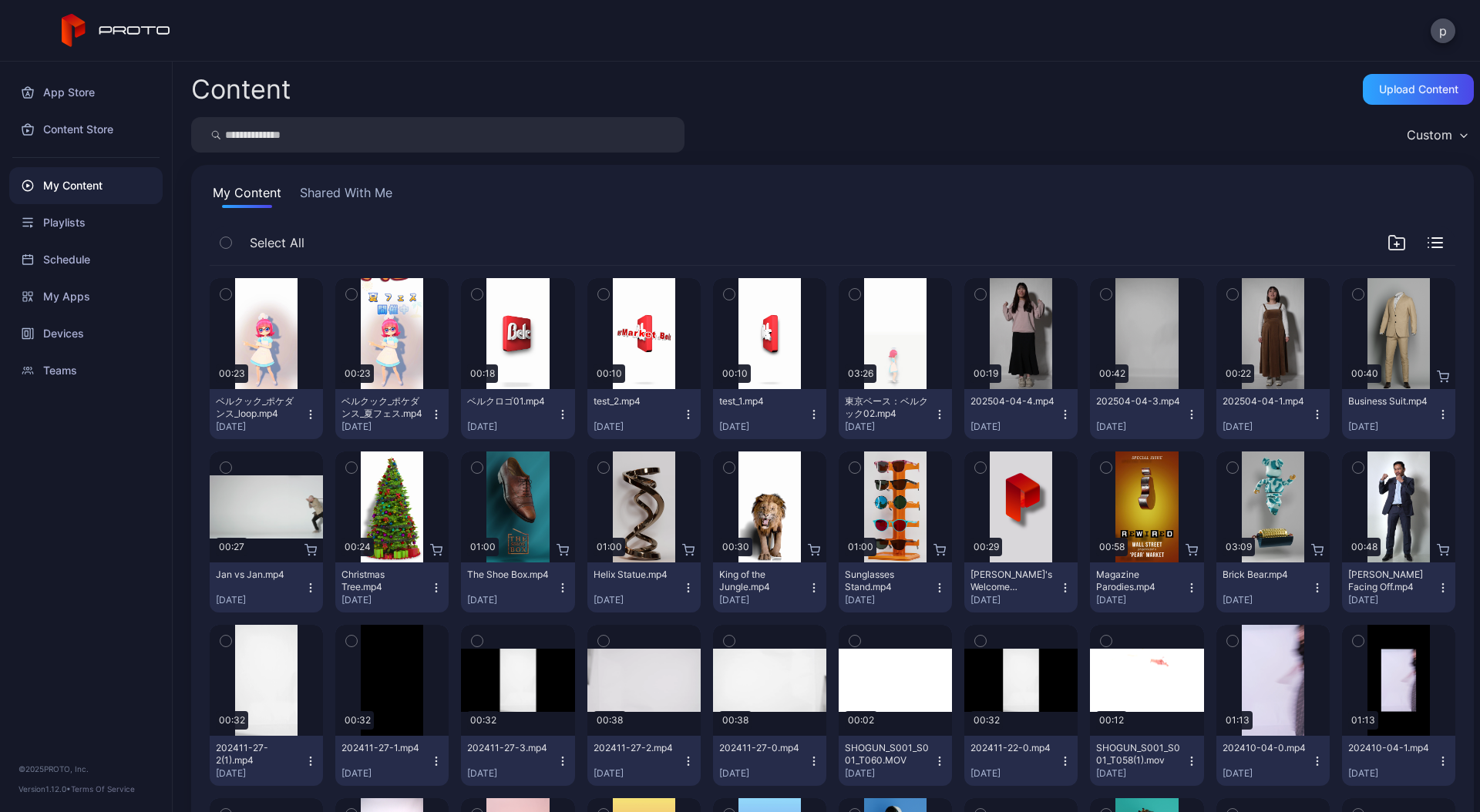
click at [373, 190] on button "Shared With Me" at bounding box center [346, 195] width 99 height 24
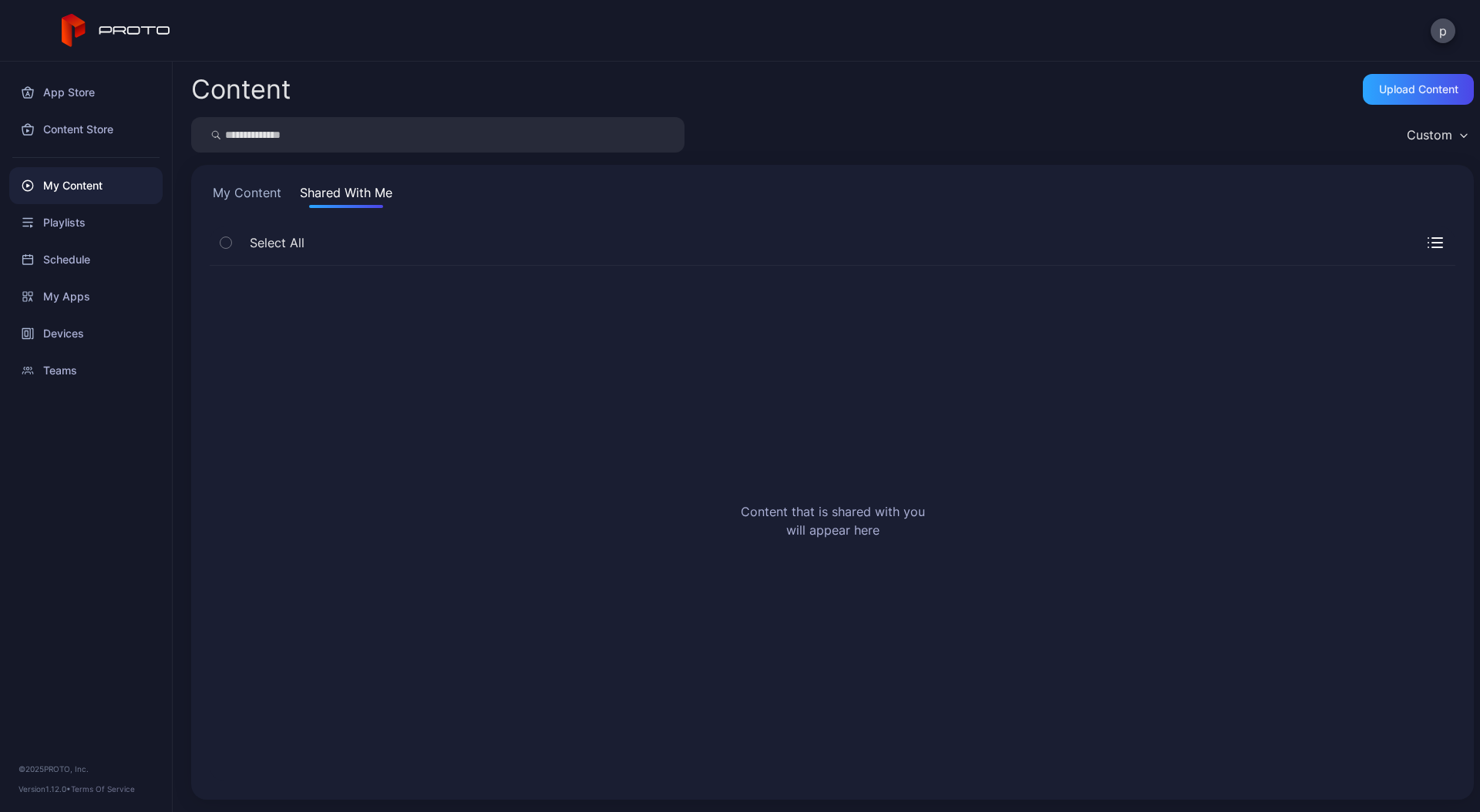
click at [255, 197] on button "My Content" at bounding box center [246, 195] width 75 height 24
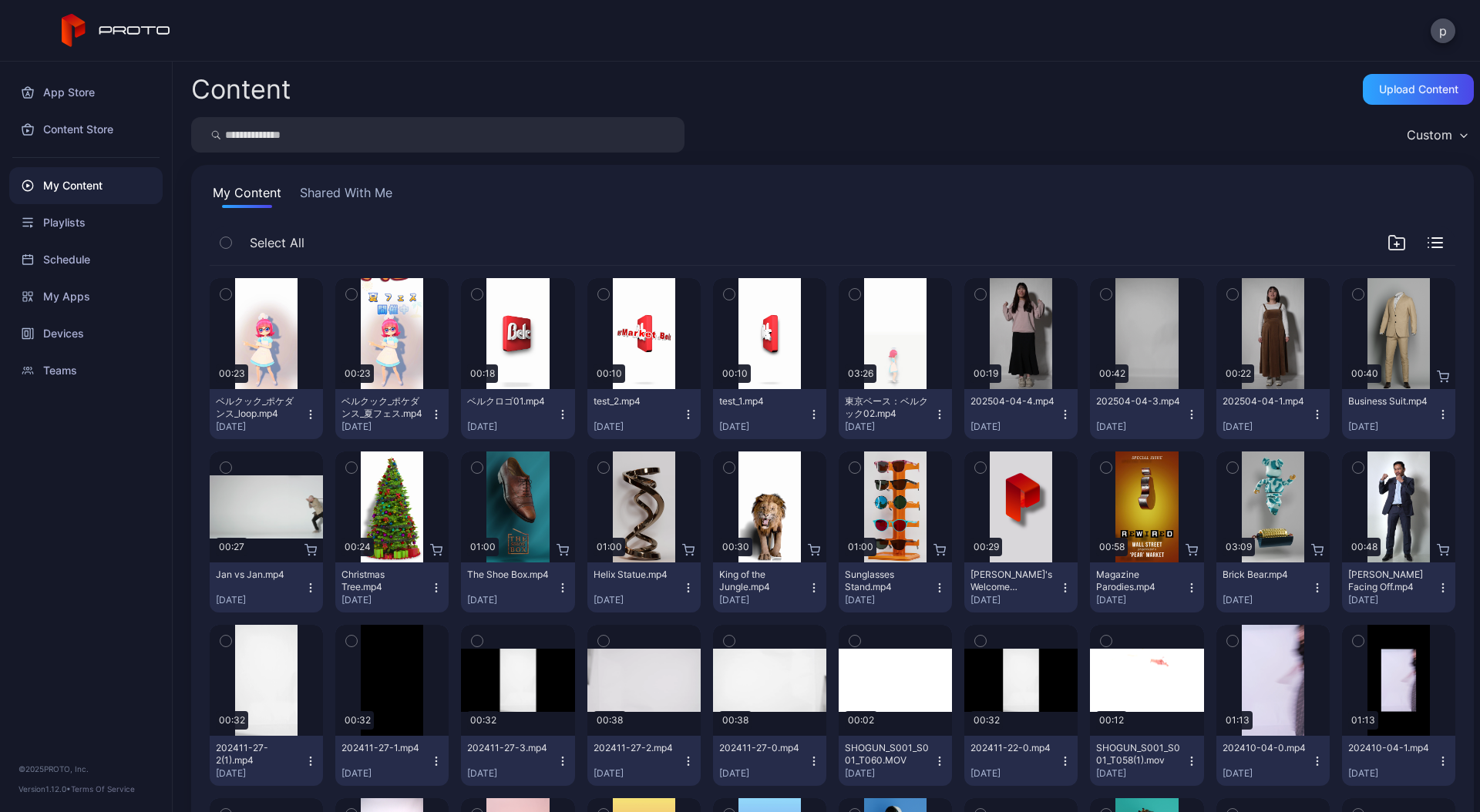
click at [559, 414] on icon "button" at bounding box center [562, 414] width 13 height 13
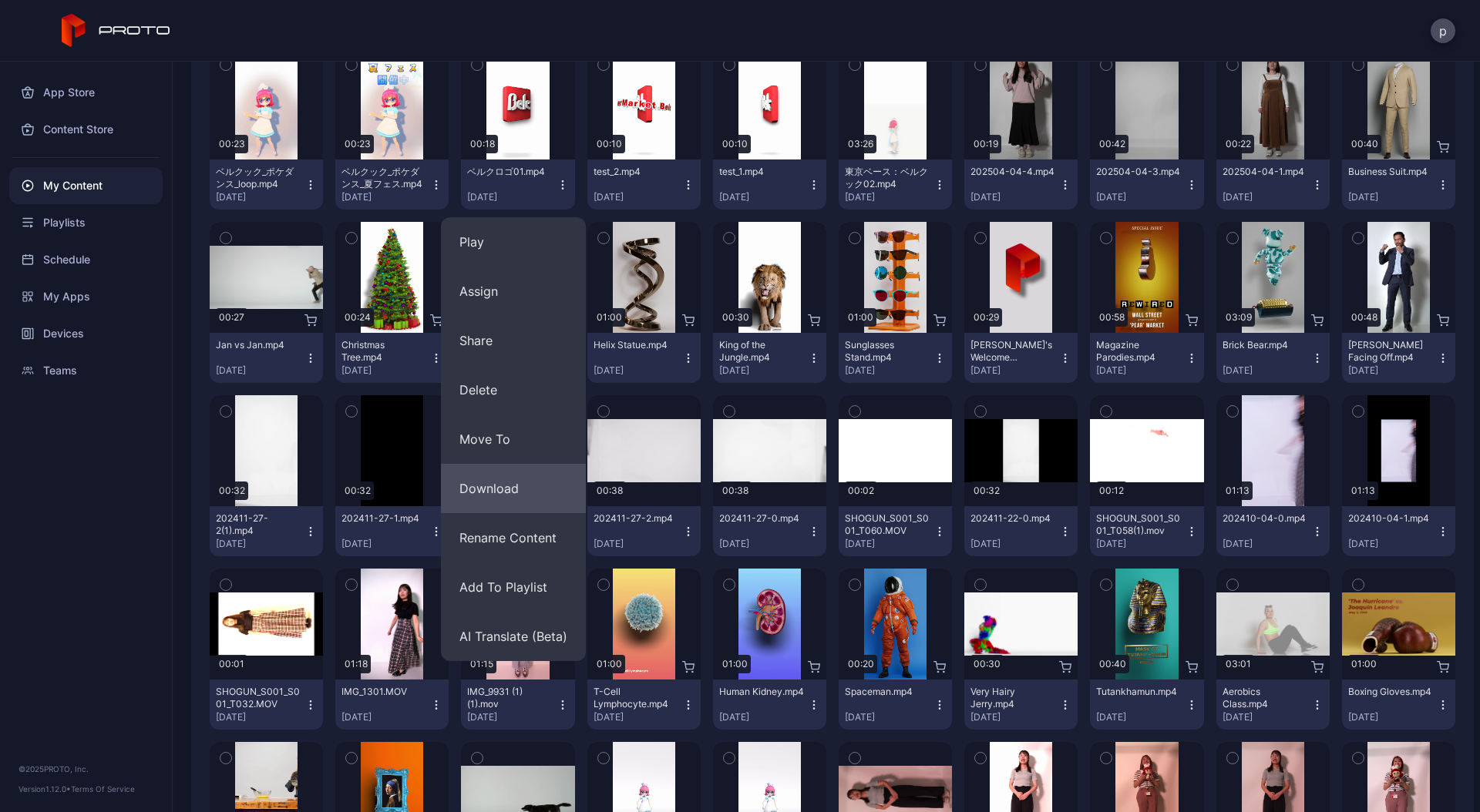
scroll to position [231, 0]
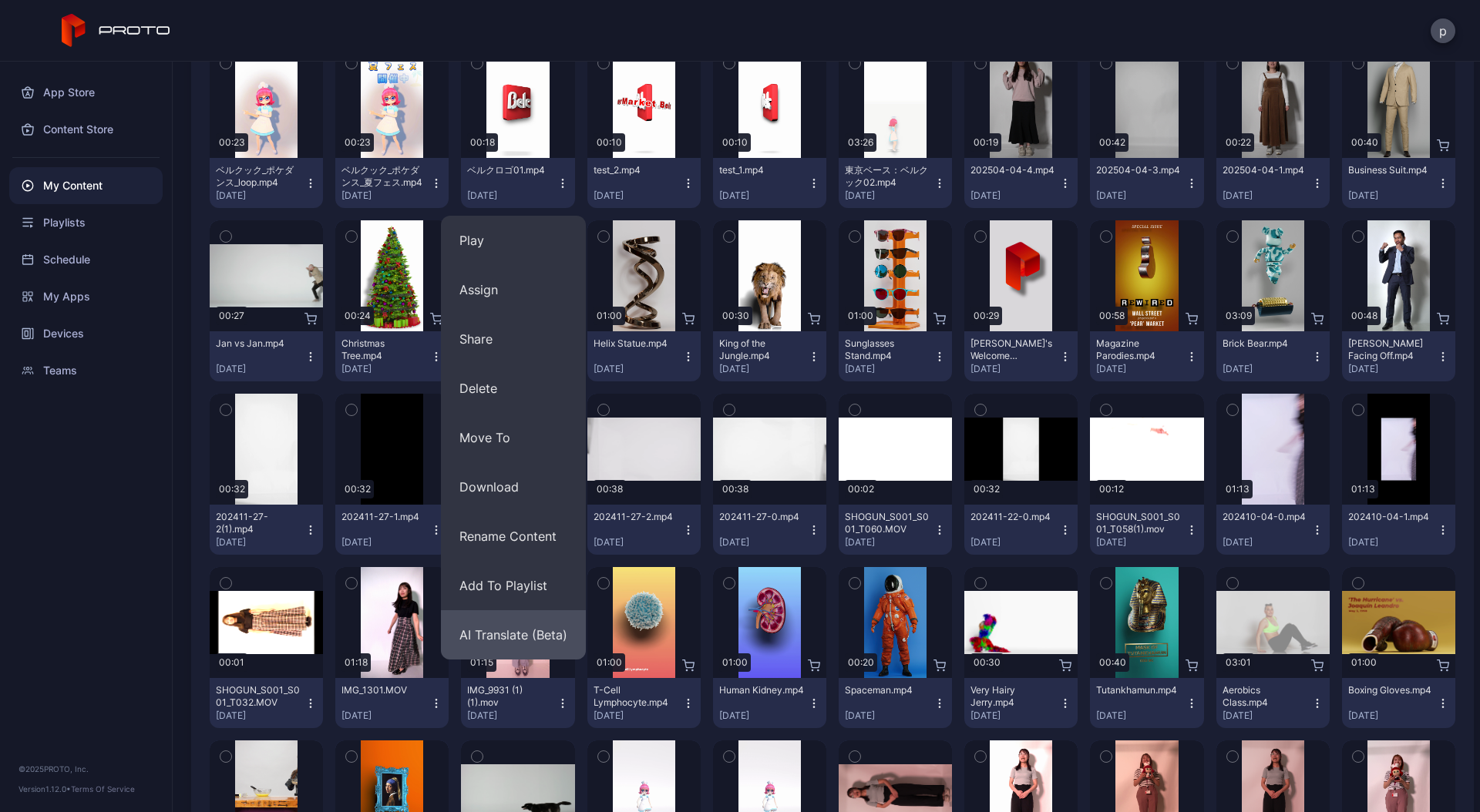
click at [523, 636] on button "AI Translate (Beta)" at bounding box center [513, 635] width 145 height 49
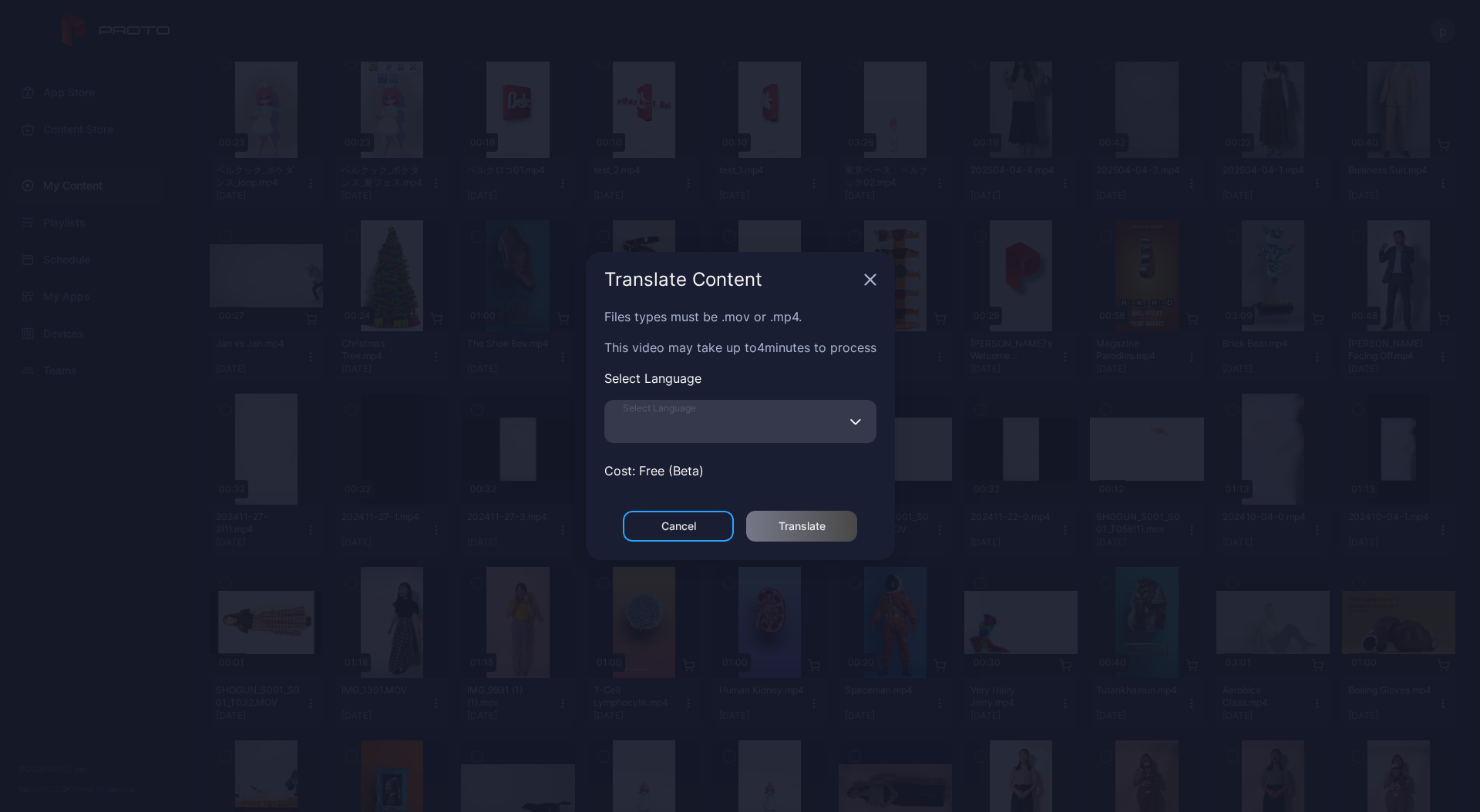
click at [786, 423] on input "Select Language" at bounding box center [740, 422] width 272 height 44
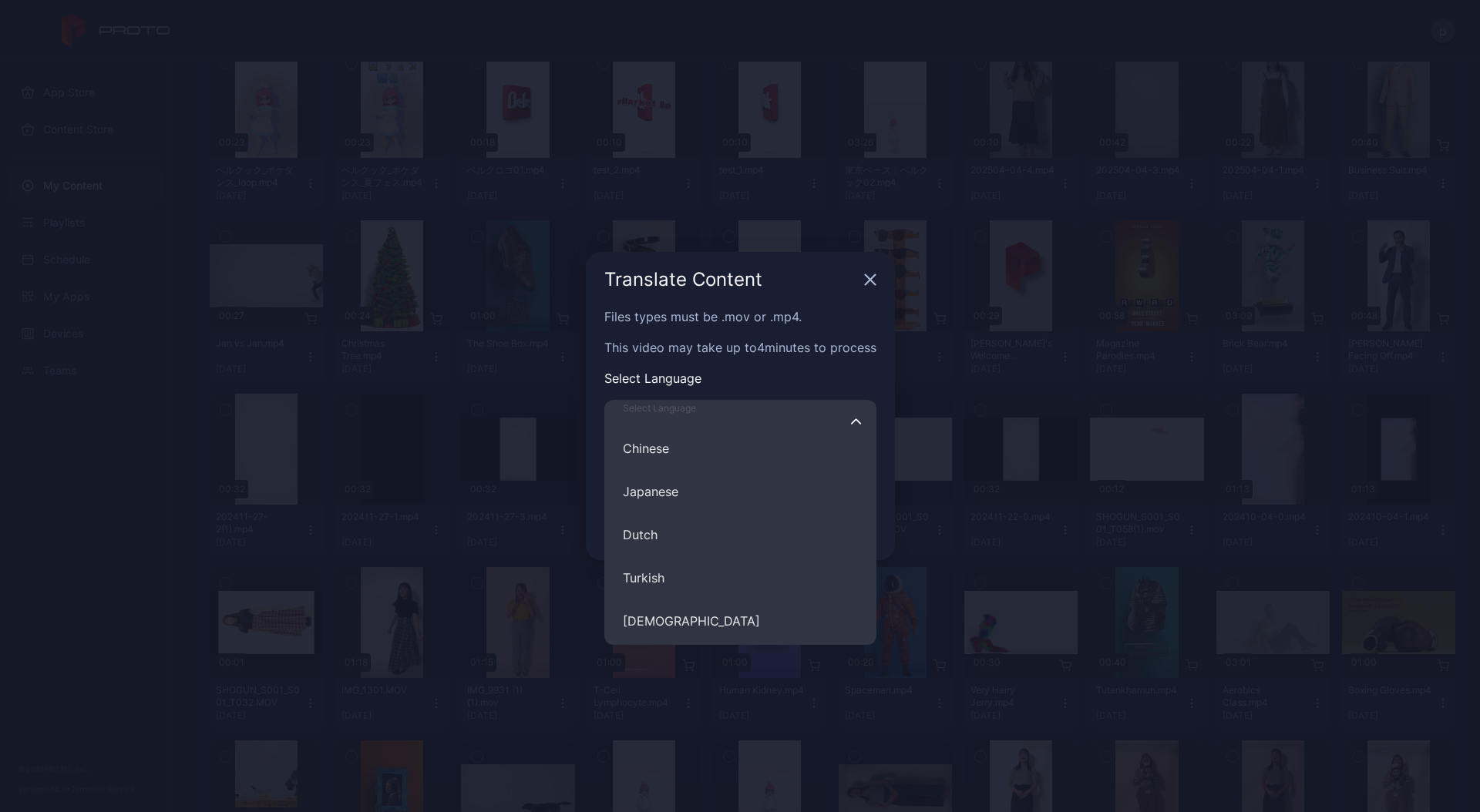
scroll to position [364, 0]
click at [735, 486] on button "Japanese" at bounding box center [740, 489] width 272 height 44
type input "********"
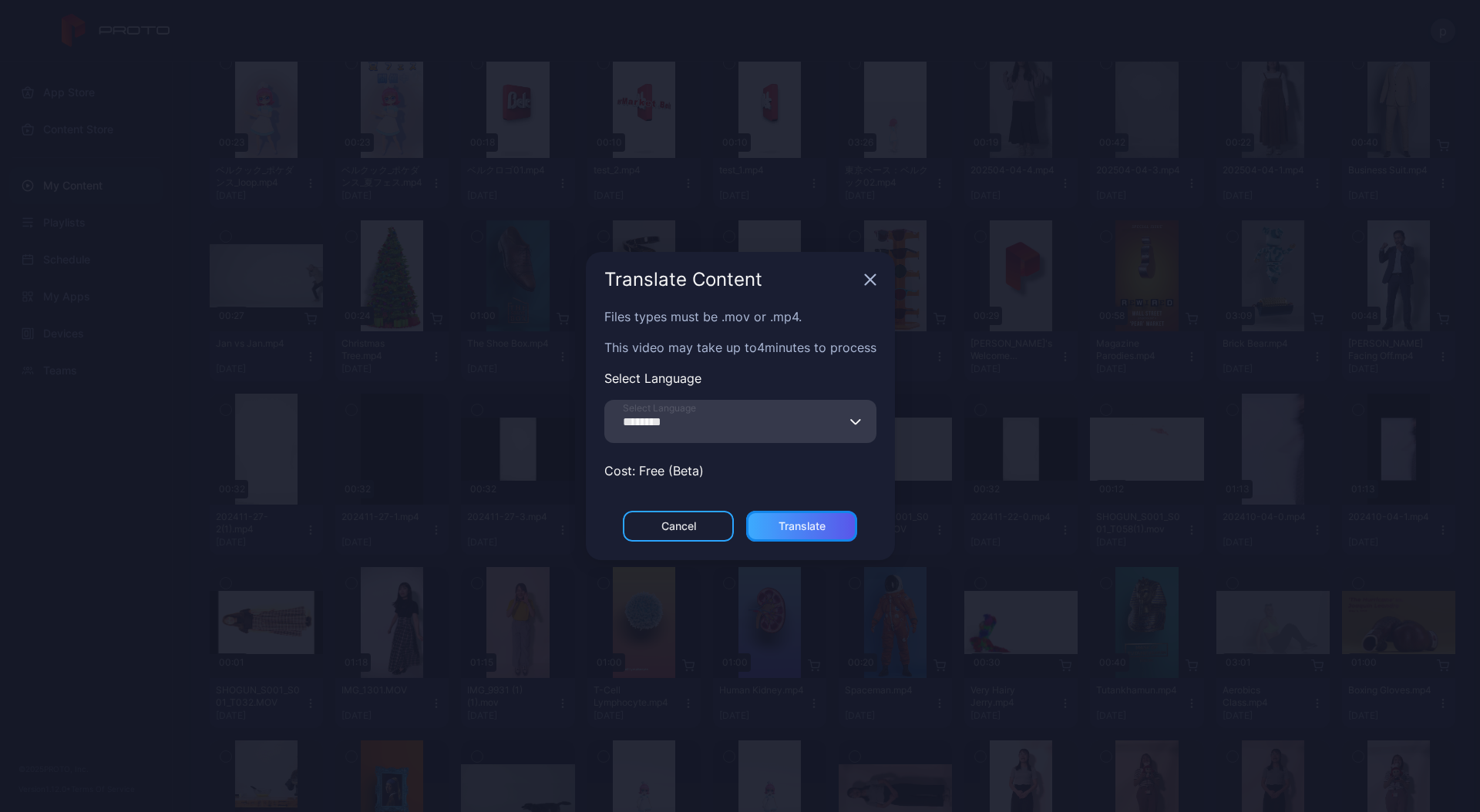
click at [797, 530] on div "Translate" at bounding box center [802, 526] width 47 height 13
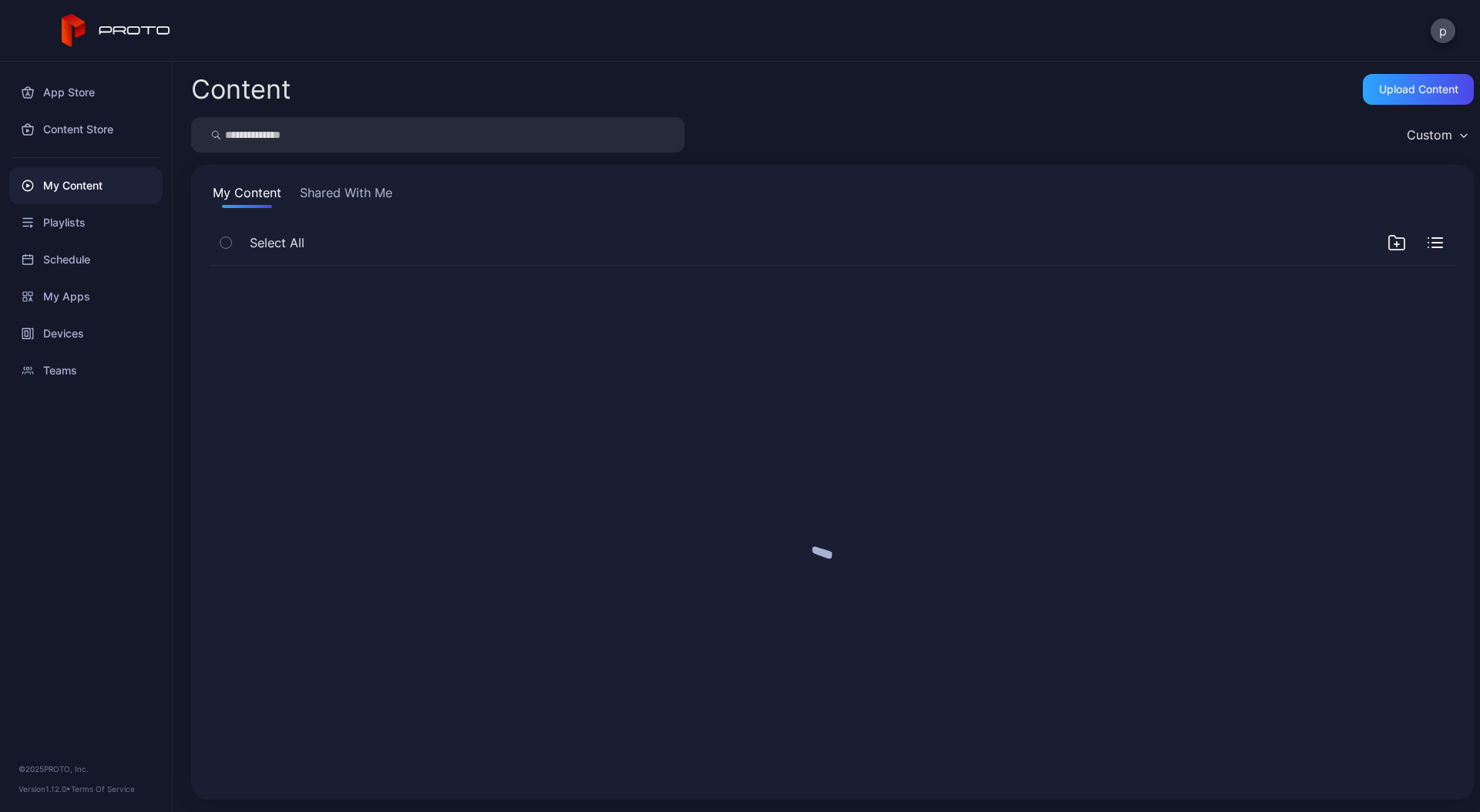
scroll to position [0, 0]
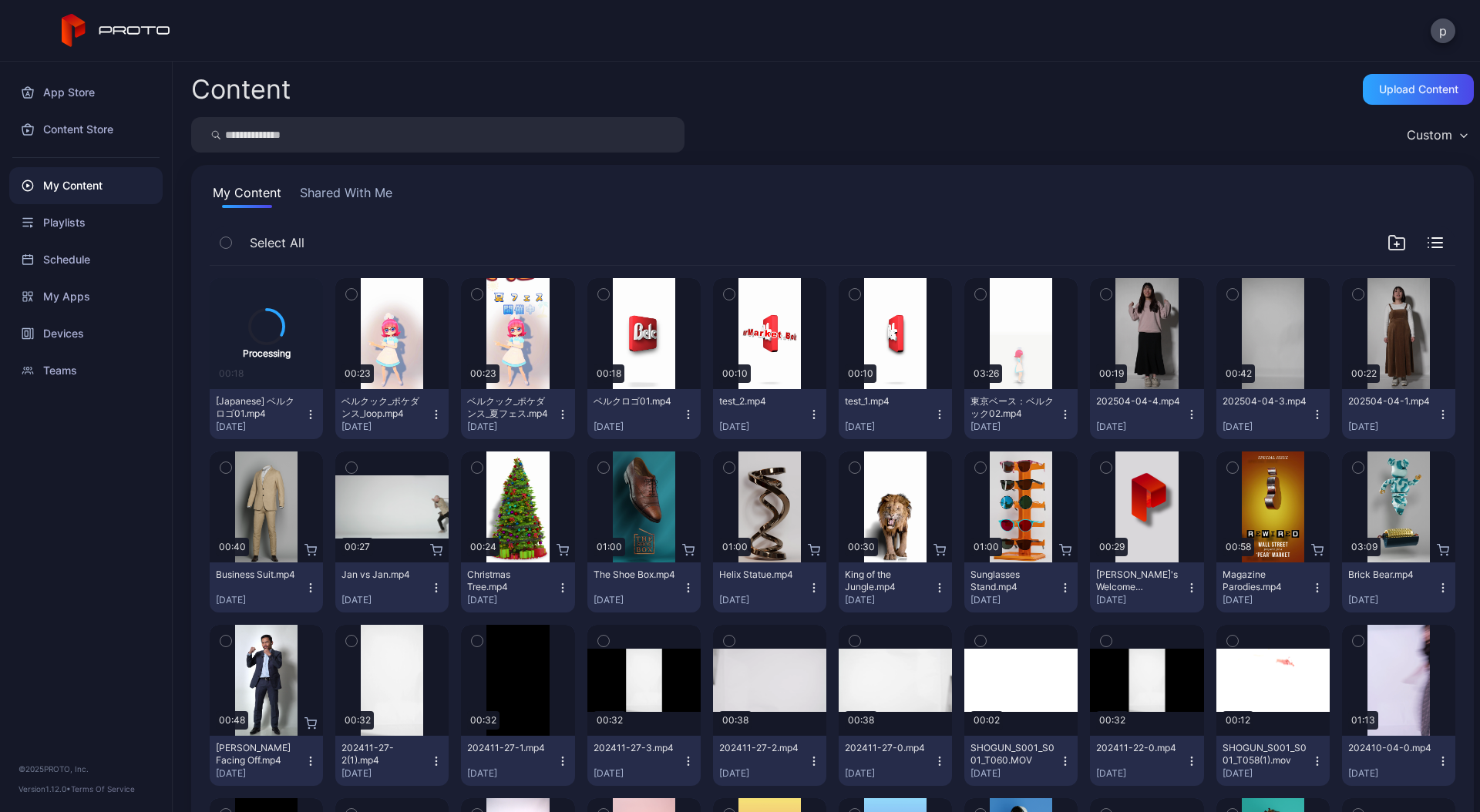
click at [310, 413] on icon "button" at bounding box center [310, 414] width 13 height 13
click at [255, 475] on button "Delete" at bounding box center [265, 471] width 131 height 49
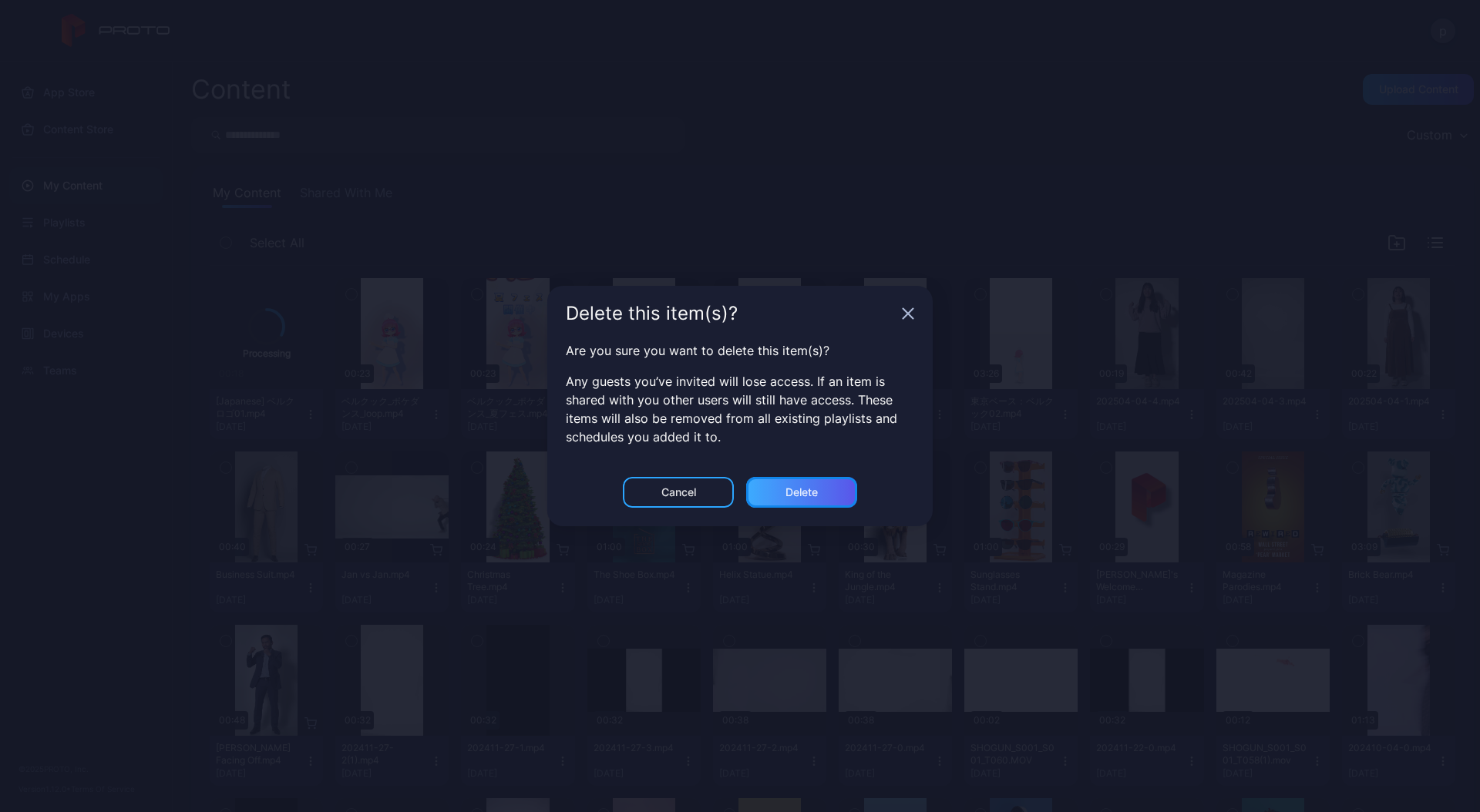
click at [789, 494] on div "Delete" at bounding box center [802, 492] width 33 height 13
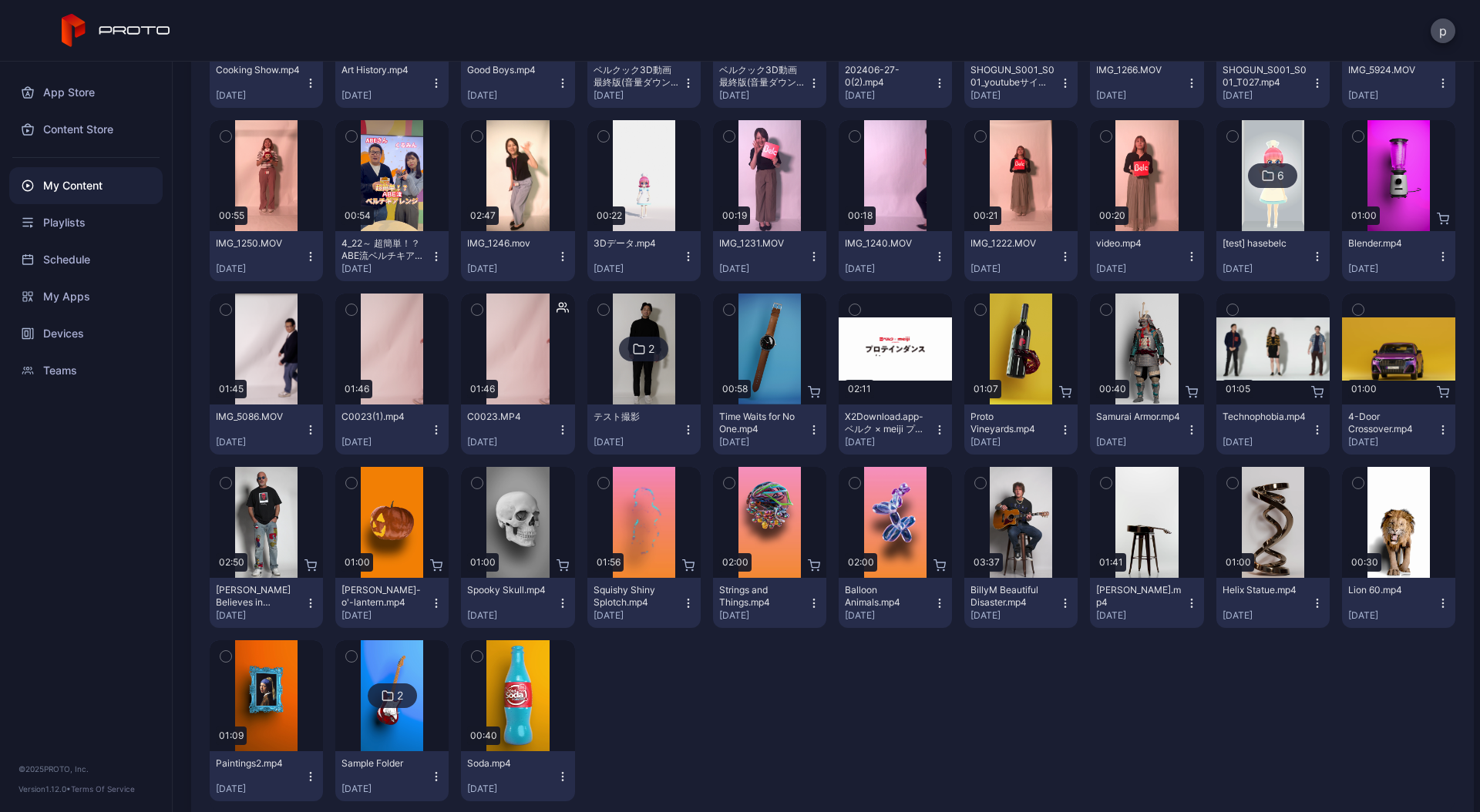
scroll to position [1056, 0]
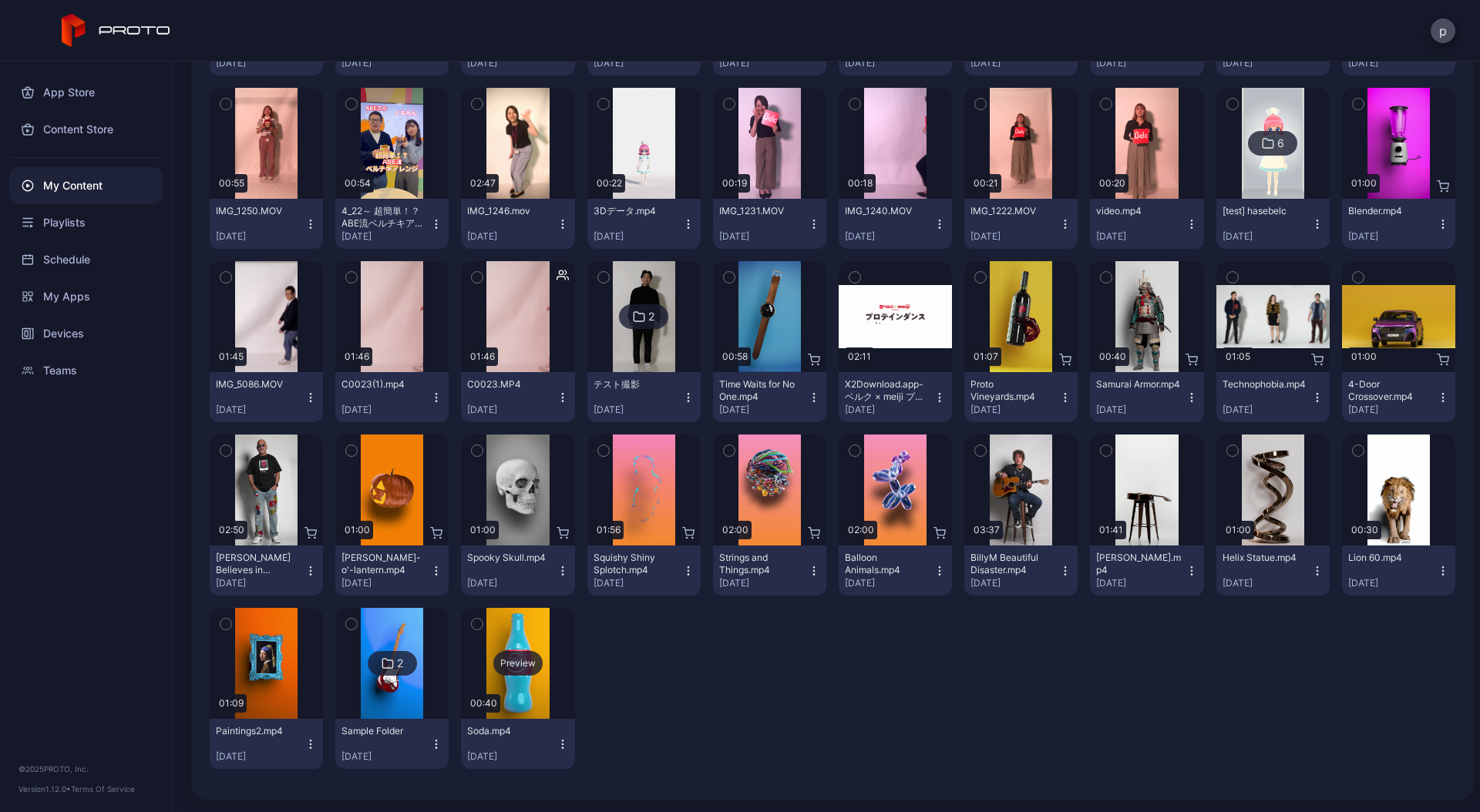
click at [513, 660] on div "Preview" at bounding box center [518, 662] width 49 height 24
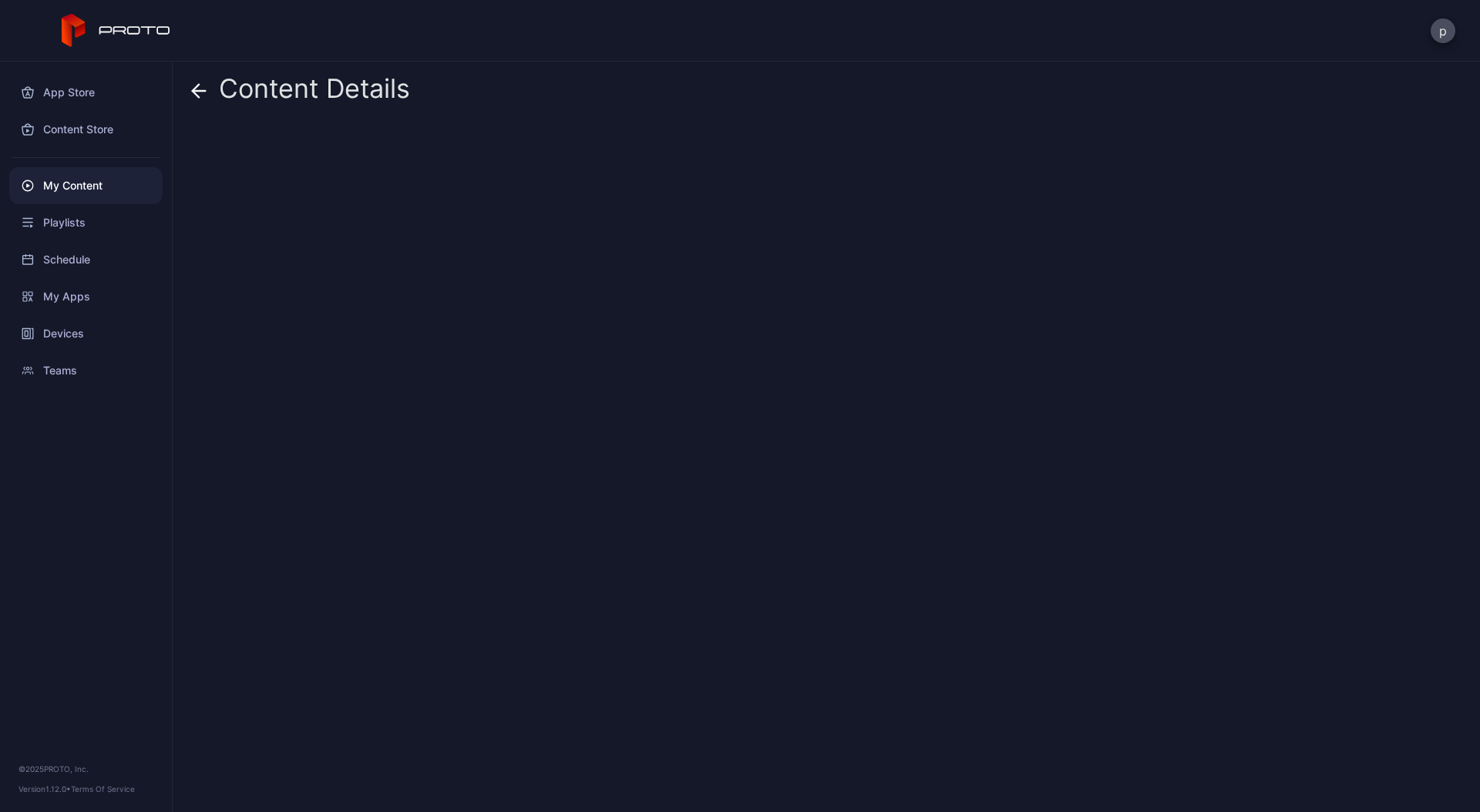
click at [513, 660] on div "Content Details" at bounding box center [826, 437] width 1307 height 750
